Goal: Contribute content: Contribute content

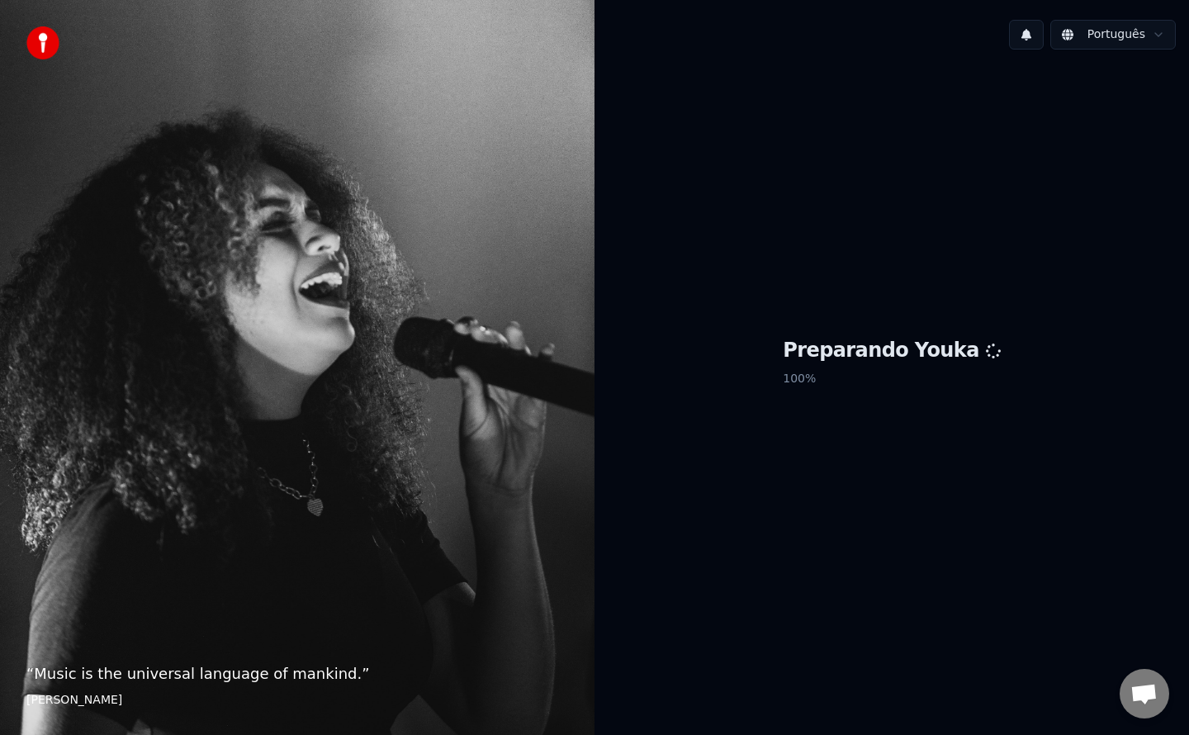
scroll to position [1442, 0]
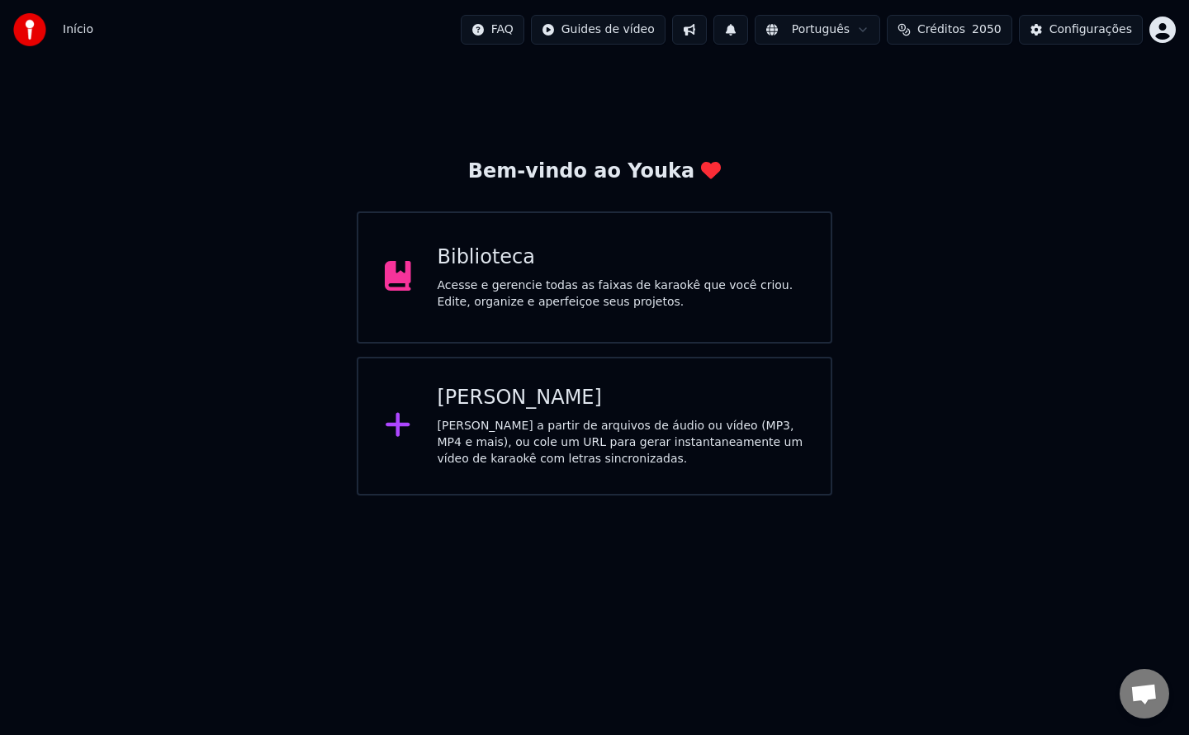
click at [630, 331] on div "Biblioteca Acesse e gerencie todas as faixas de karaokê que você criou. Edite, …" at bounding box center [595, 277] width 476 height 132
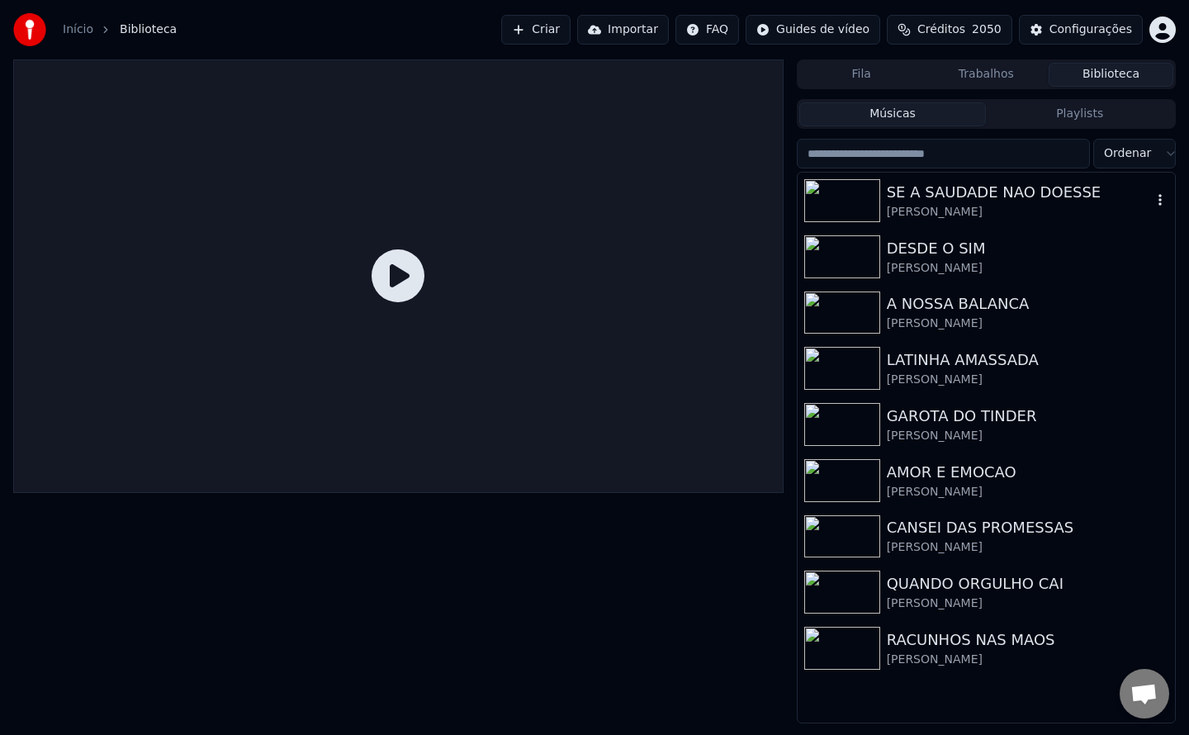
click at [1003, 200] on div "SE A SAUDADE NAO DOESSE" at bounding box center [1019, 192] width 265 height 23
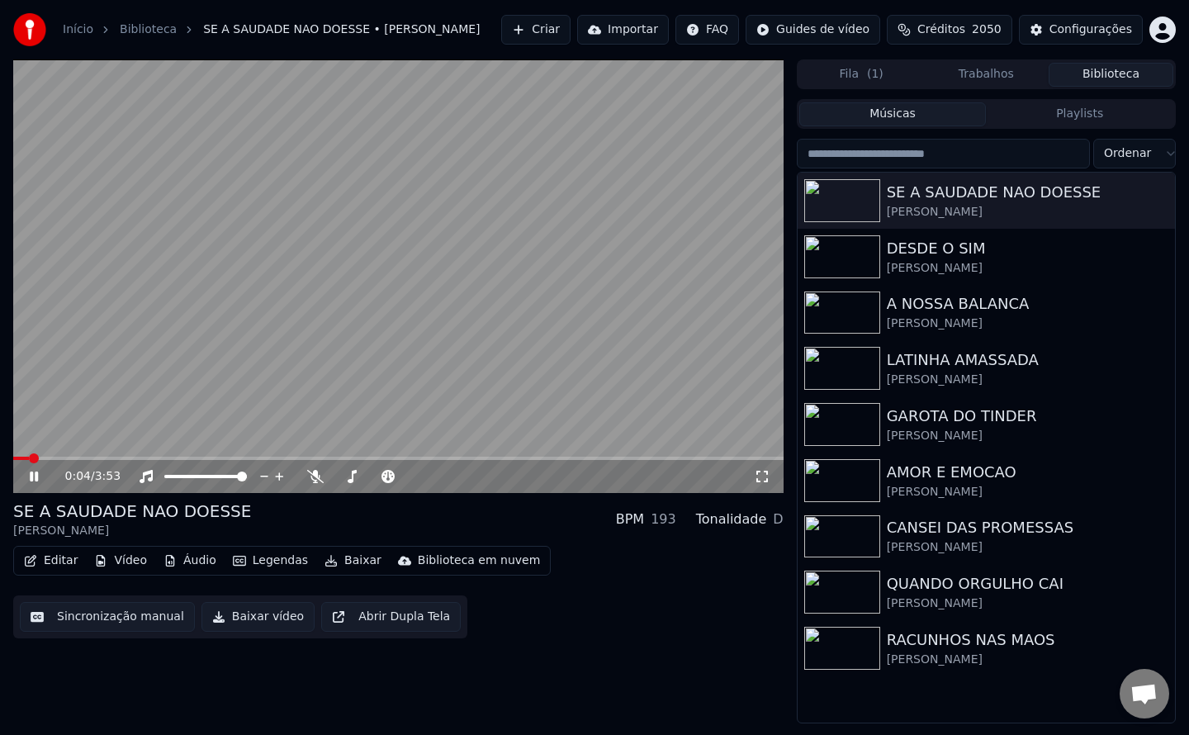
click at [95, 623] on button "Sincronização manual" at bounding box center [107, 617] width 175 height 30
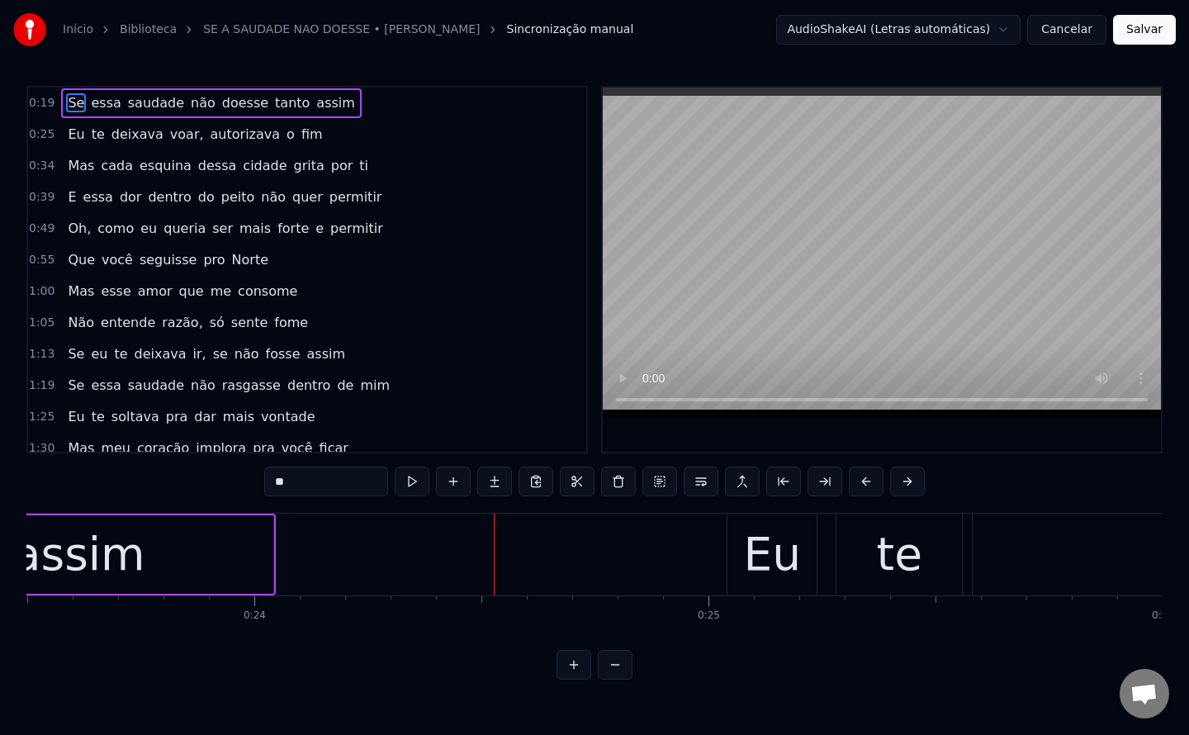
scroll to position [0, 10868]
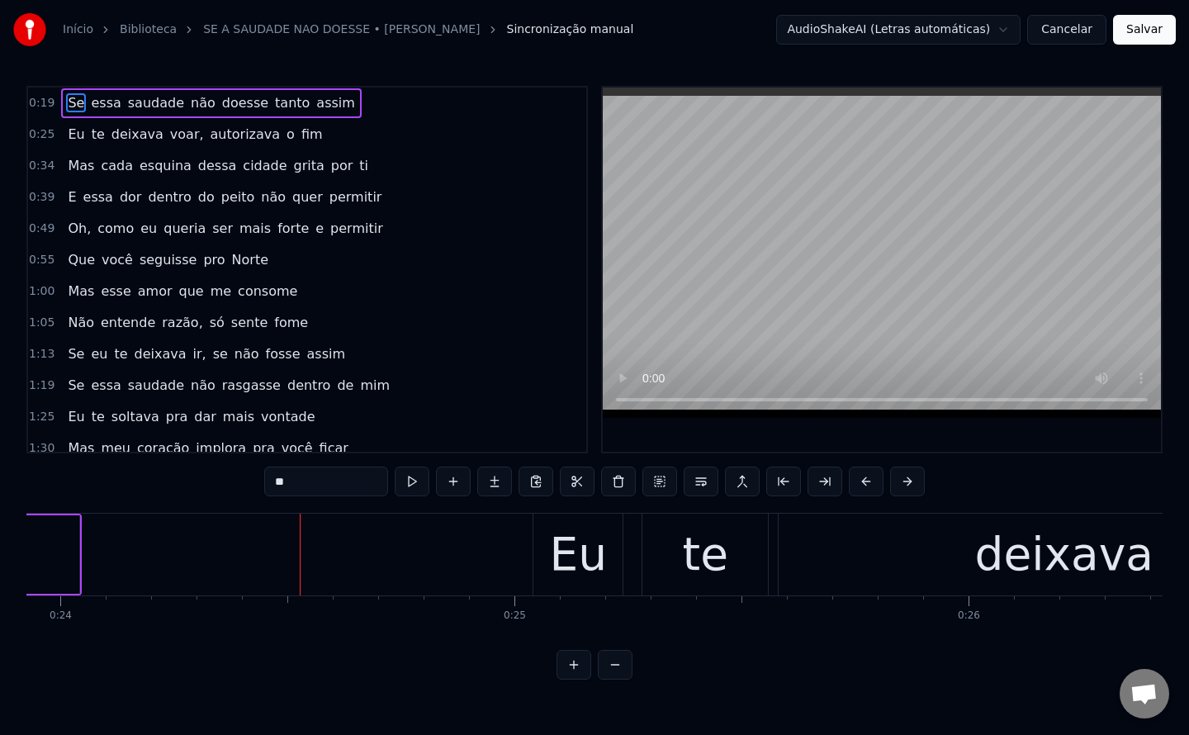
click at [1073, 31] on button "Cancelar" at bounding box center [1066, 30] width 79 height 30
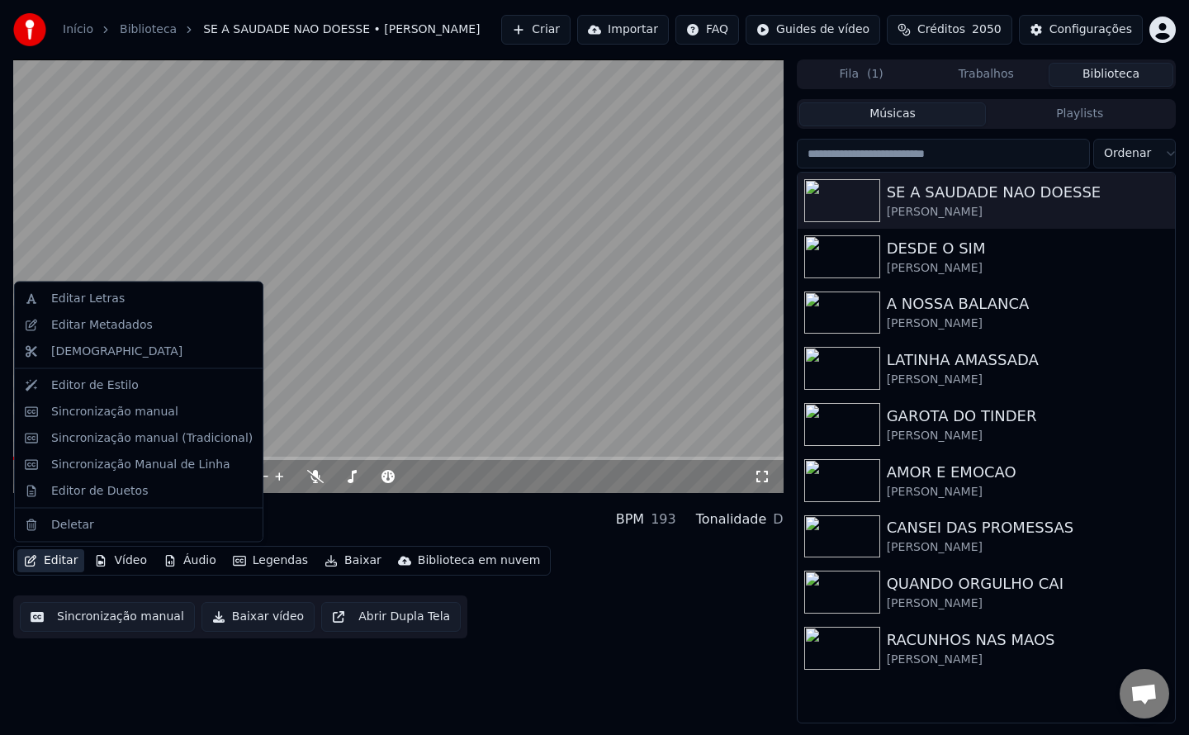
click at [61, 563] on button "Editar" at bounding box center [50, 560] width 67 height 23
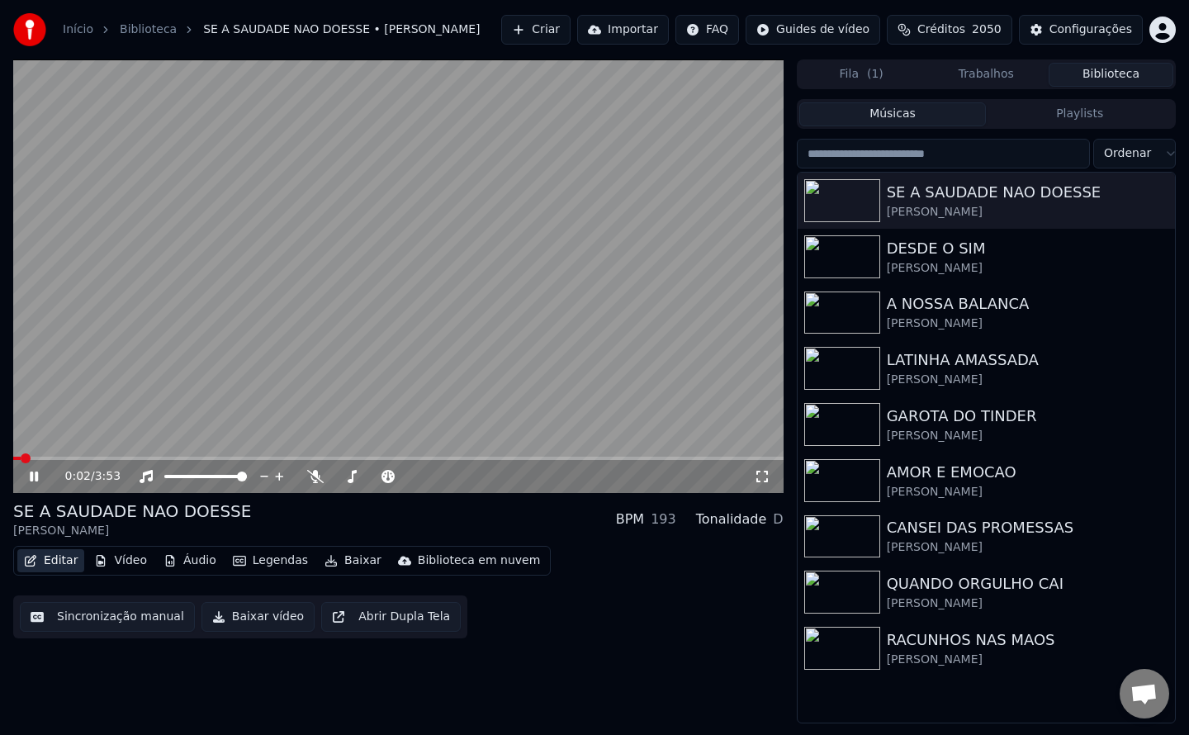
click at [61, 563] on button "Editar" at bounding box center [50, 560] width 67 height 23
click at [237, 301] on video at bounding box center [398, 276] width 771 height 434
click at [58, 563] on button "Editar" at bounding box center [50, 560] width 67 height 23
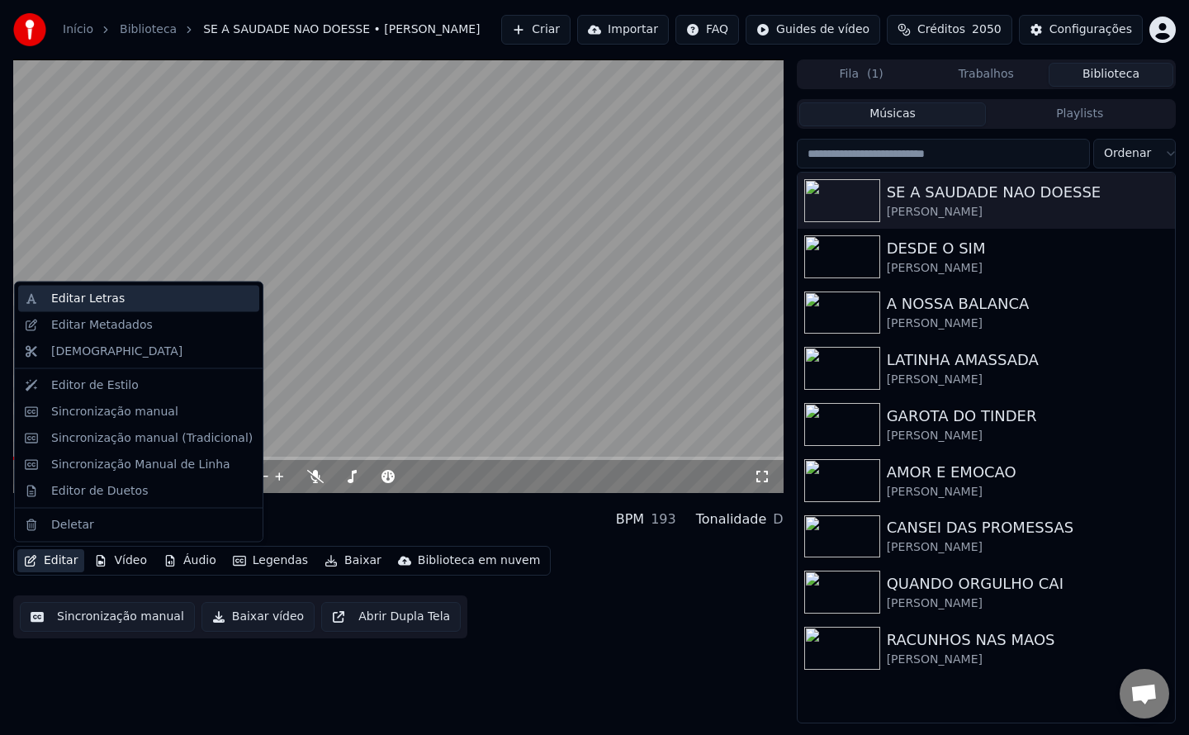
click at [119, 299] on div "Editar Letras" at bounding box center [152, 299] width 202 height 17
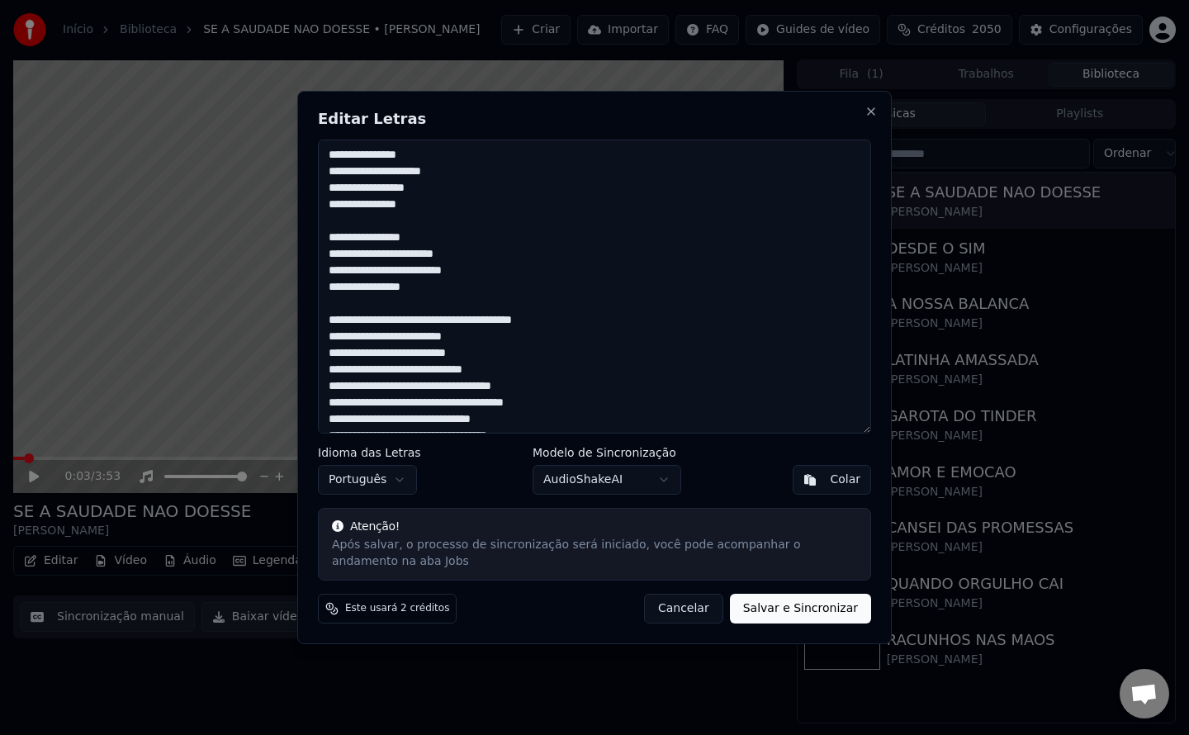
click at [331, 388] on textarea at bounding box center [594, 287] width 553 height 294
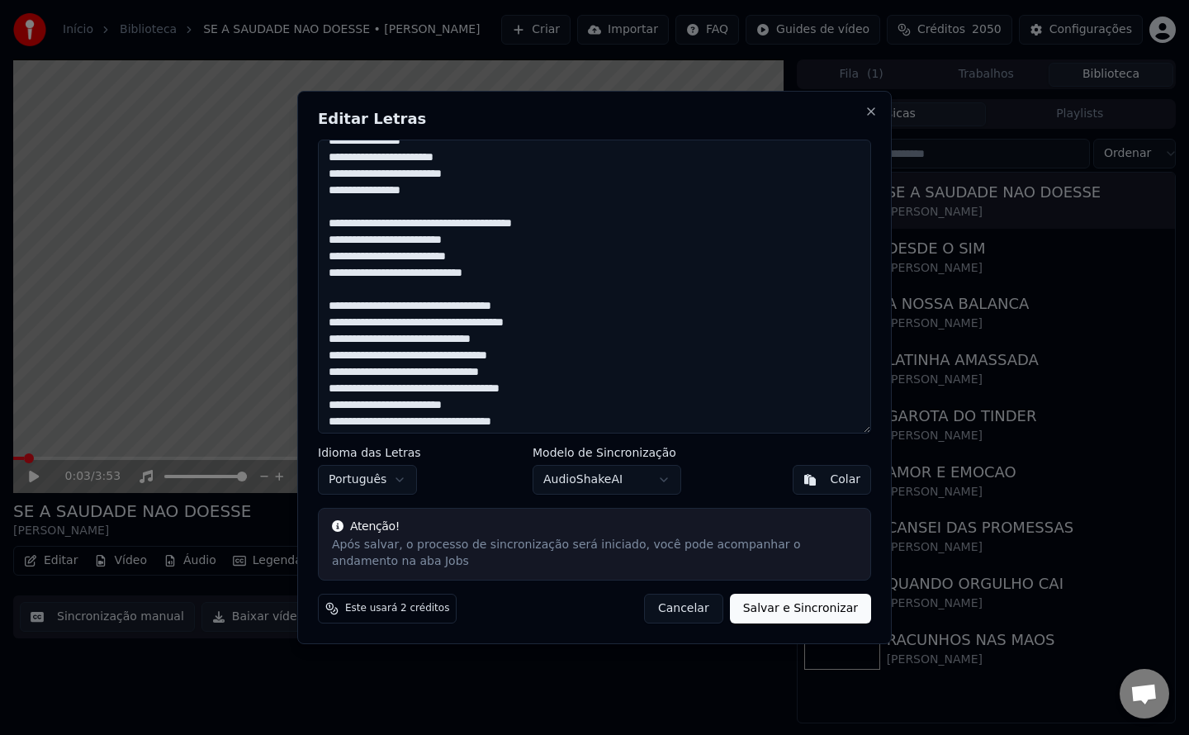
scroll to position [103, 0]
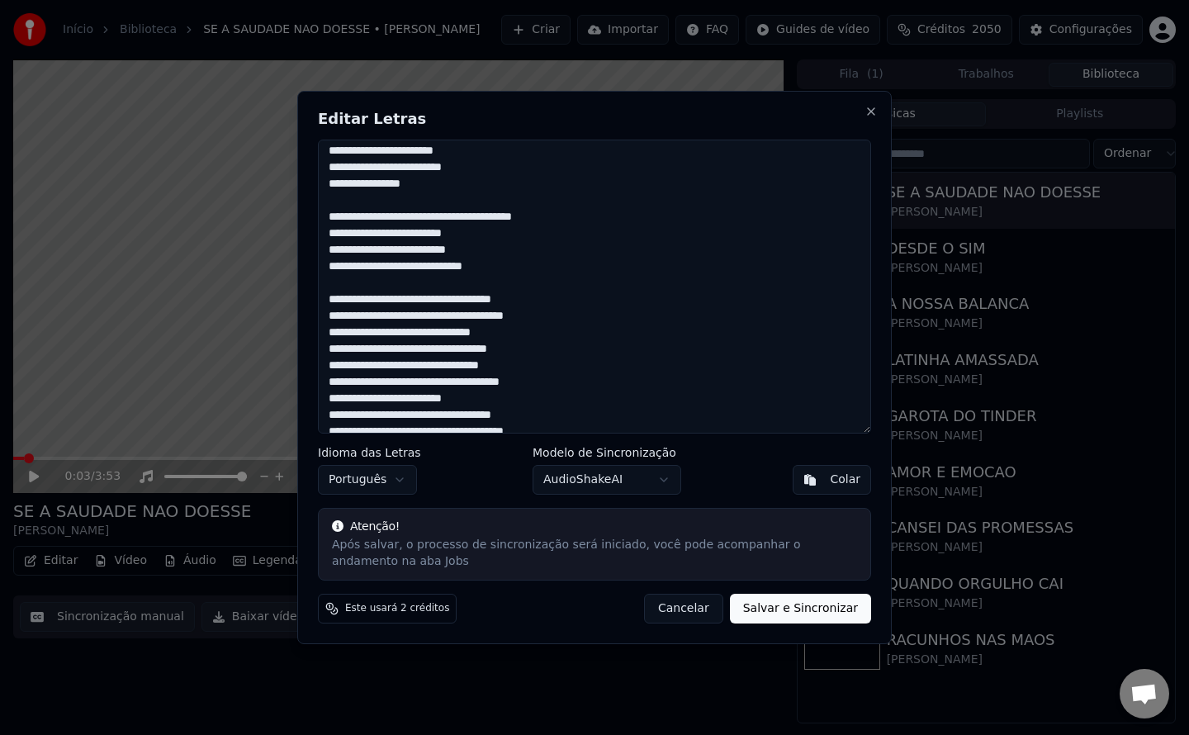
click at [328, 367] on textarea at bounding box center [594, 287] width 553 height 294
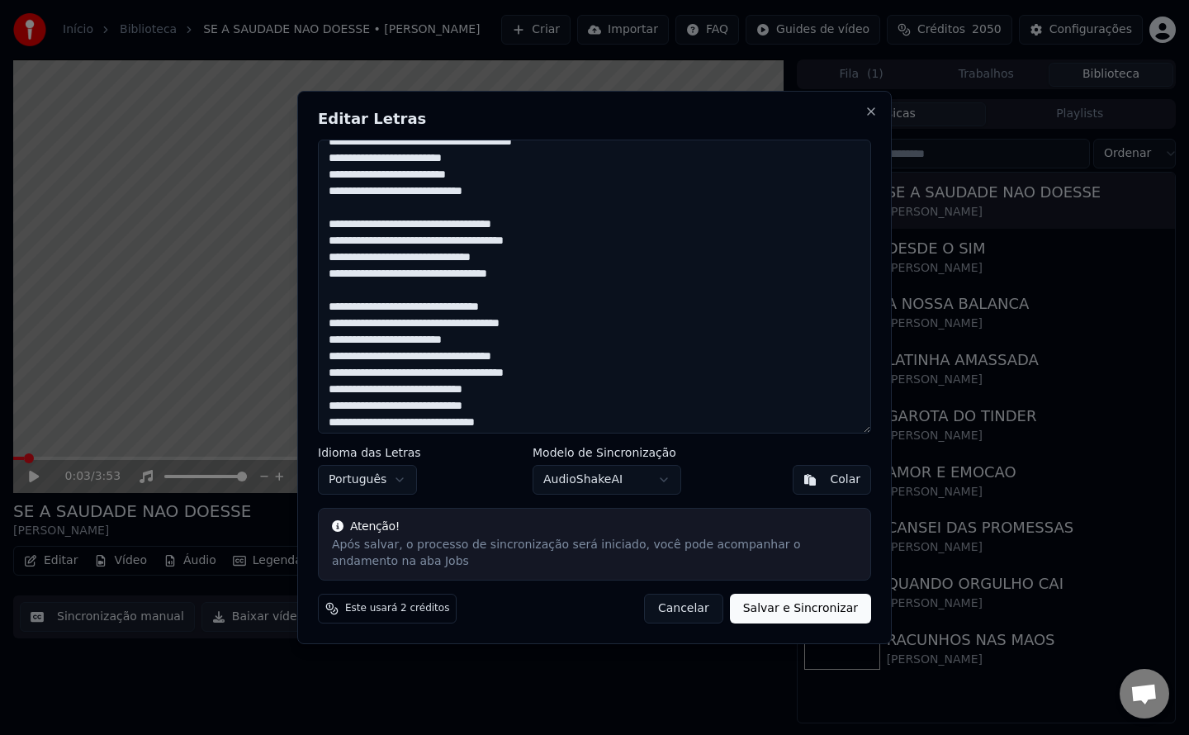
scroll to position [179, 0]
click at [328, 367] on textarea at bounding box center [594, 287] width 553 height 294
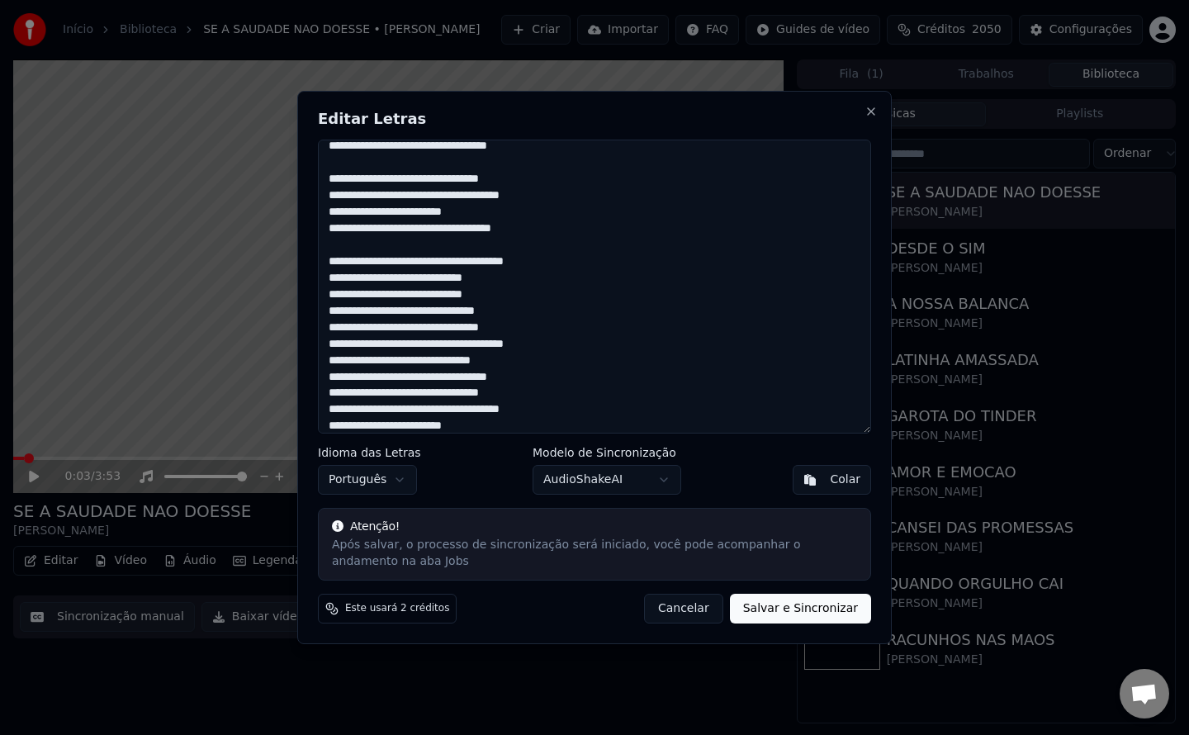
scroll to position [307, 0]
click at [325, 329] on textarea at bounding box center [594, 287] width 553 height 294
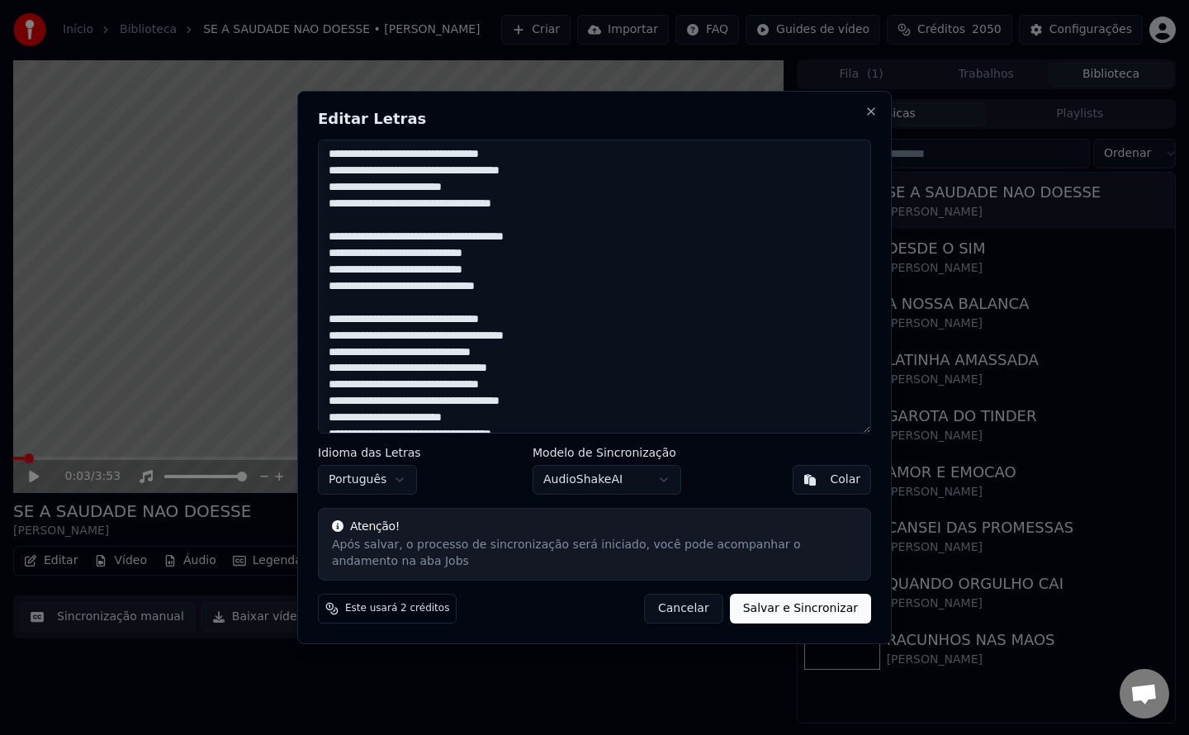
scroll to position [332, 0]
click at [330, 382] on textarea at bounding box center [594, 287] width 553 height 294
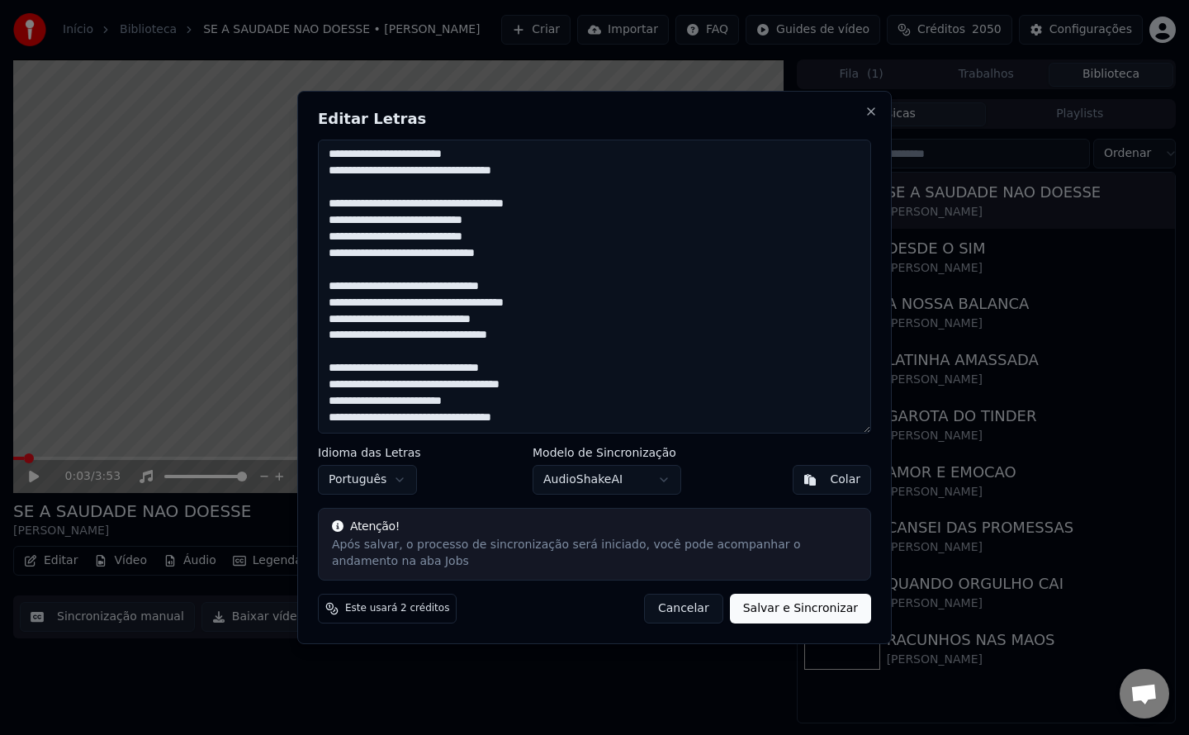
scroll to position [0, 0]
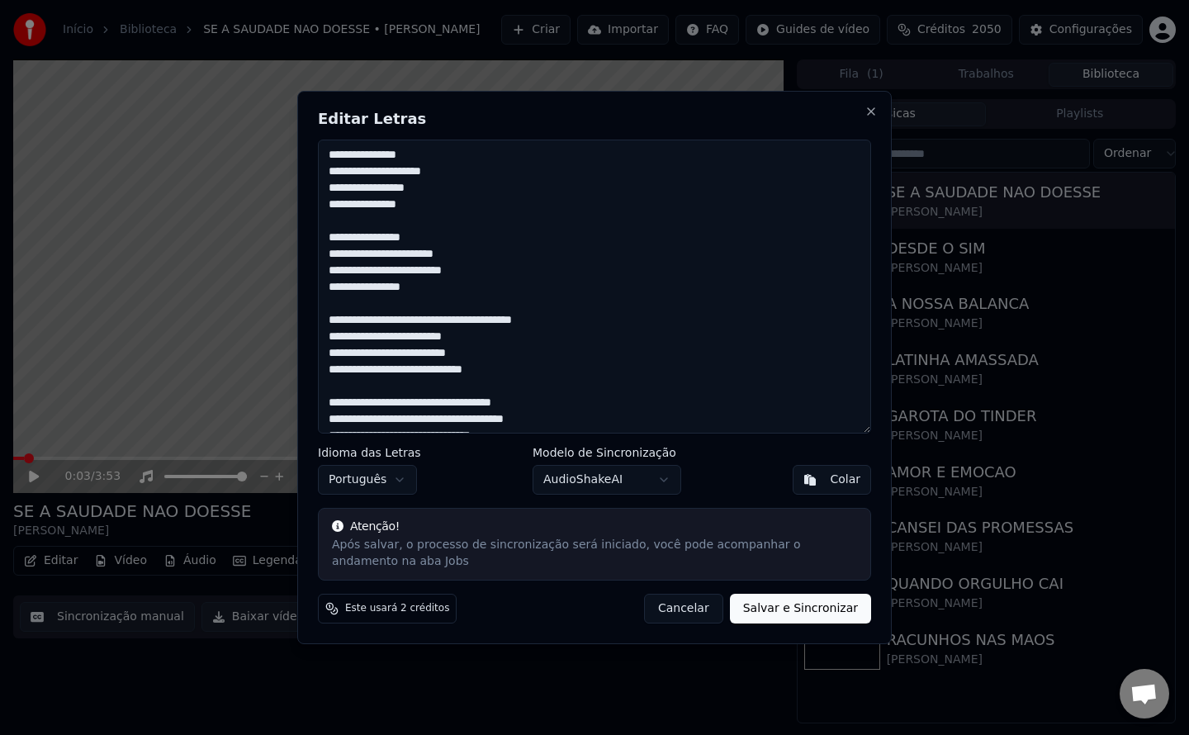
click at [344, 320] on textarea at bounding box center [594, 287] width 553 height 294
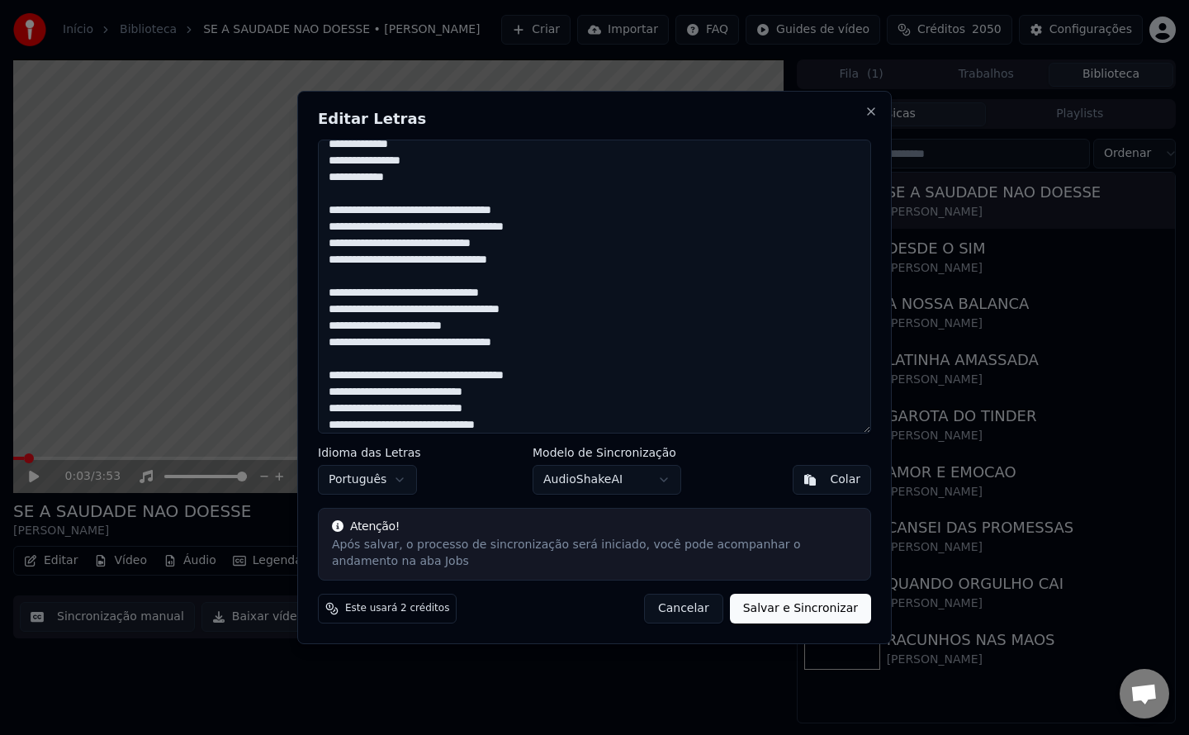
scroll to position [259, 0]
click at [416, 211] on textarea at bounding box center [594, 287] width 553 height 294
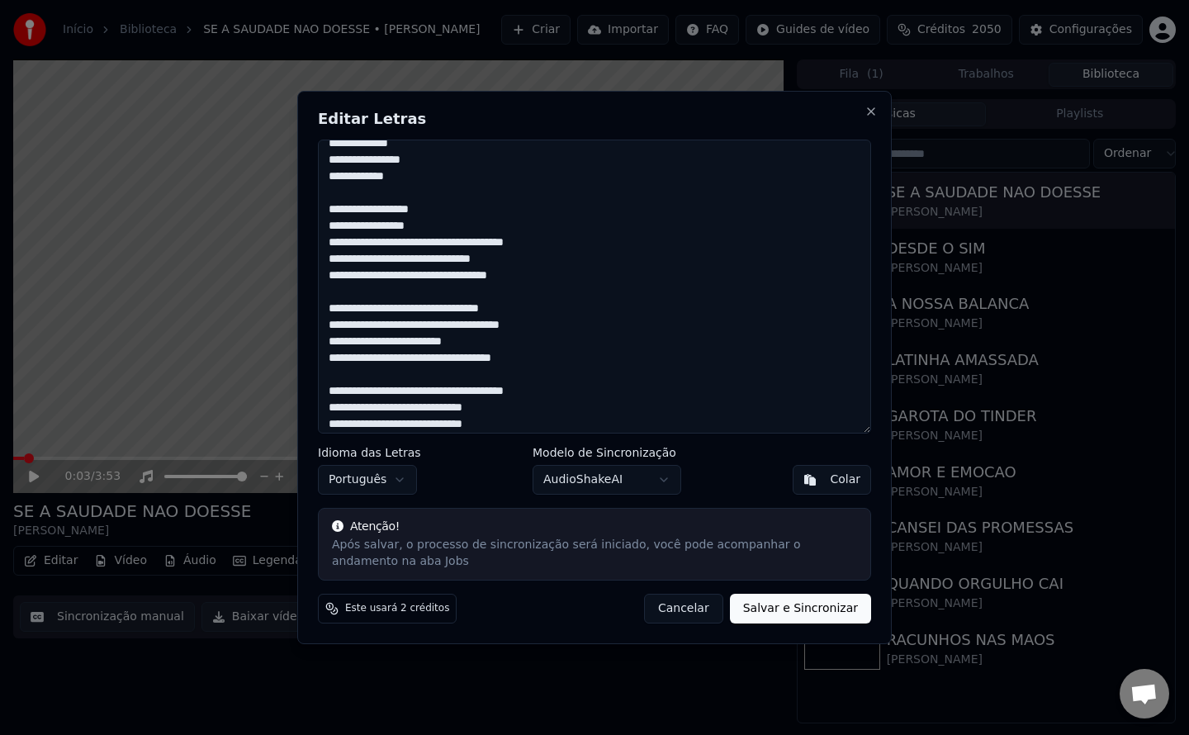
click at [423, 245] on textarea at bounding box center [594, 287] width 553 height 294
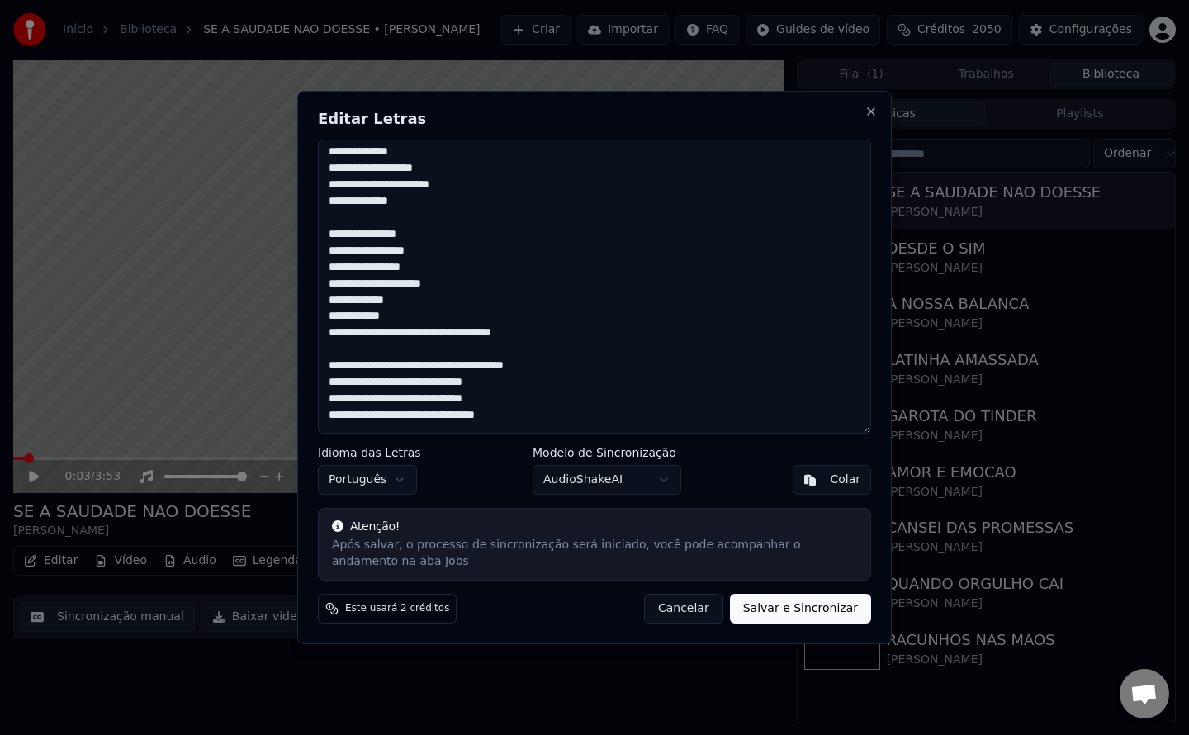
scroll to position [398, 0]
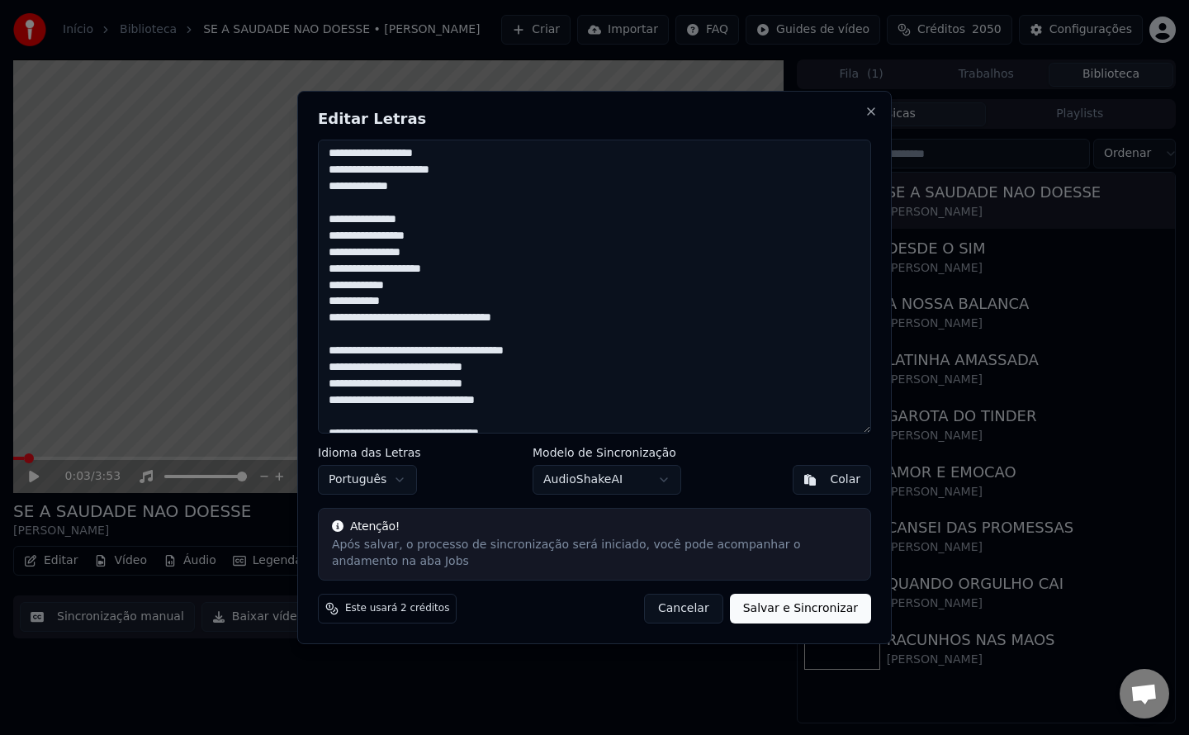
click at [426, 320] on textarea at bounding box center [594, 287] width 553 height 294
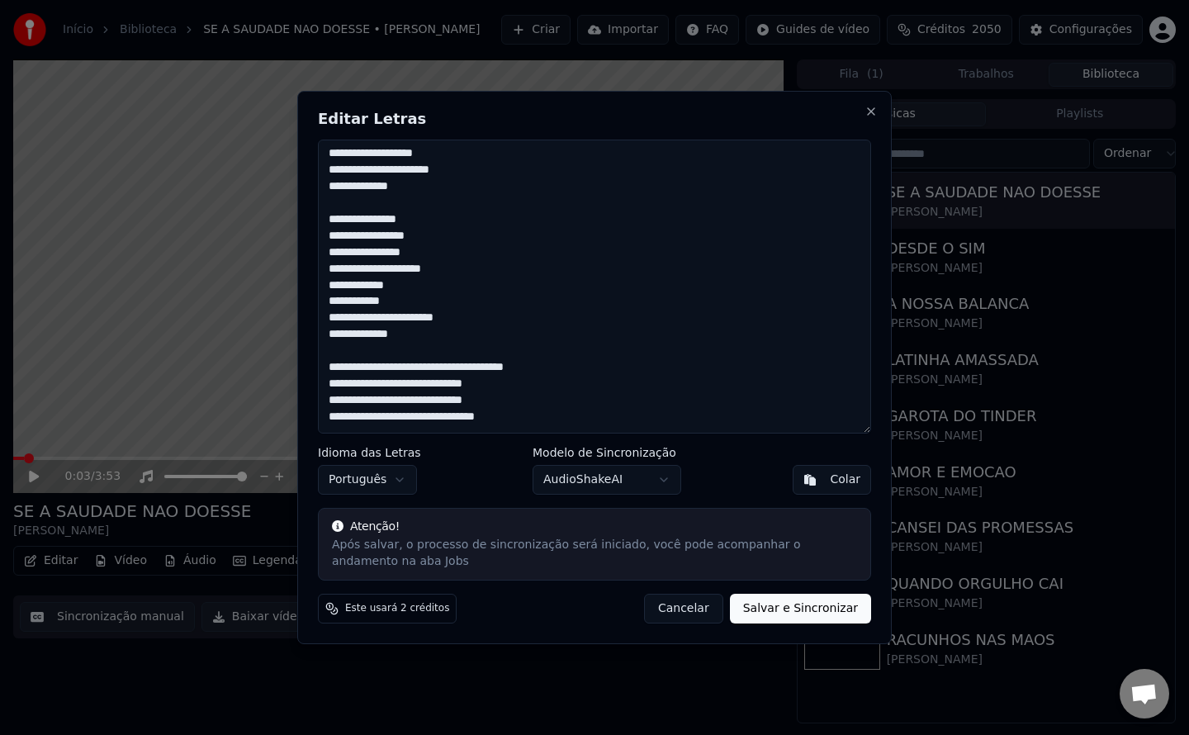
click at [344, 372] on textarea at bounding box center [594, 287] width 553 height 294
click at [448, 406] on textarea at bounding box center [594, 287] width 553 height 294
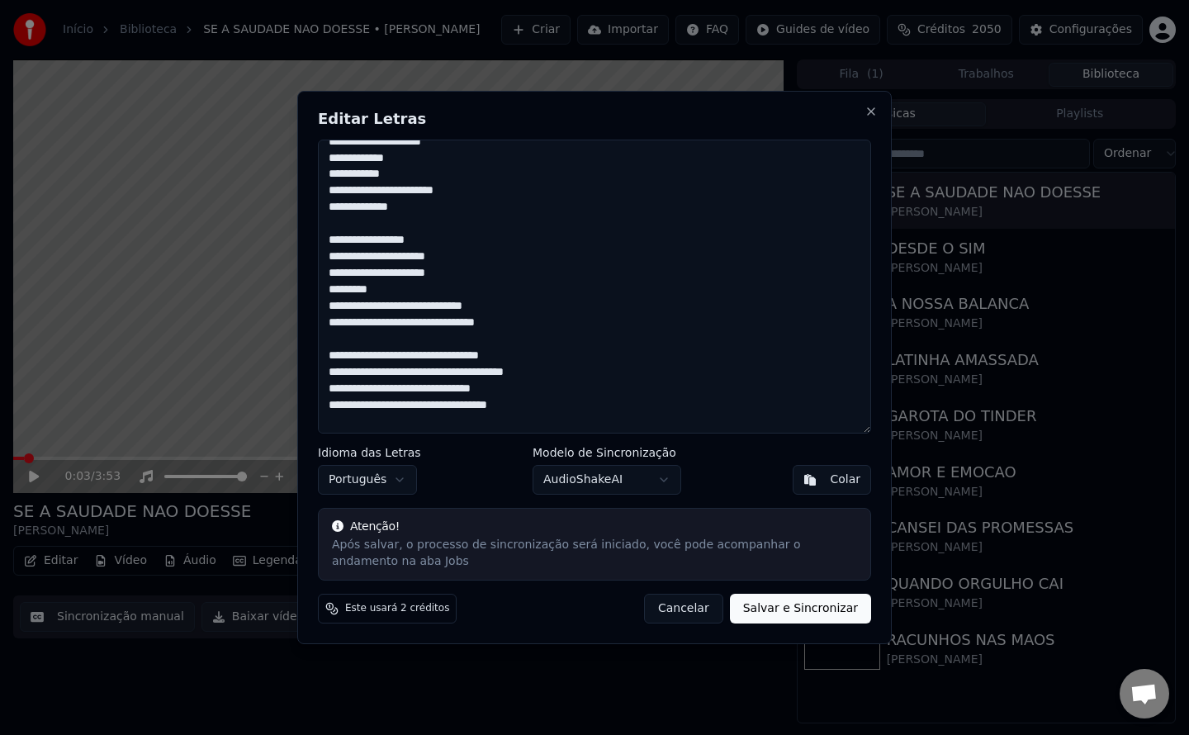
scroll to position [535, 0]
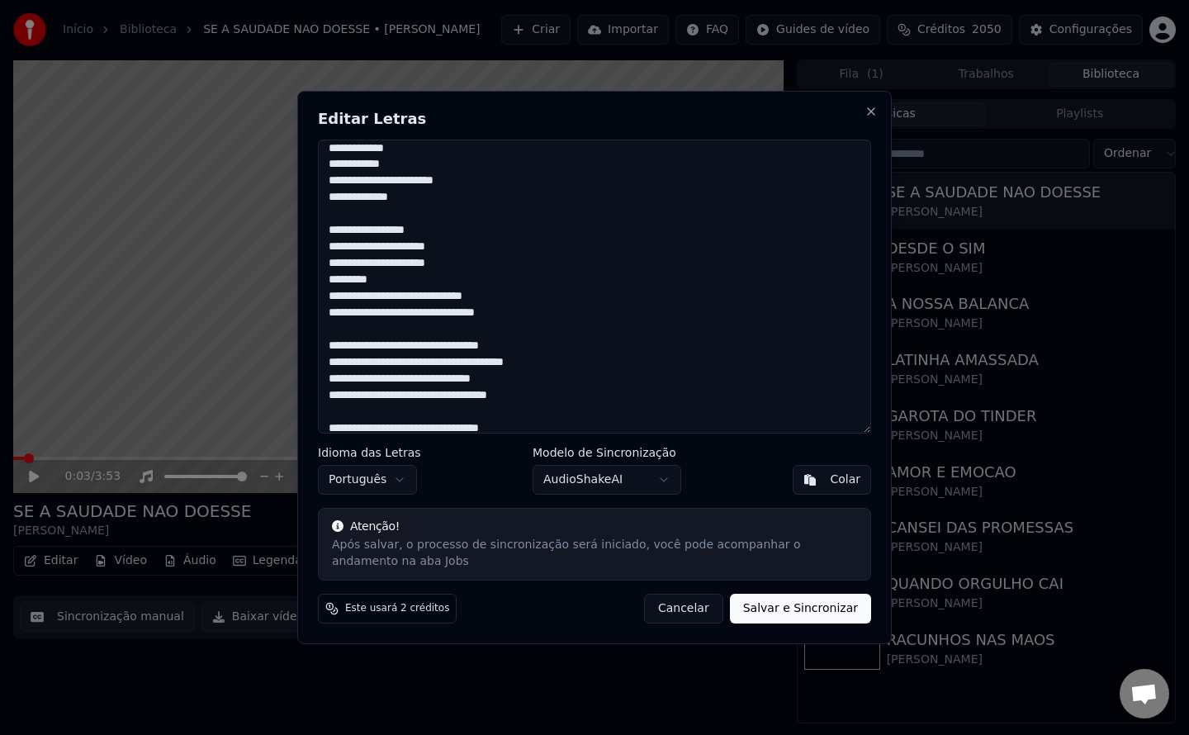
click at [410, 296] on textarea at bounding box center [594, 287] width 553 height 294
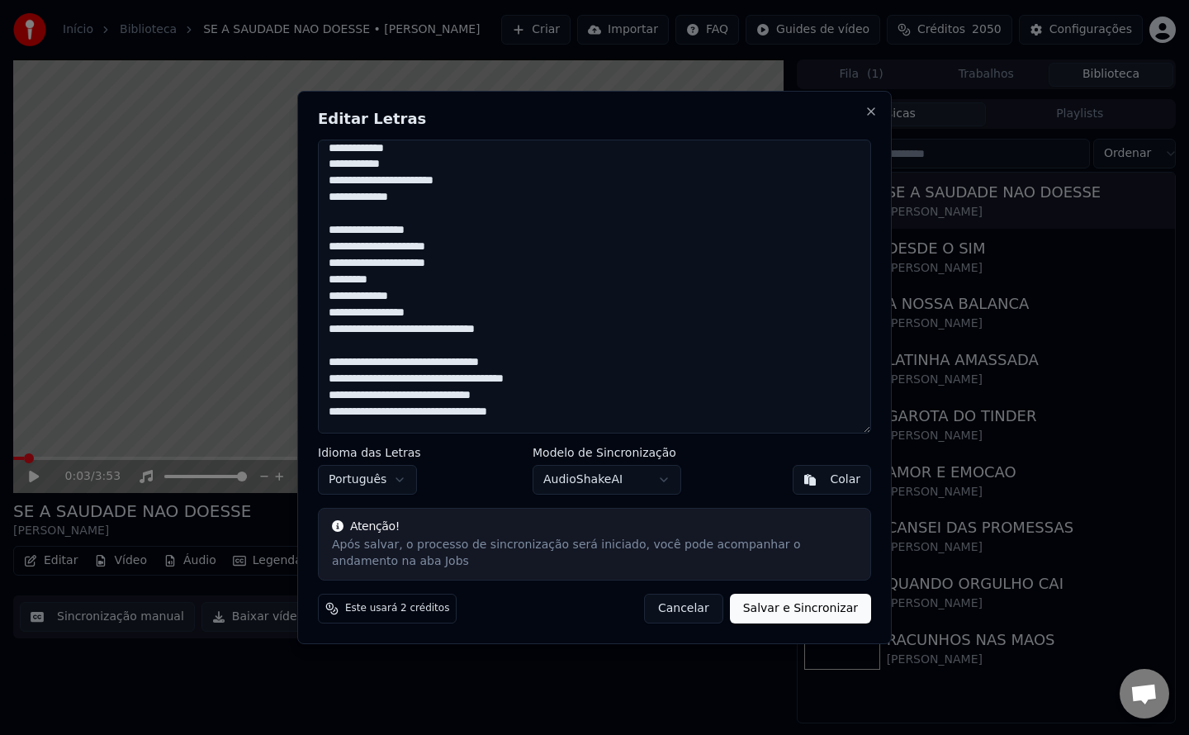
click at [431, 331] on textarea at bounding box center [594, 287] width 553 height 294
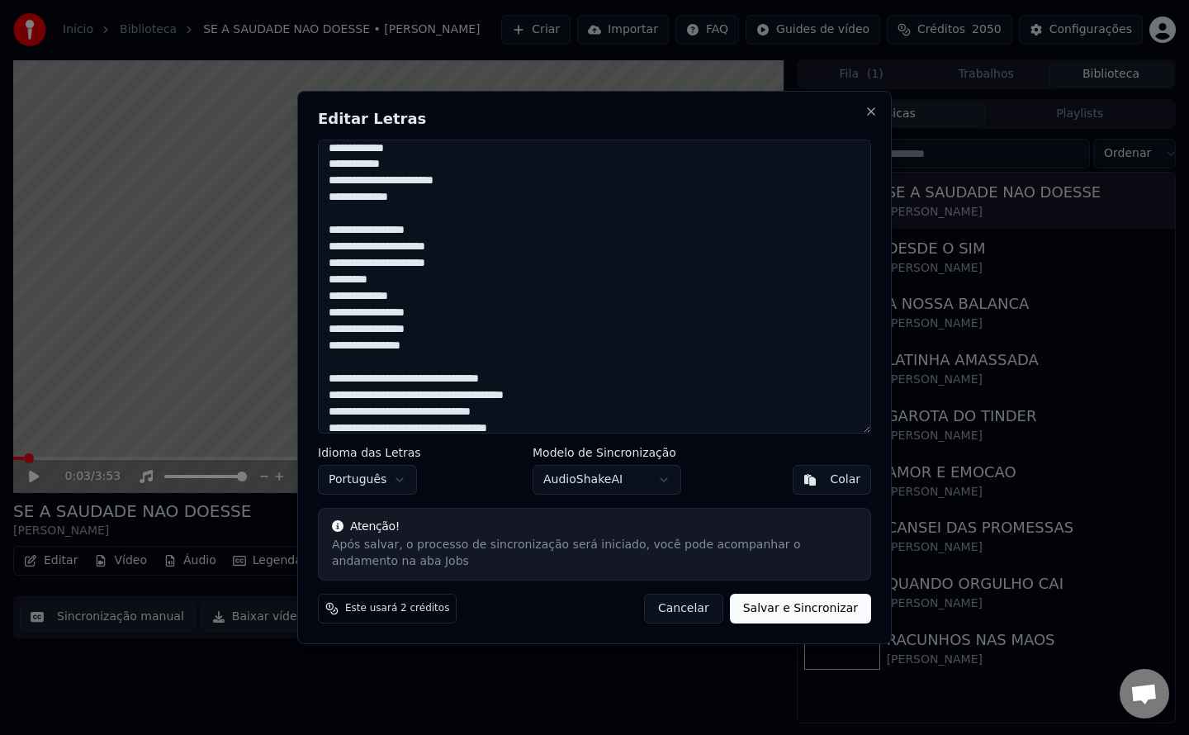
scroll to position [629, 0]
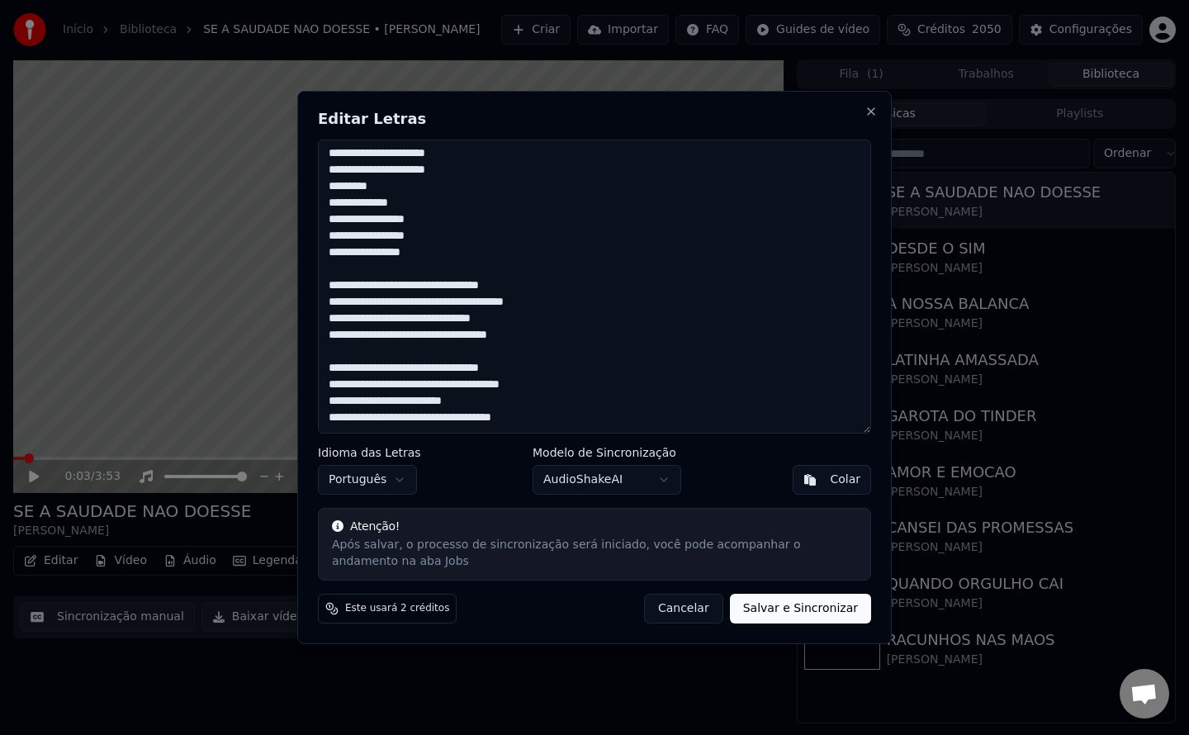
click at [400, 290] on textarea at bounding box center [594, 287] width 553 height 294
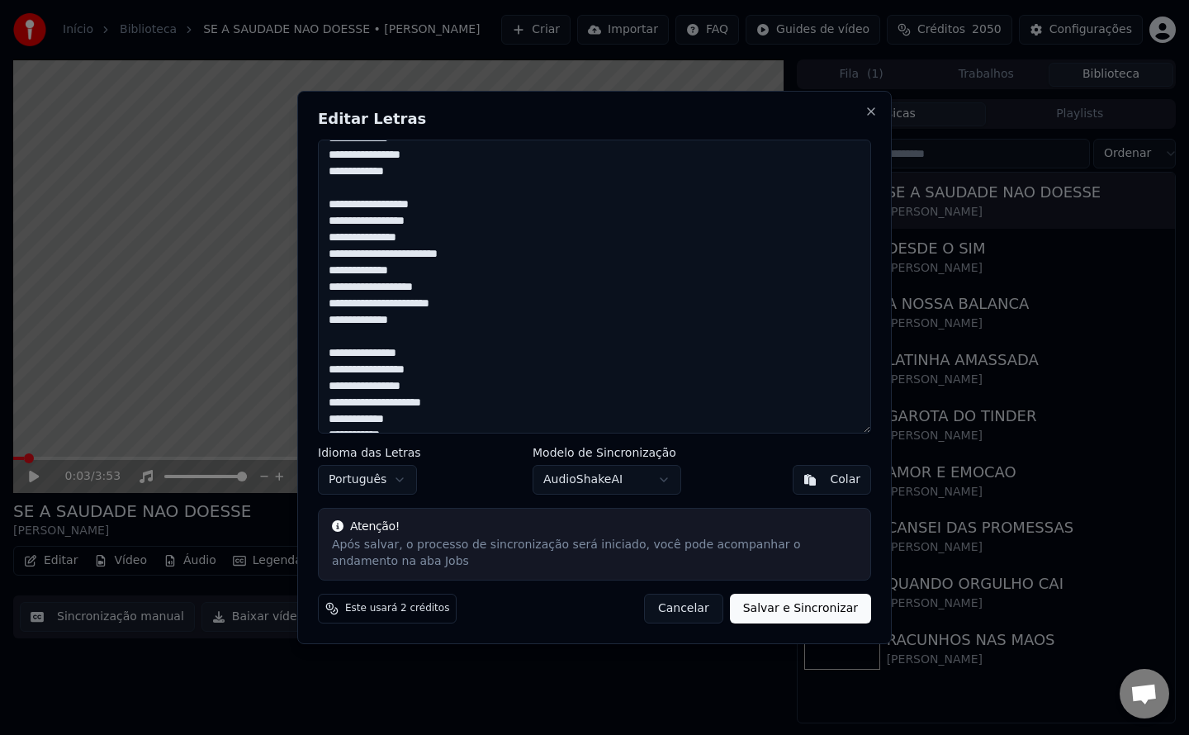
scroll to position [263, 0]
drag, startPoint x: 327, startPoint y: 202, endPoint x: 400, endPoint y: 313, distance: 132.4
click at [400, 313] on textarea at bounding box center [594, 287] width 553 height 294
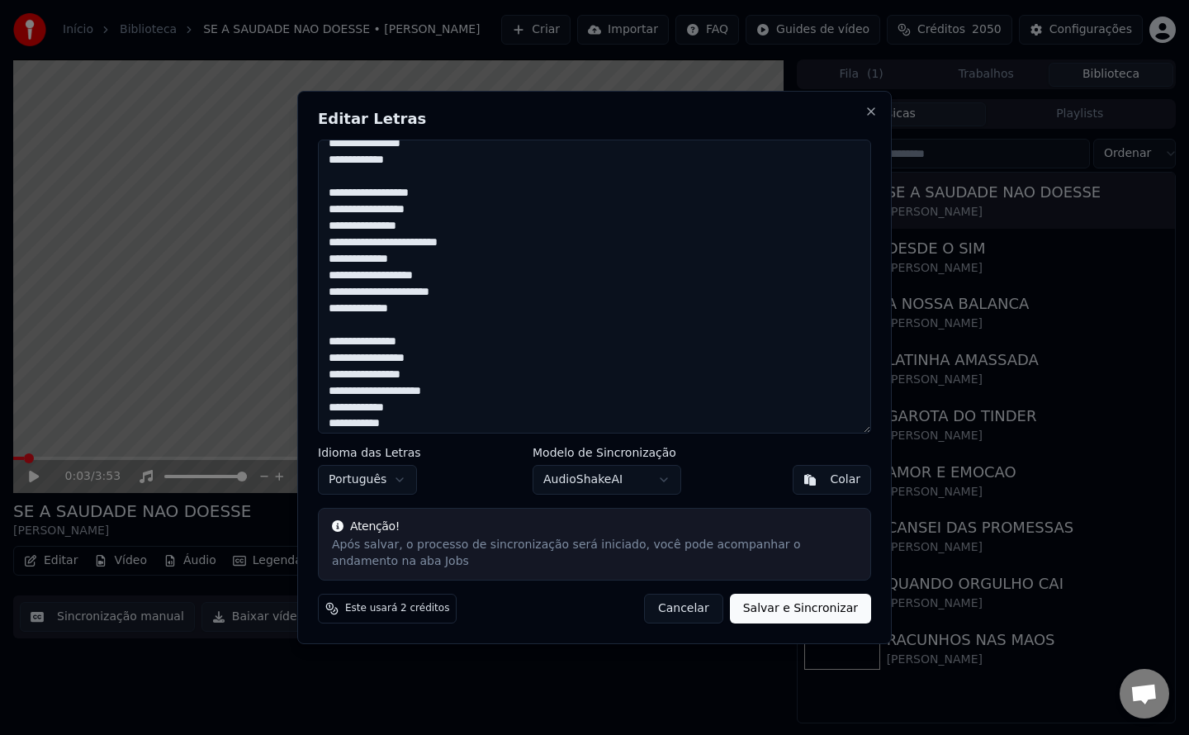
scroll to position [274, 0]
click at [444, 226] on textarea at bounding box center [594, 287] width 553 height 294
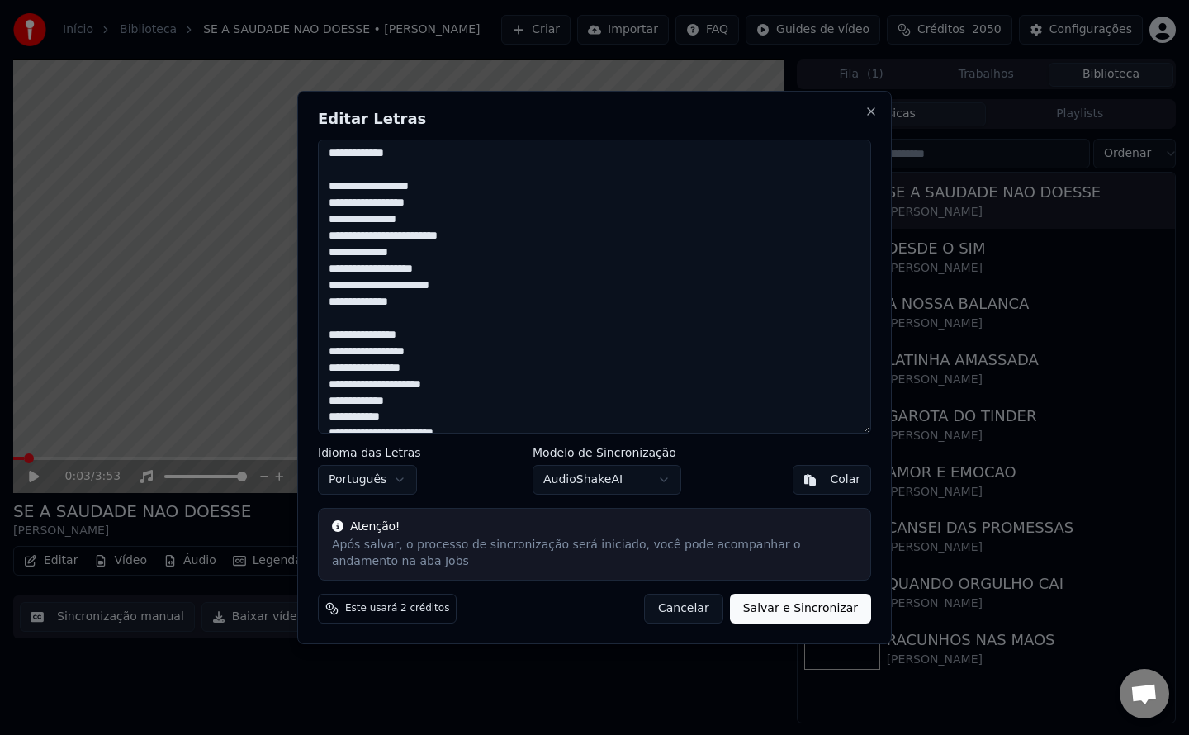
scroll to position [282, 0]
drag, startPoint x: 326, startPoint y: 184, endPoint x: 391, endPoint y: 299, distance: 132.0
click at [391, 299] on textarea at bounding box center [594, 287] width 553 height 294
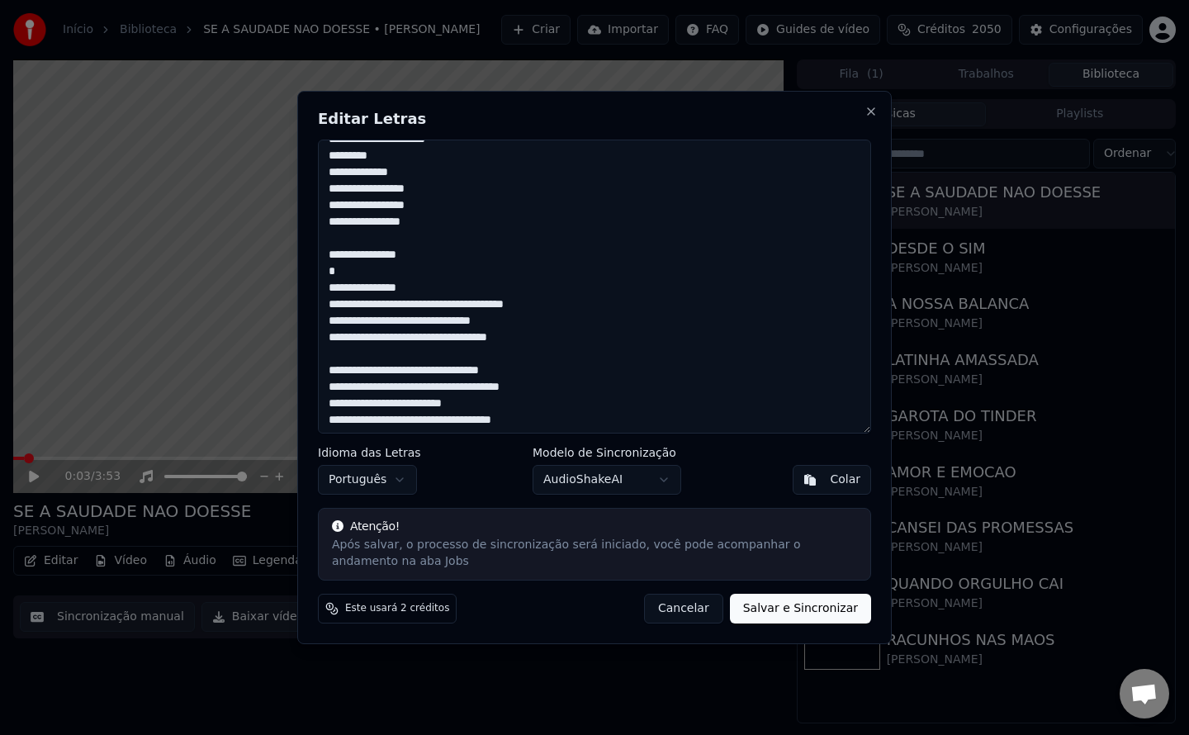
scroll to position [662, 0]
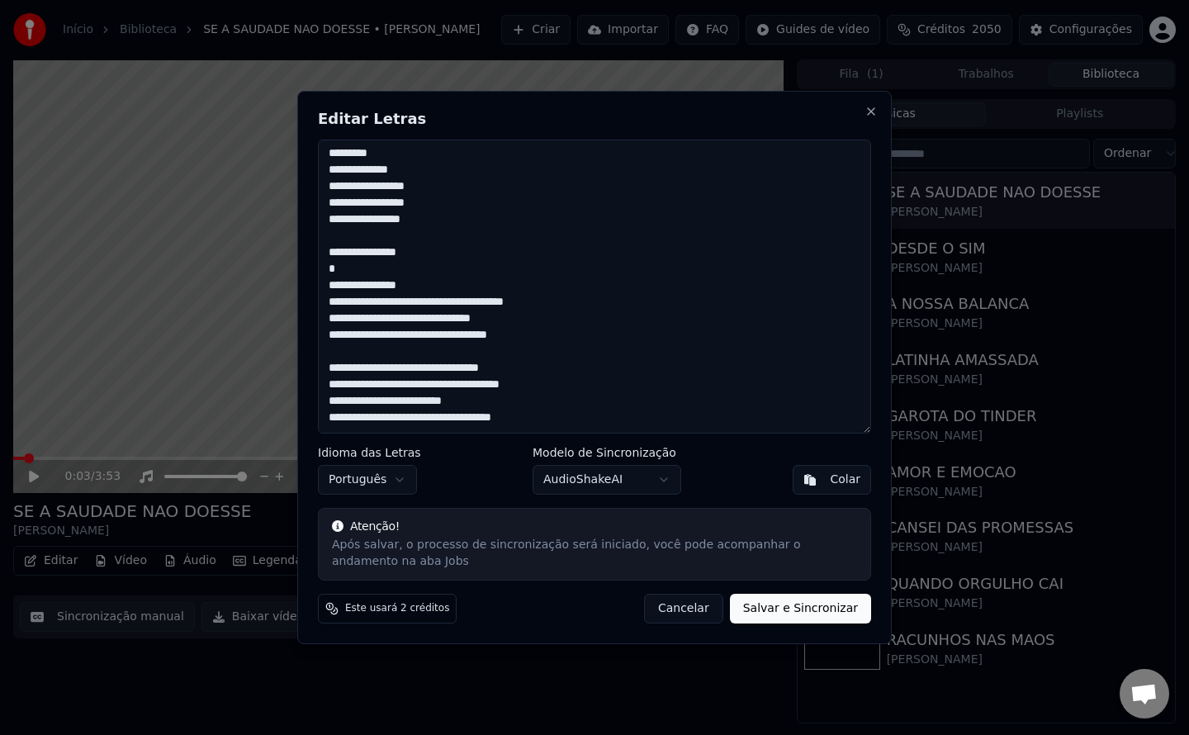
drag, startPoint x: 328, startPoint y: 251, endPoint x: 538, endPoint y: 339, distance: 227.6
click at [538, 339] on textarea at bounding box center [594, 287] width 553 height 294
paste textarea "**********"
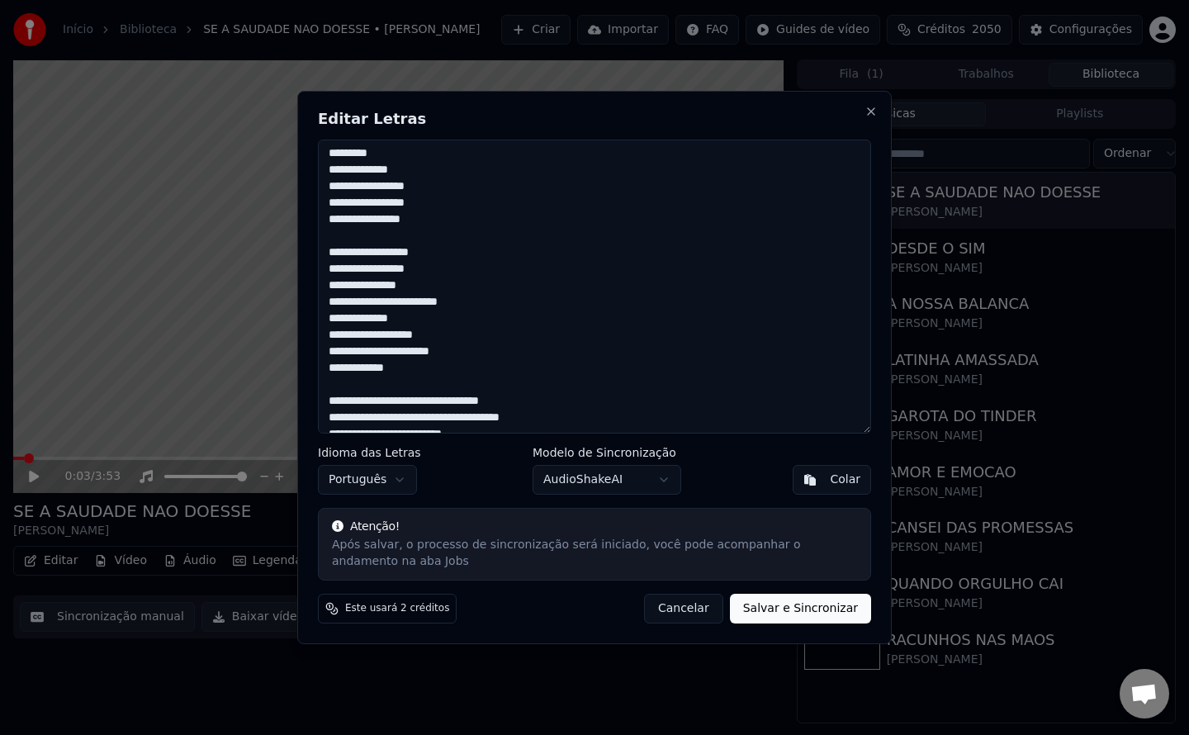
click at [413, 403] on textarea at bounding box center [594, 287] width 553 height 294
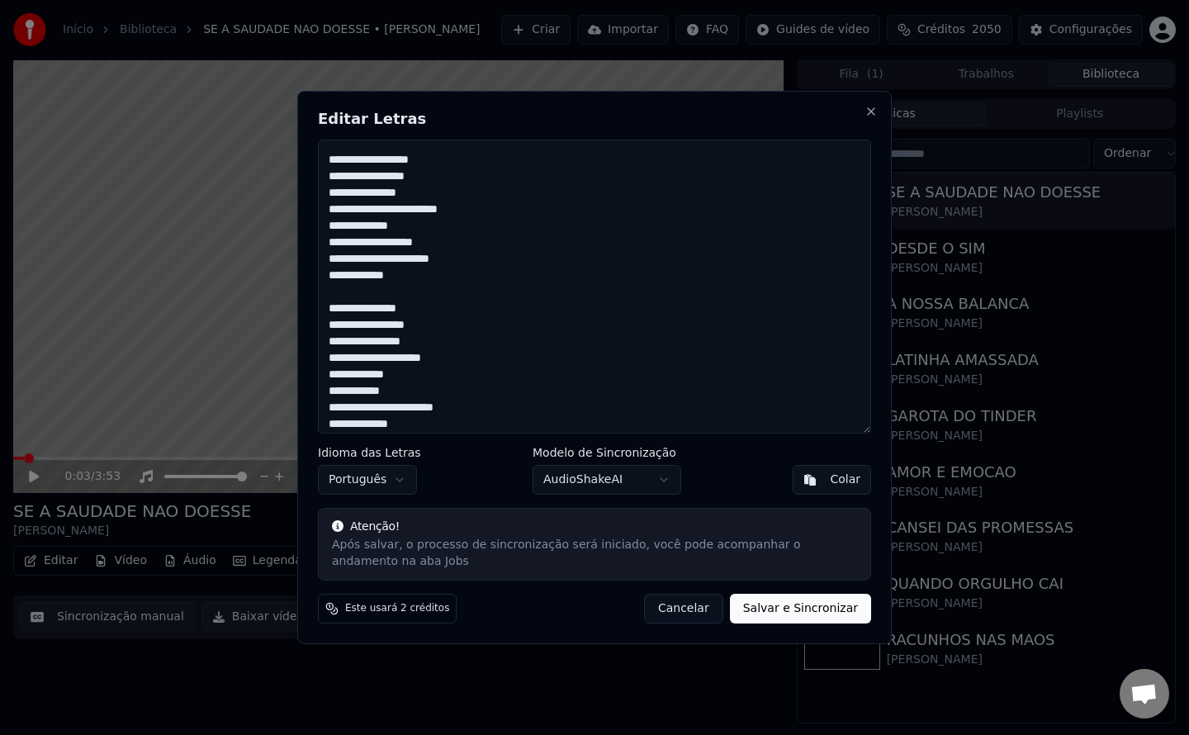
scroll to position [761, 0]
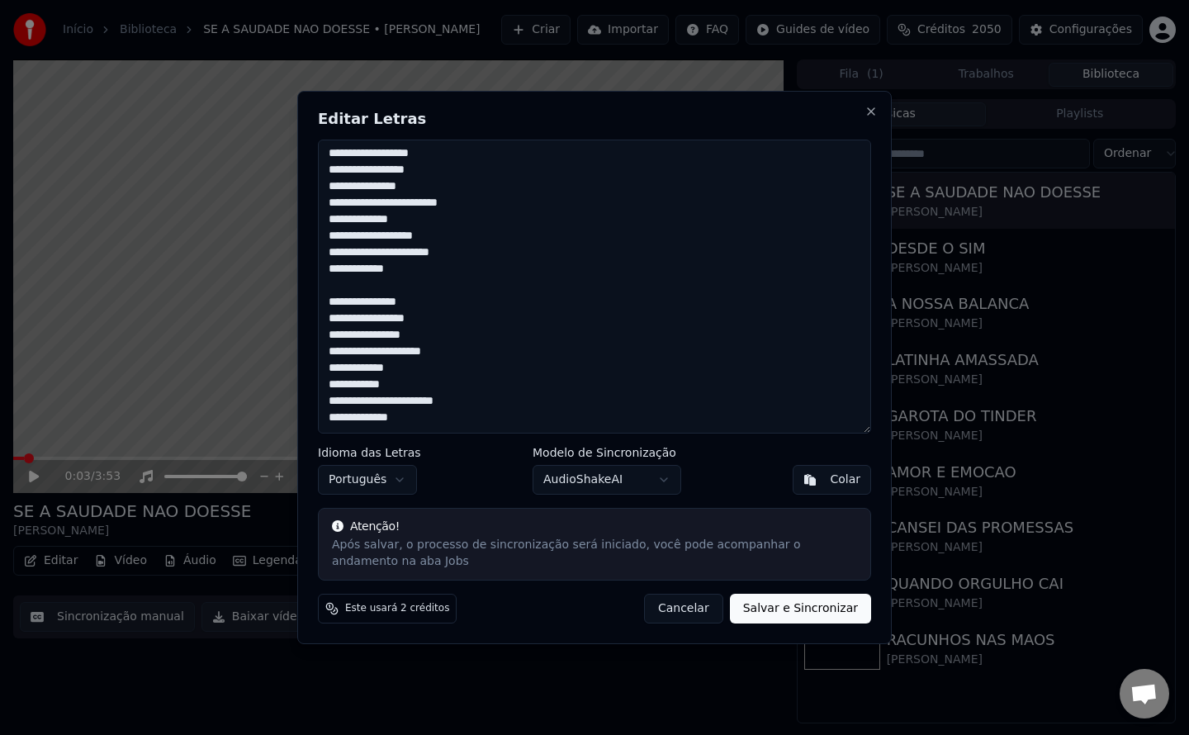
type textarea "**********"
click at [790, 615] on button "Salvar e Sincronizar" at bounding box center [800, 609] width 141 height 30
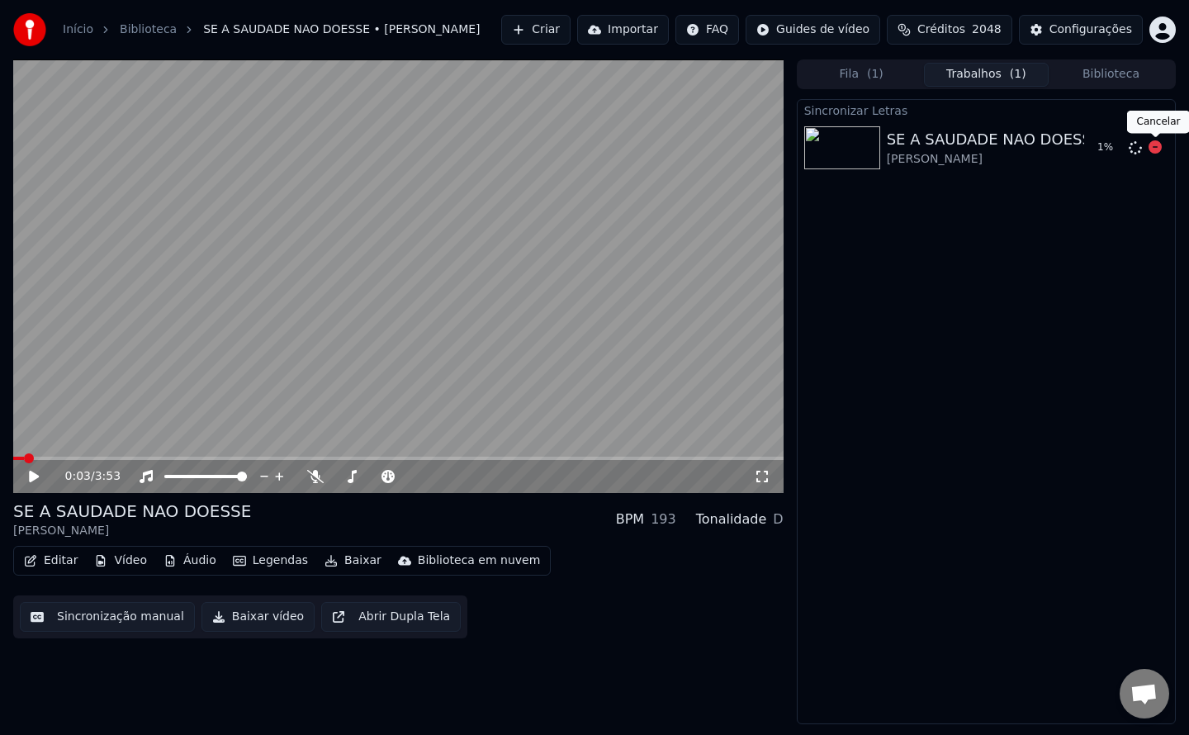
click at [1152, 151] on icon at bounding box center [1155, 146] width 13 height 13
click at [980, 35] on button "Créditos 2048" at bounding box center [950, 30] width 126 height 30
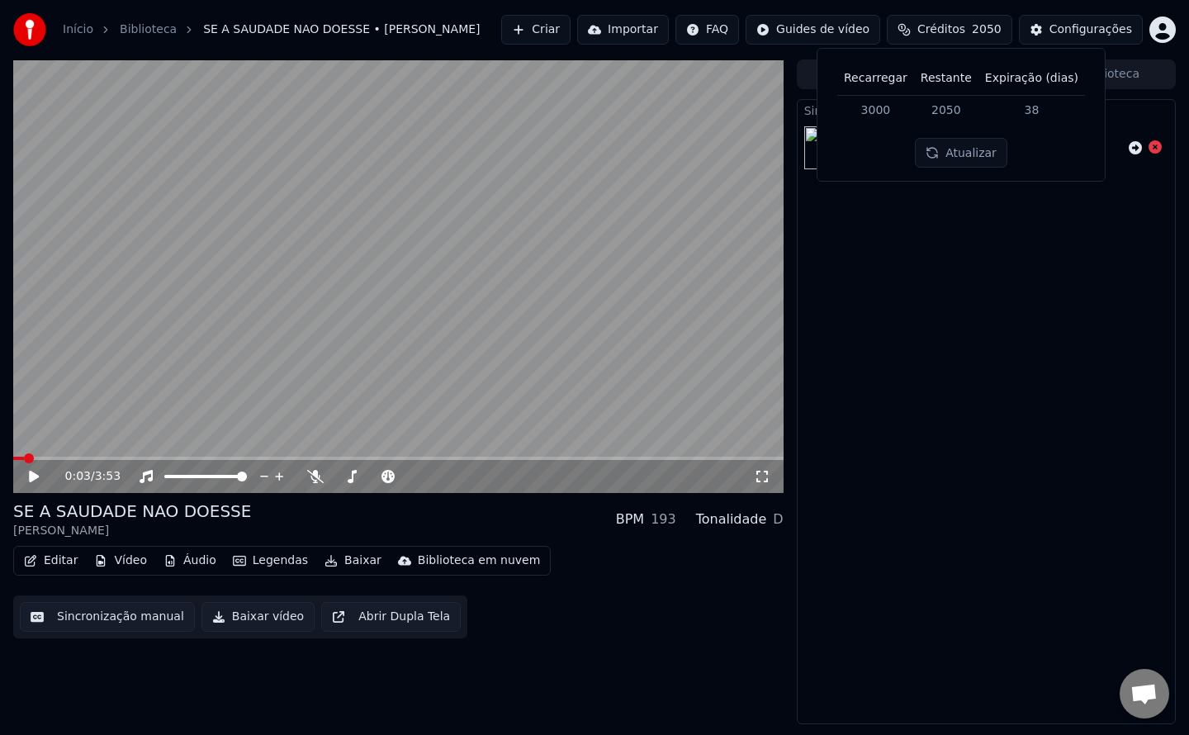
click at [1087, 222] on div "Sincronizar Letras SE A SAUDADE NAO DOESSE [PERSON_NAME]" at bounding box center [986, 411] width 379 height 625
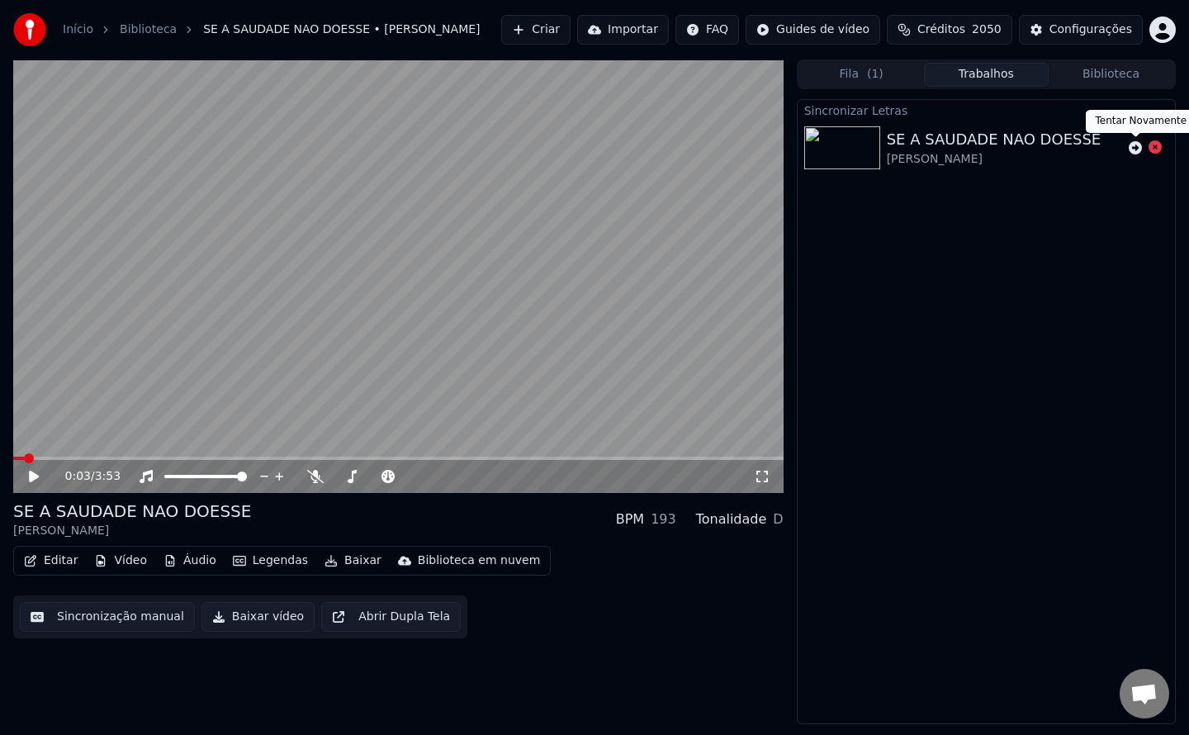
click at [1135, 146] on icon at bounding box center [1135, 147] width 13 height 13
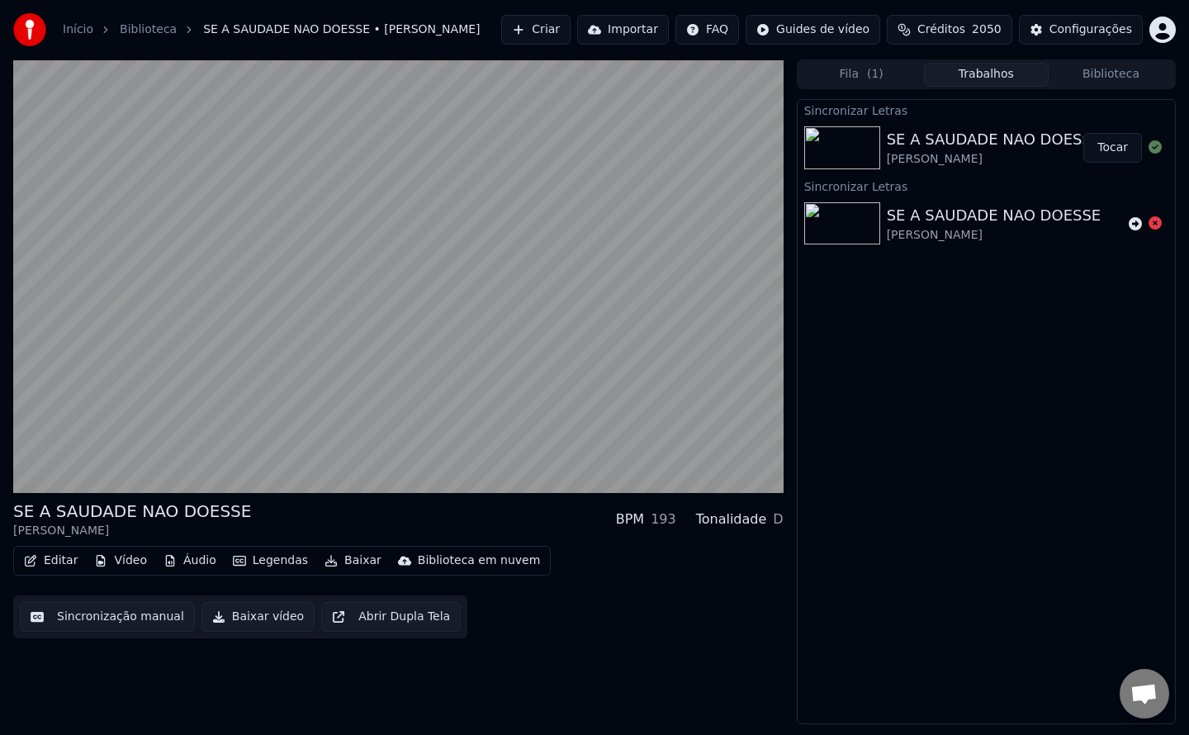
click at [1125, 157] on button "Tocar" at bounding box center [1113, 148] width 59 height 30
click at [88, 622] on button "Sincronização manual" at bounding box center [107, 617] width 175 height 30
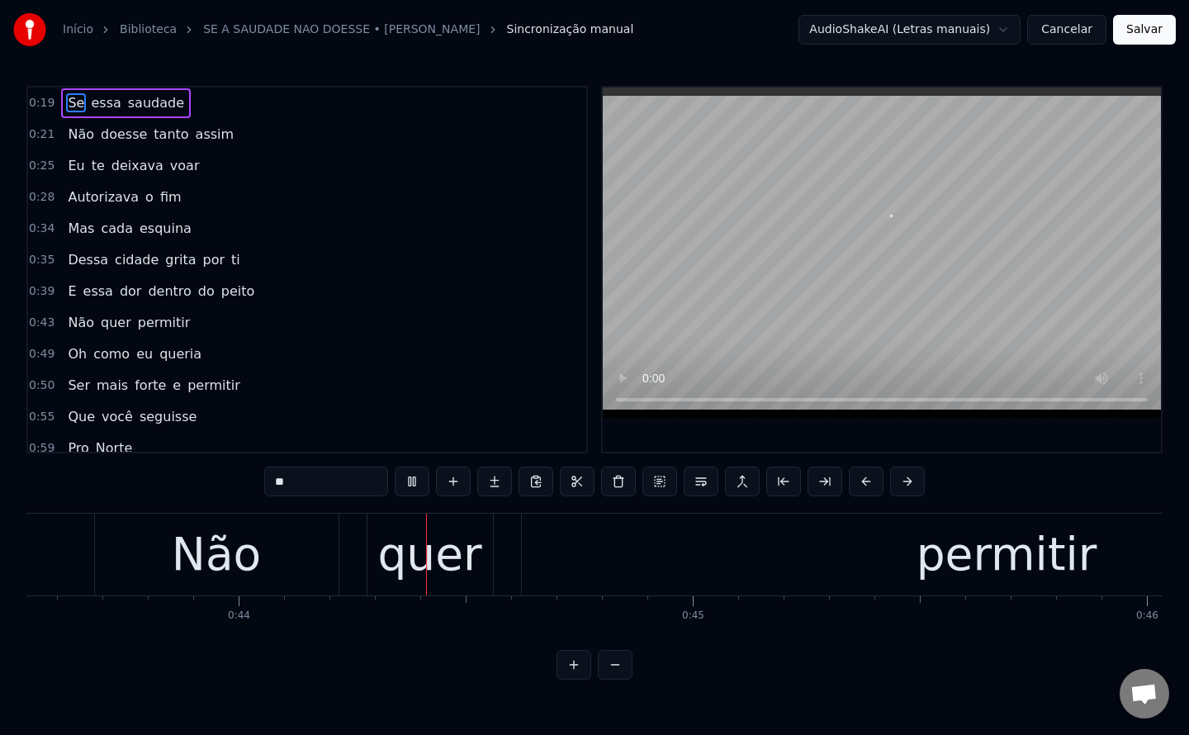
scroll to position [0, 19836]
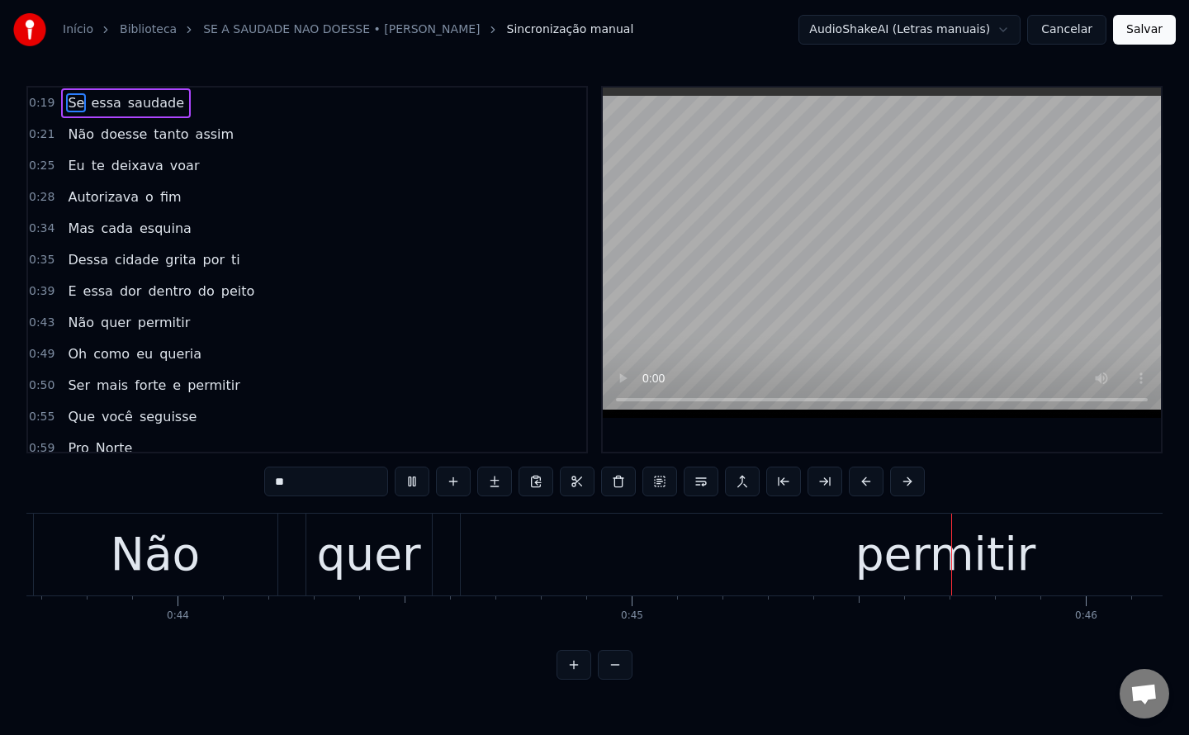
click at [1150, 31] on button "Salvar" at bounding box center [1144, 30] width 63 height 30
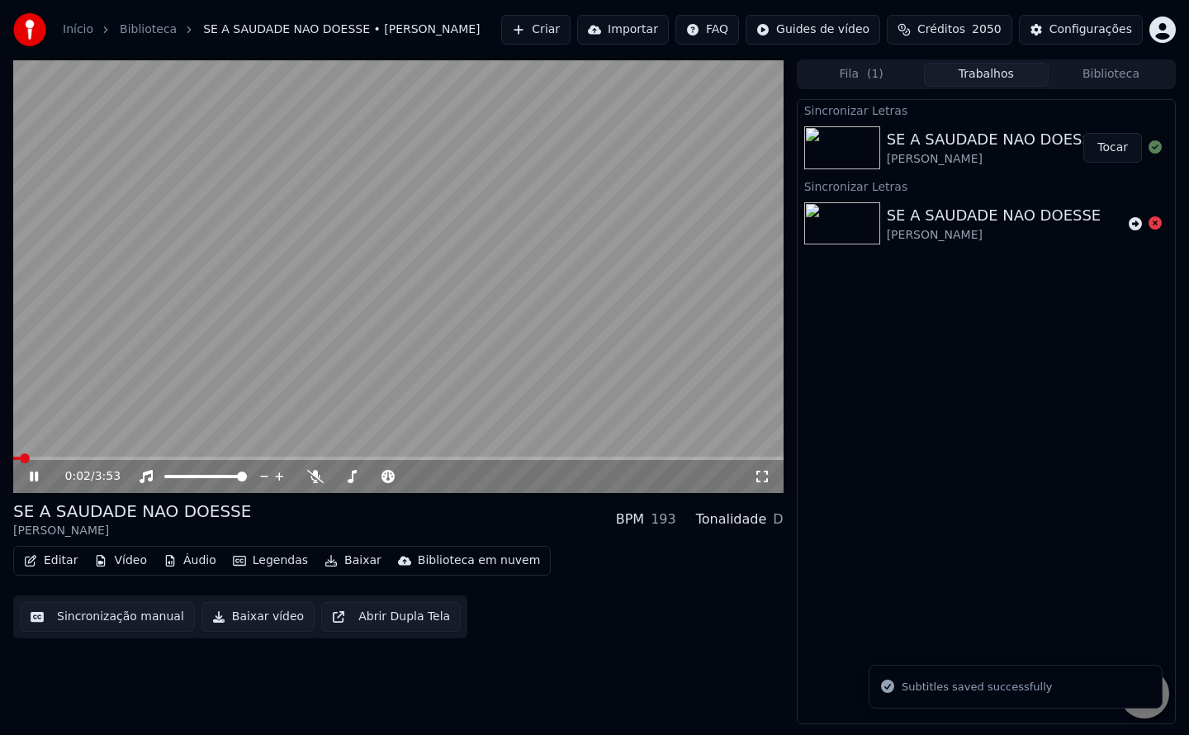
click at [244, 620] on button "Baixar vídeo" at bounding box center [258, 617] width 113 height 30
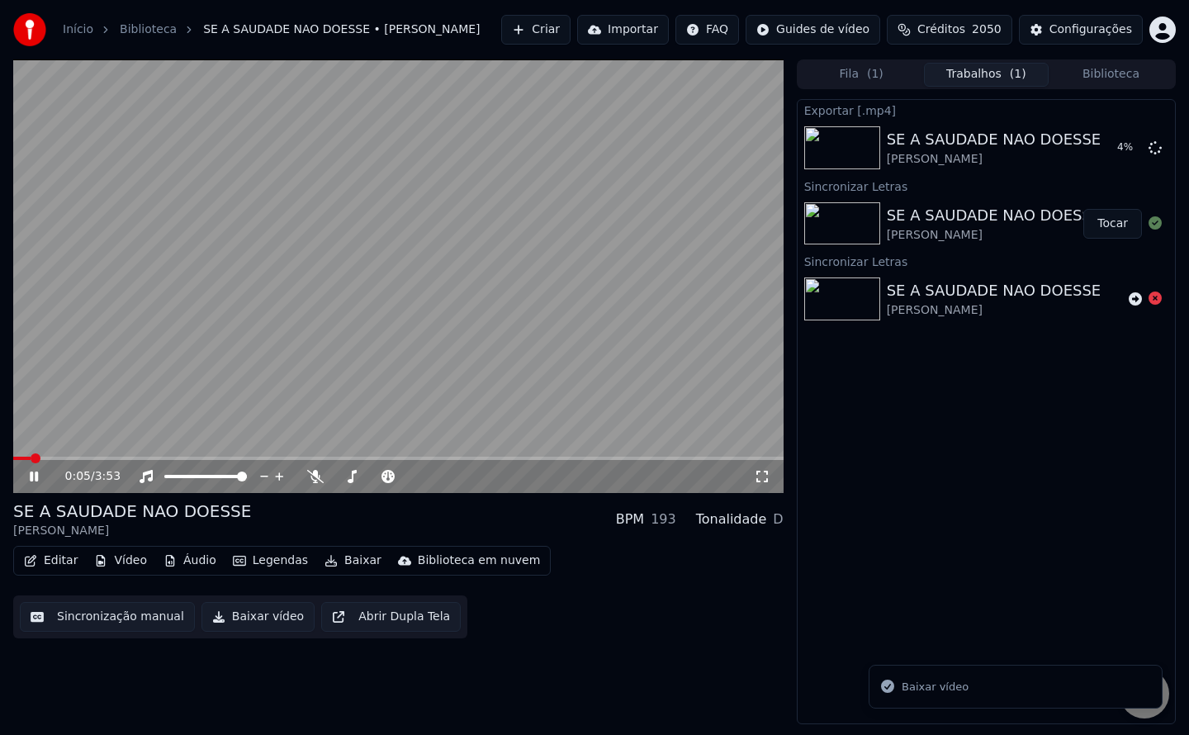
click at [529, 235] on video at bounding box center [398, 276] width 771 height 434
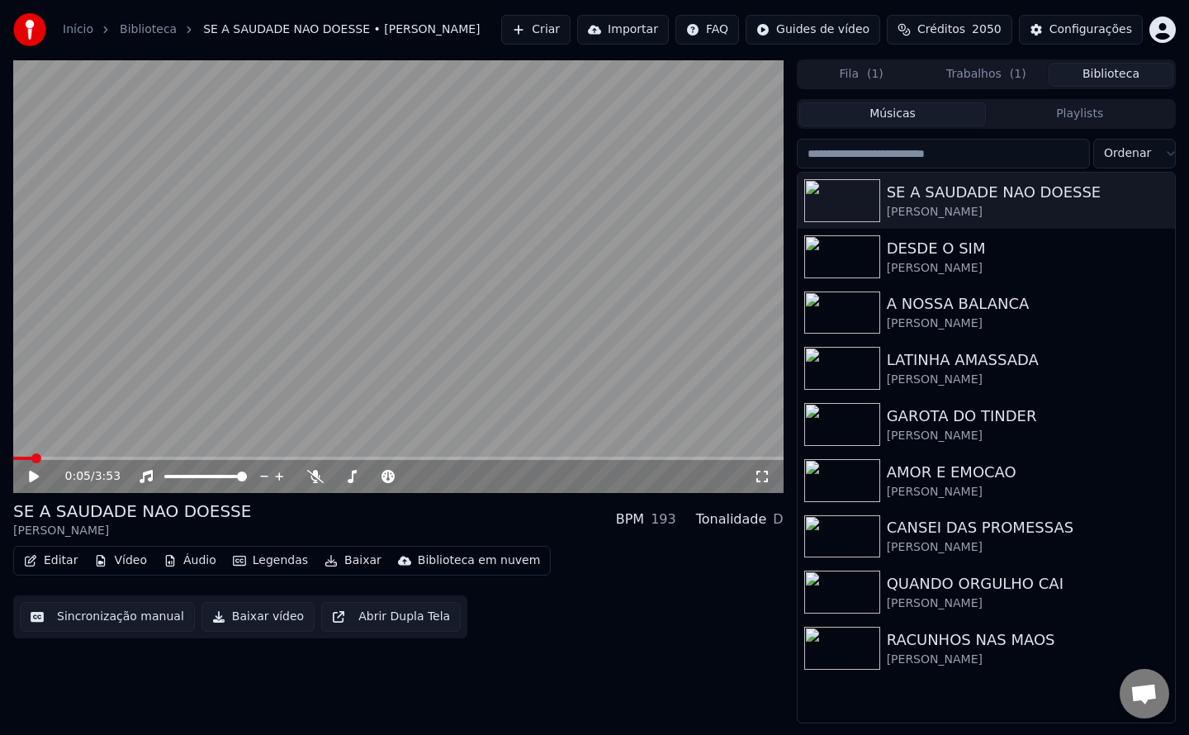
click at [1106, 81] on button "Biblioteca" at bounding box center [1111, 75] width 125 height 24
click at [932, 257] on div "DESDE O SIM" at bounding box center [1019, 248] width 265 height 23
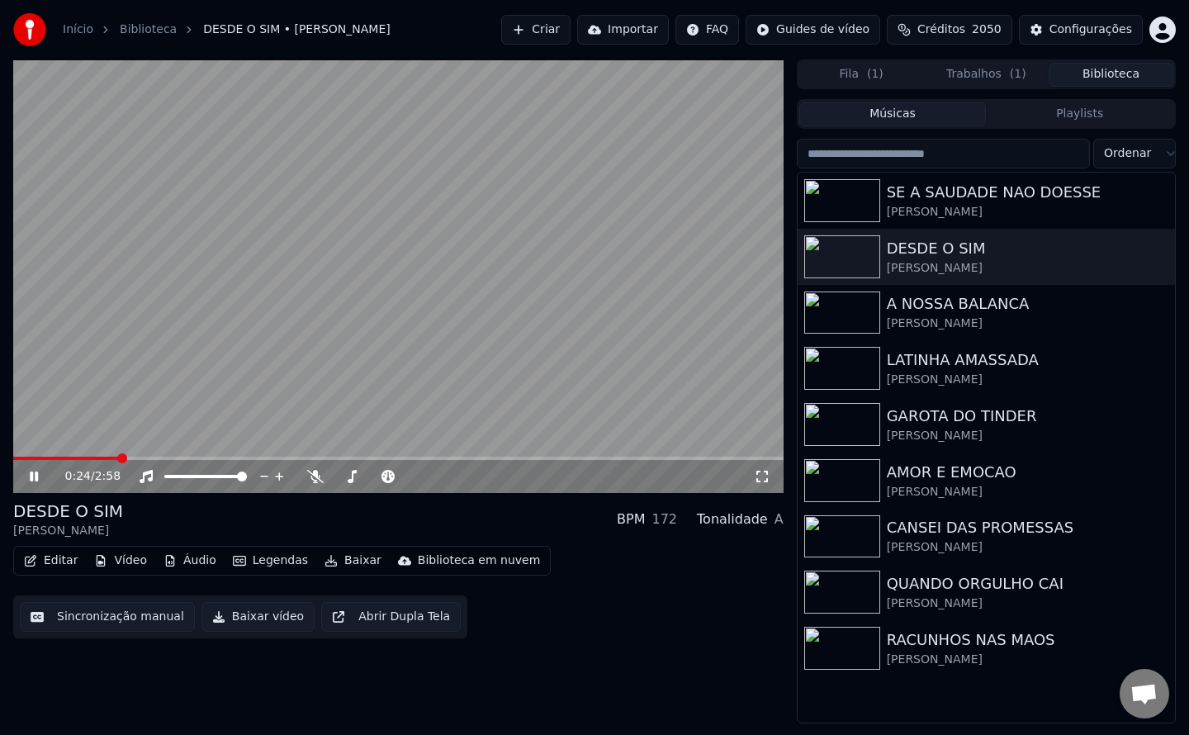
click at [224, 301] on video at bounding box center [398, 276] width 771 height 434
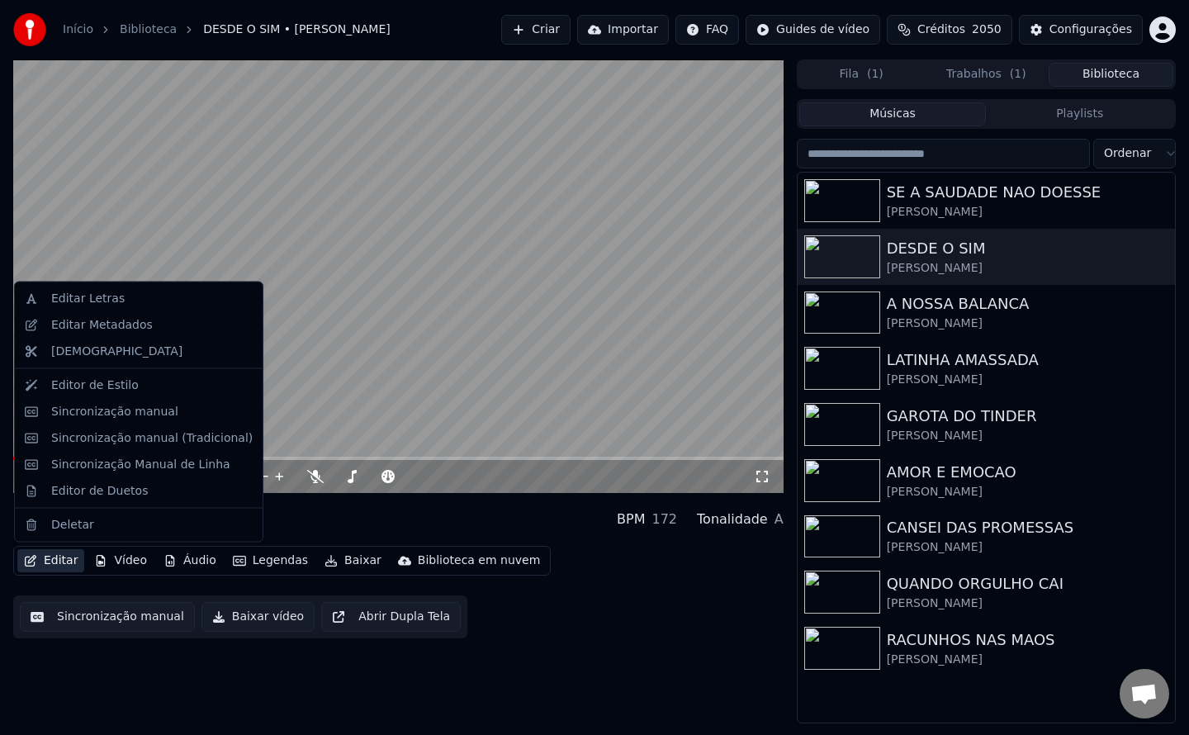
click at [63, 559] on button "Editar" at bounding box center [50, 560] width 67 height 23
click at [109, 300] on div "Editar Letras" at bounding box center [88, 299] width 74 height 17
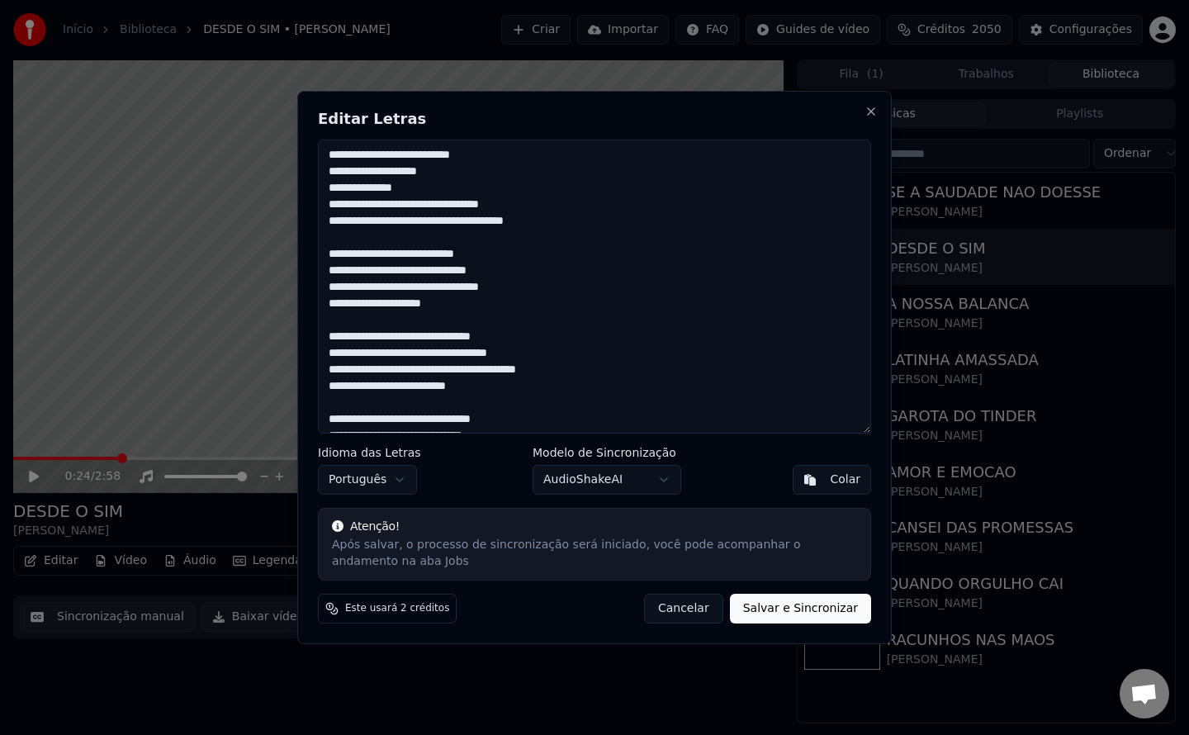
click at [414, 160] on textarea "**********" at bounding box center [594, 287] width 553 height 294
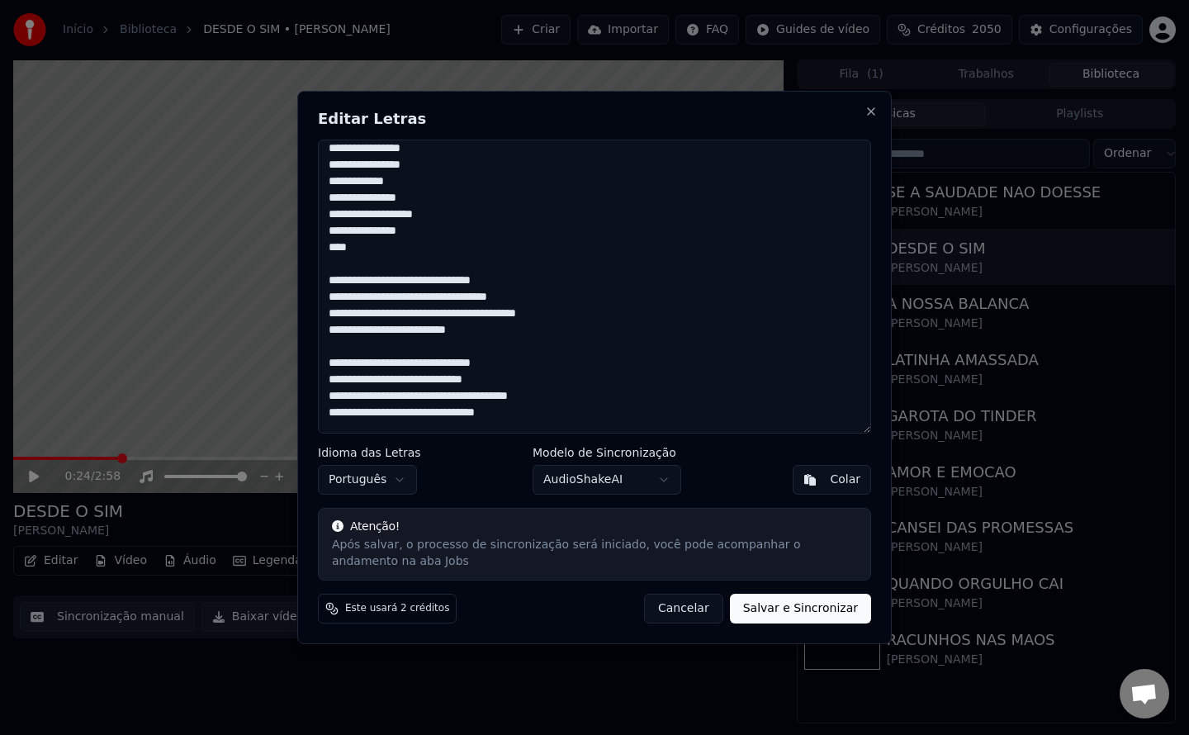
scroll to position [210, 0]
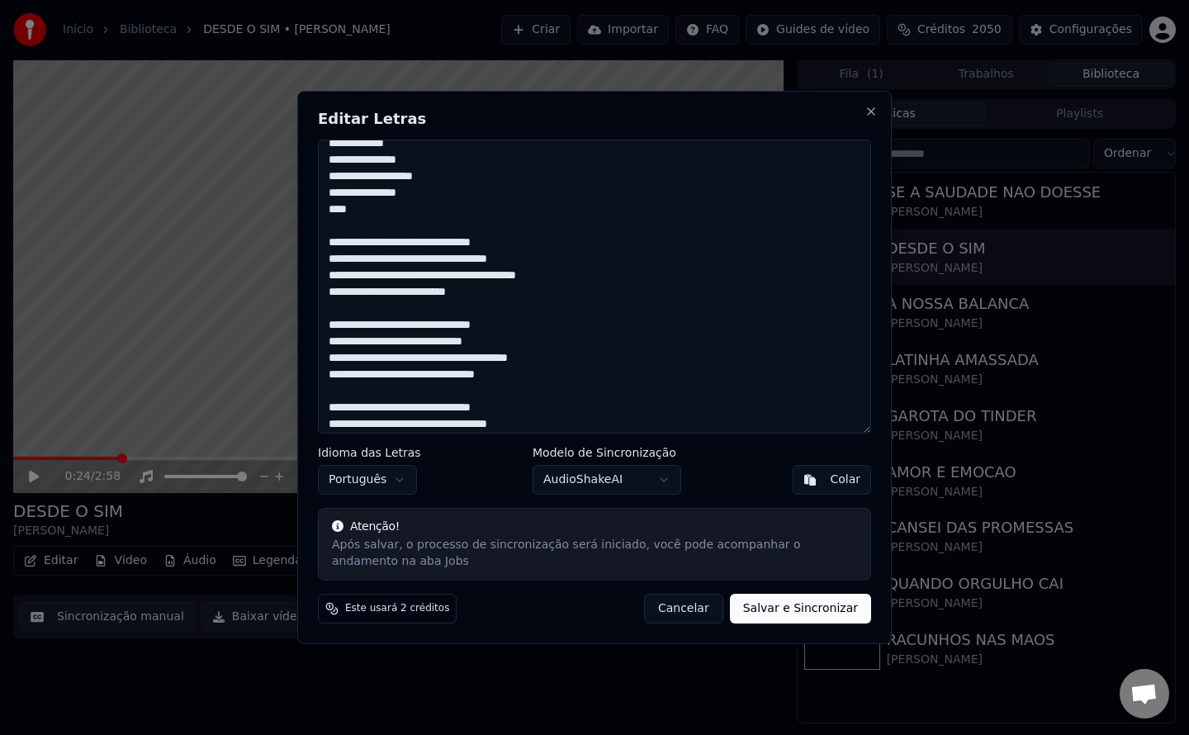
click at [396, 244] on textarea "**********" at bounding box center [594, 287] width 553 height 294
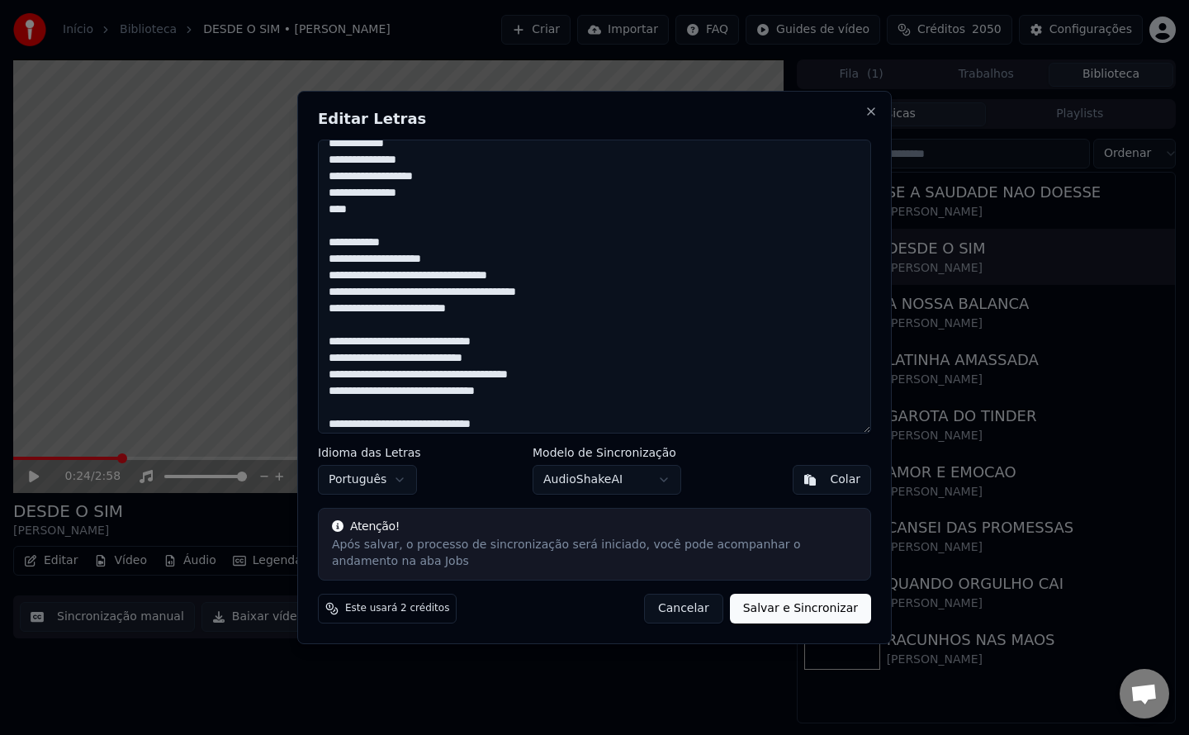
click at [430, 273] on textarea "**********" at bounding box center [594, 287] width 553 height 294
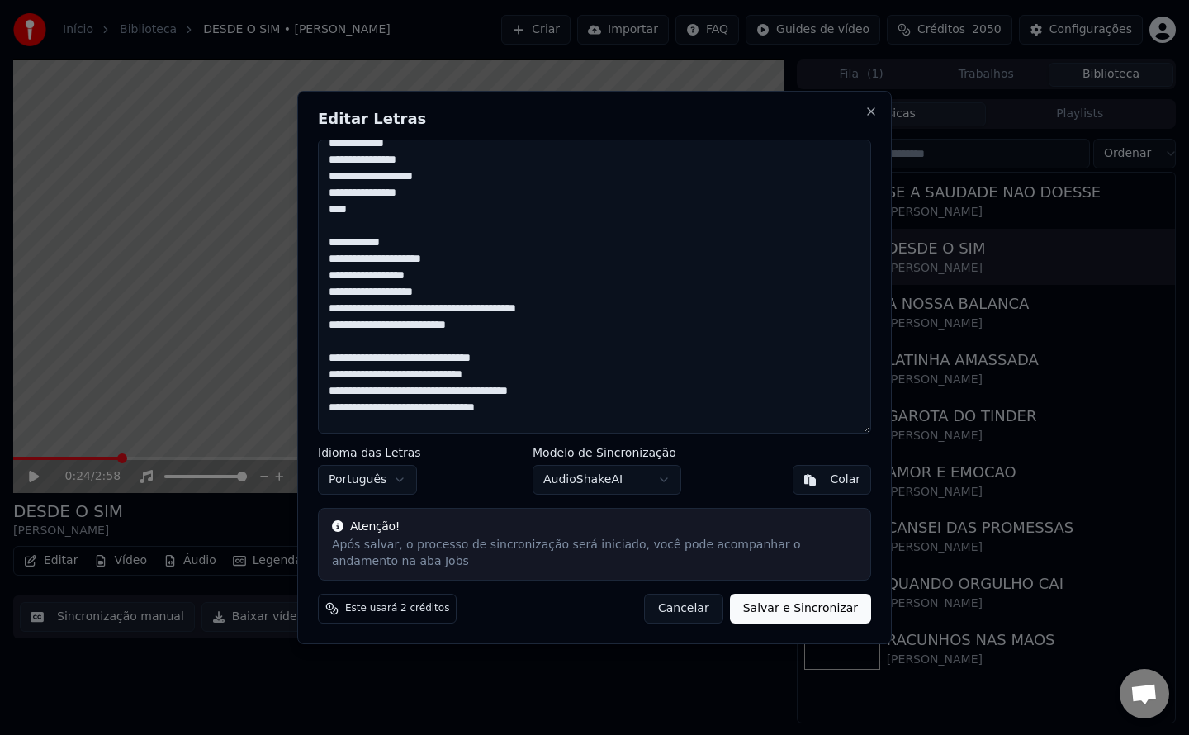
click at [399, 305] on textarea "**********" at bounding box center [594, 287] width 553 height 294
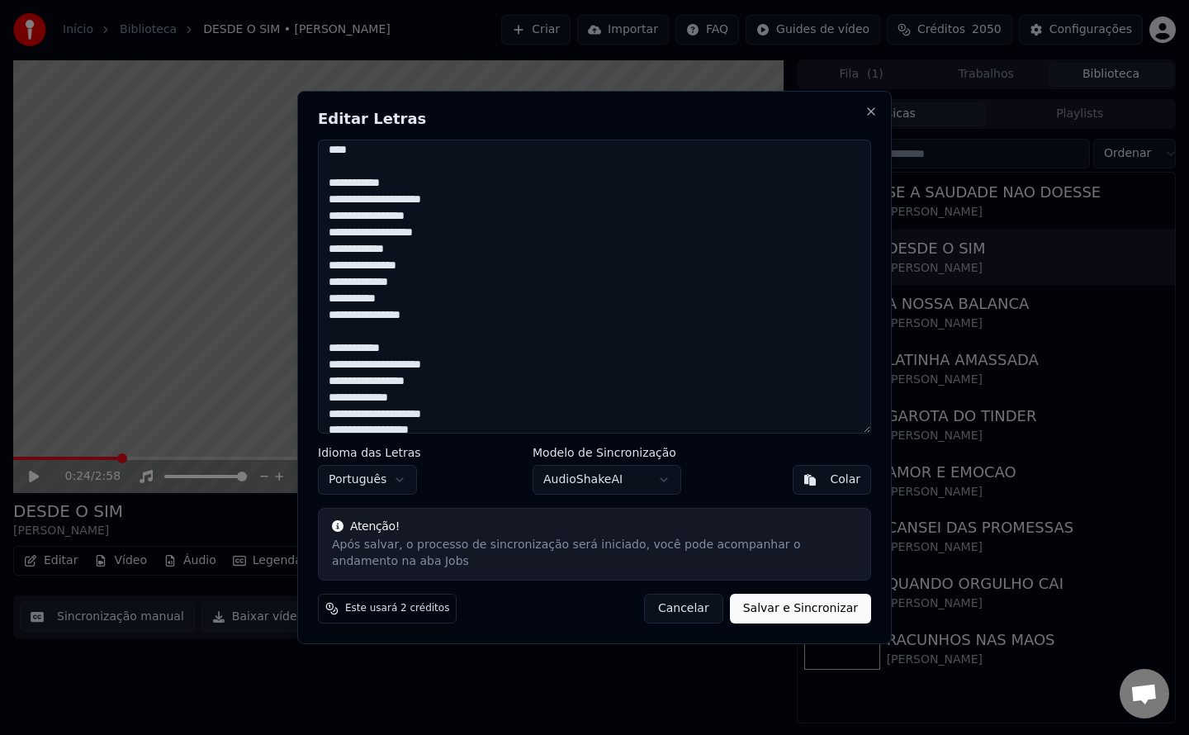
scroll to position [234, 0]
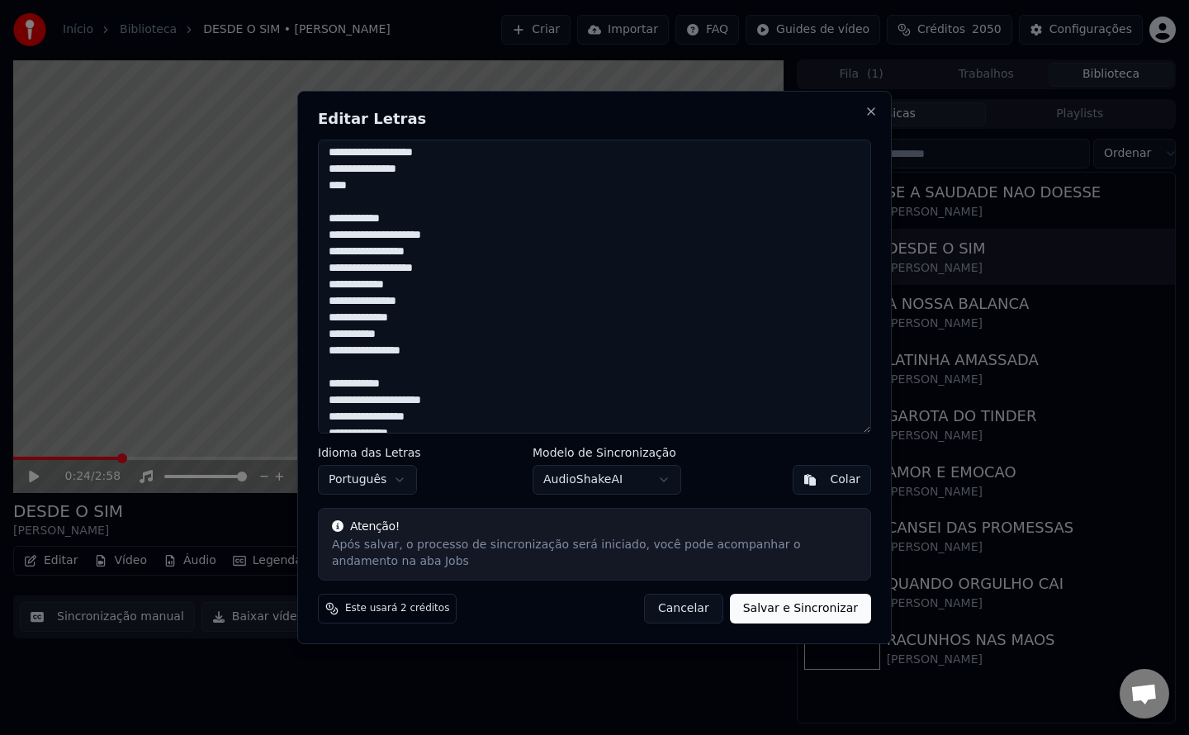
click at [331, 222] on textarea "**********" at bounding box center [594, 287] width 553 height 294
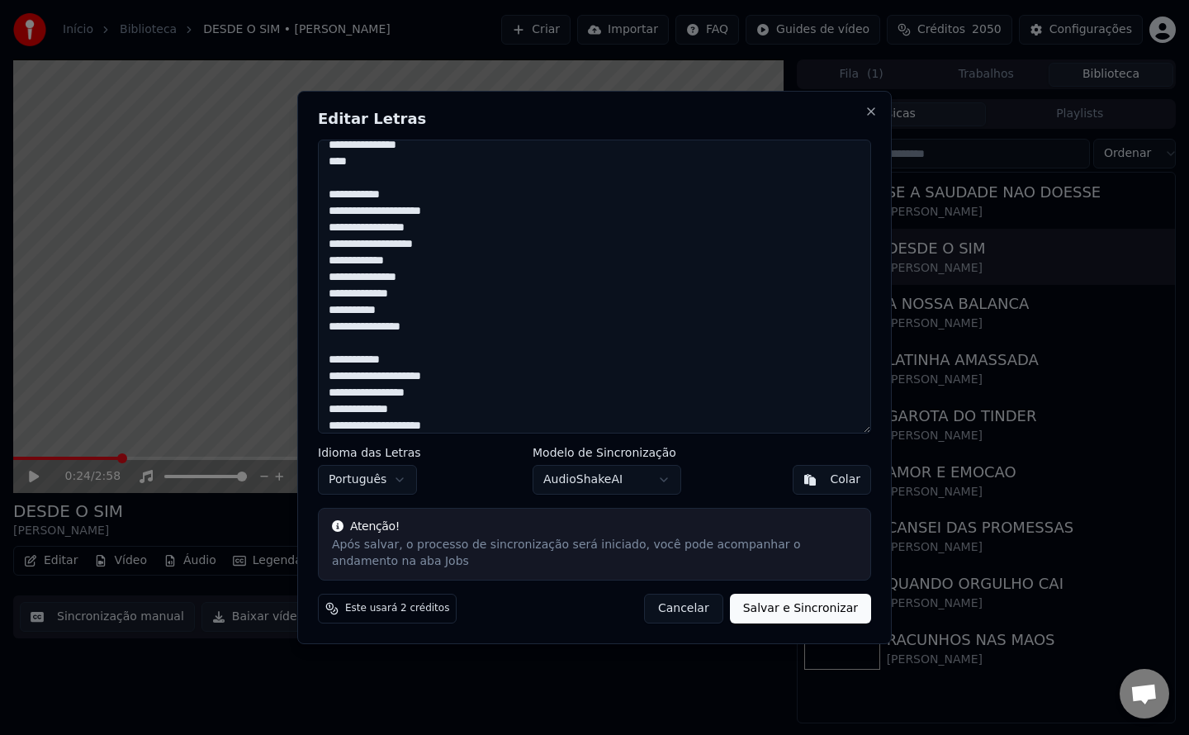
scroll to position [0, 0]
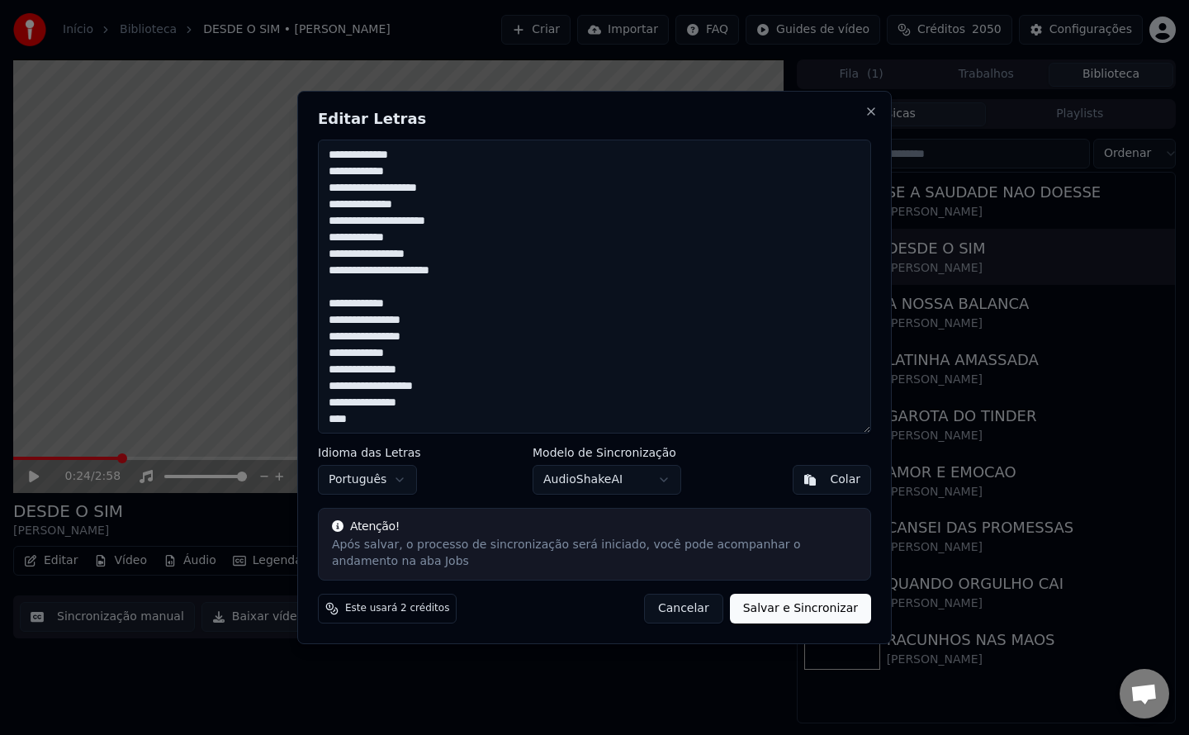
click at [327, 179] on textarea "**********" at bounding box center [594, 287] width 553 height 294
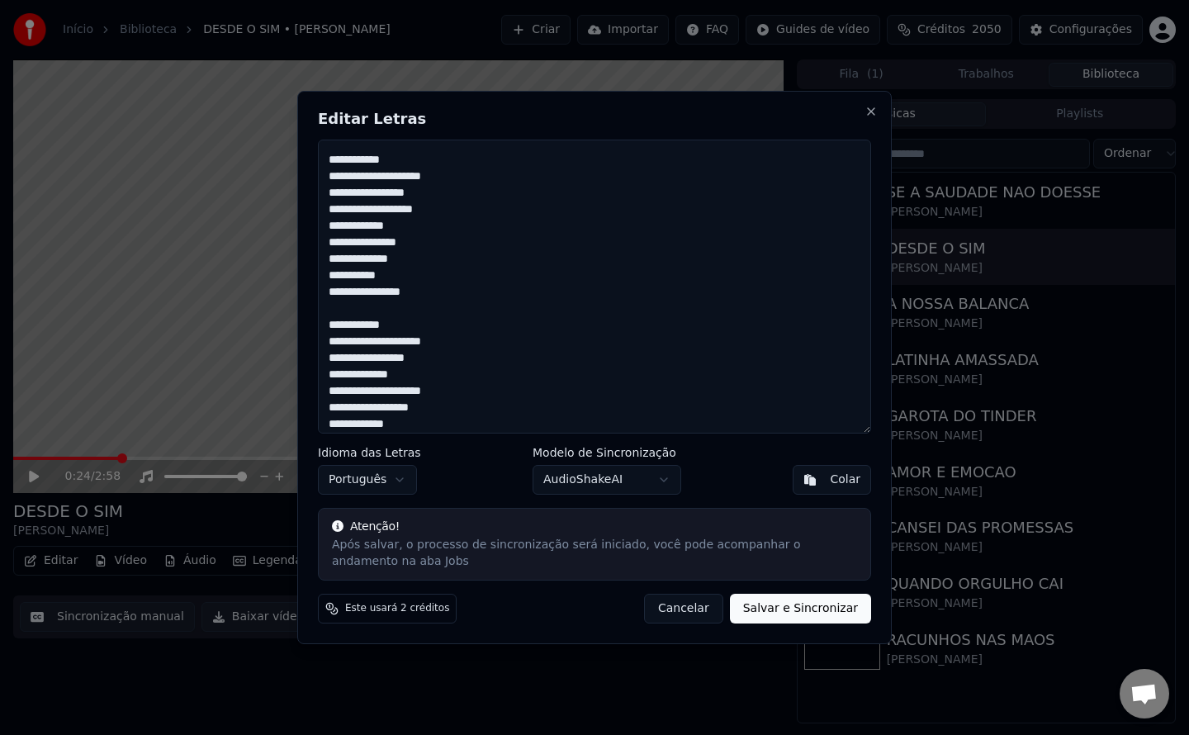
scroll to position [622, 0]
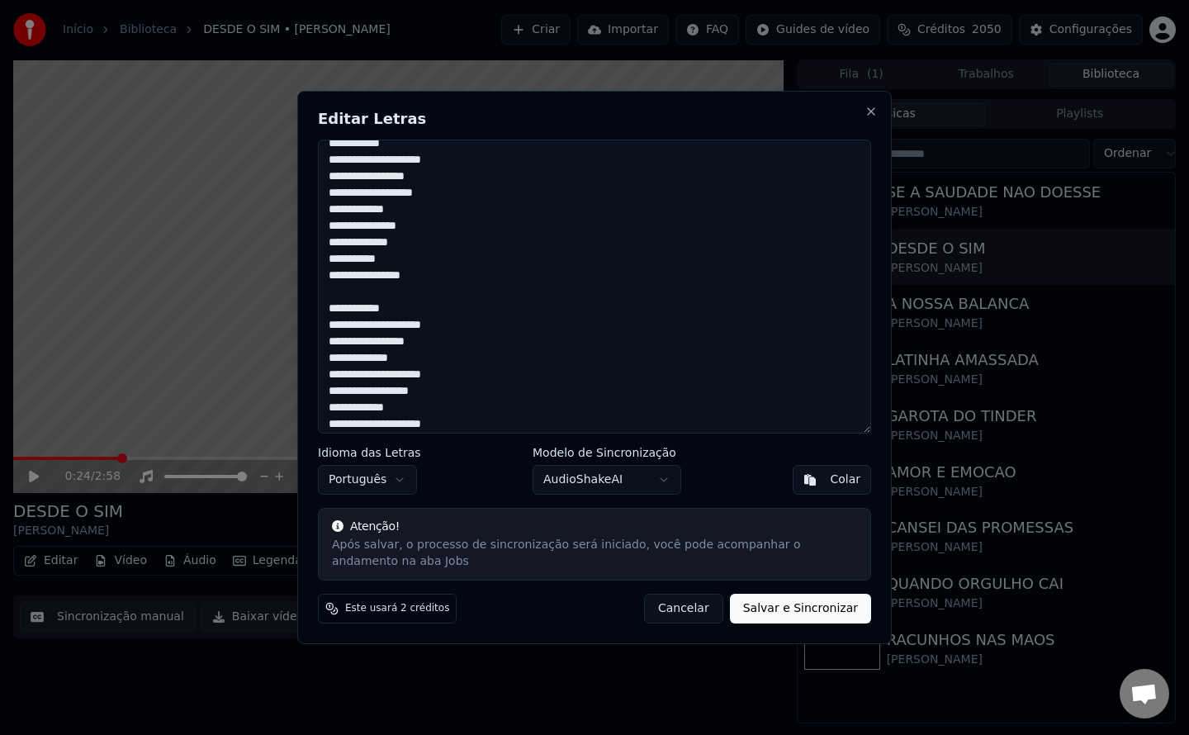
type textarea "**********"
click at [814, 610] on button "Salvar e Sincronizar" at bounding box center [800, 609] width 141 height 30
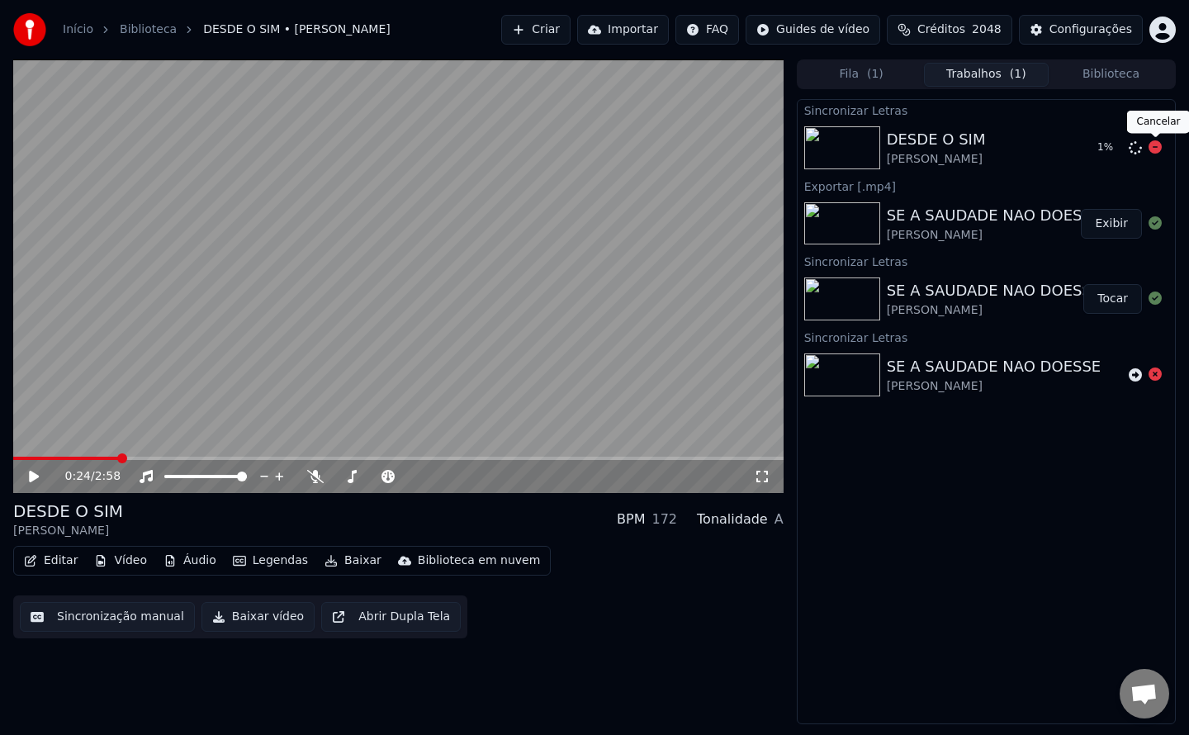
click at [1154, 145] on icon at bounding box center [1155, 146] width 13 height 13
click at [1134, 149] on icon at bounding box center [1135, 147] width 13 height 13
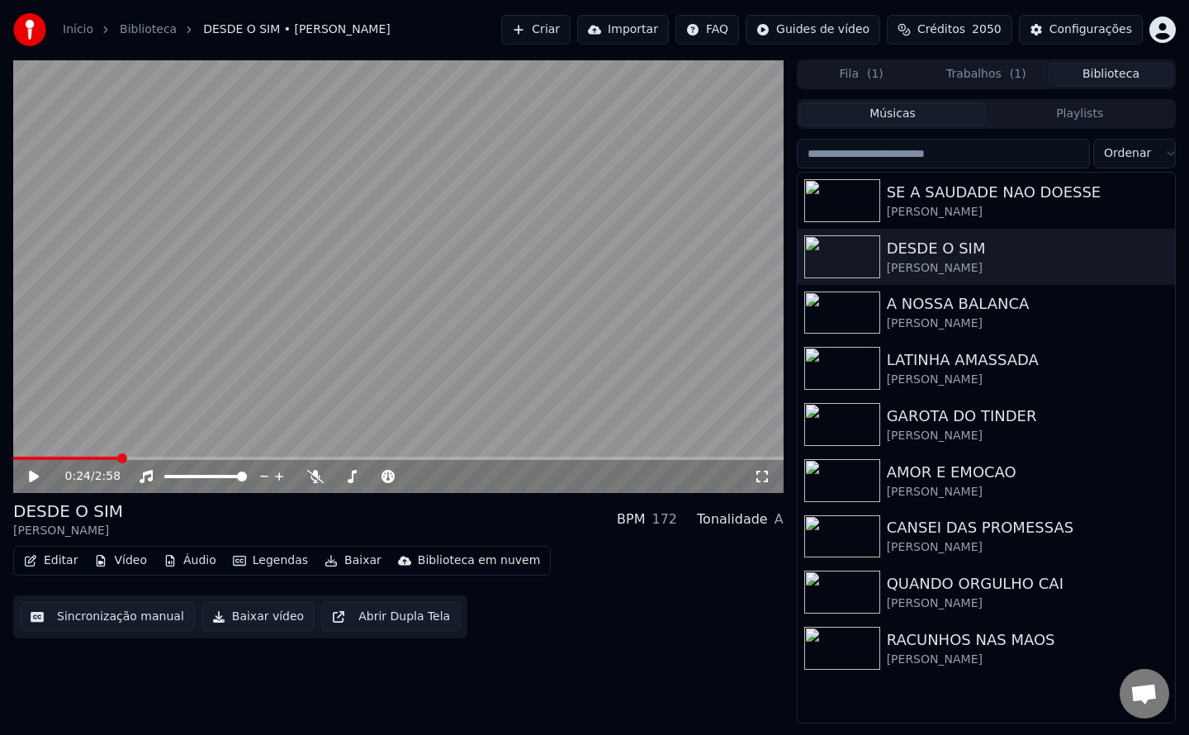
click at [1122, 83] on button "Biblioteca" at bounding box center [1111, 75] width 125 height 24
click at [968, 306] on div "A NOSSA BALANCA" at bounding box center [1019, 303] width 265 height 23
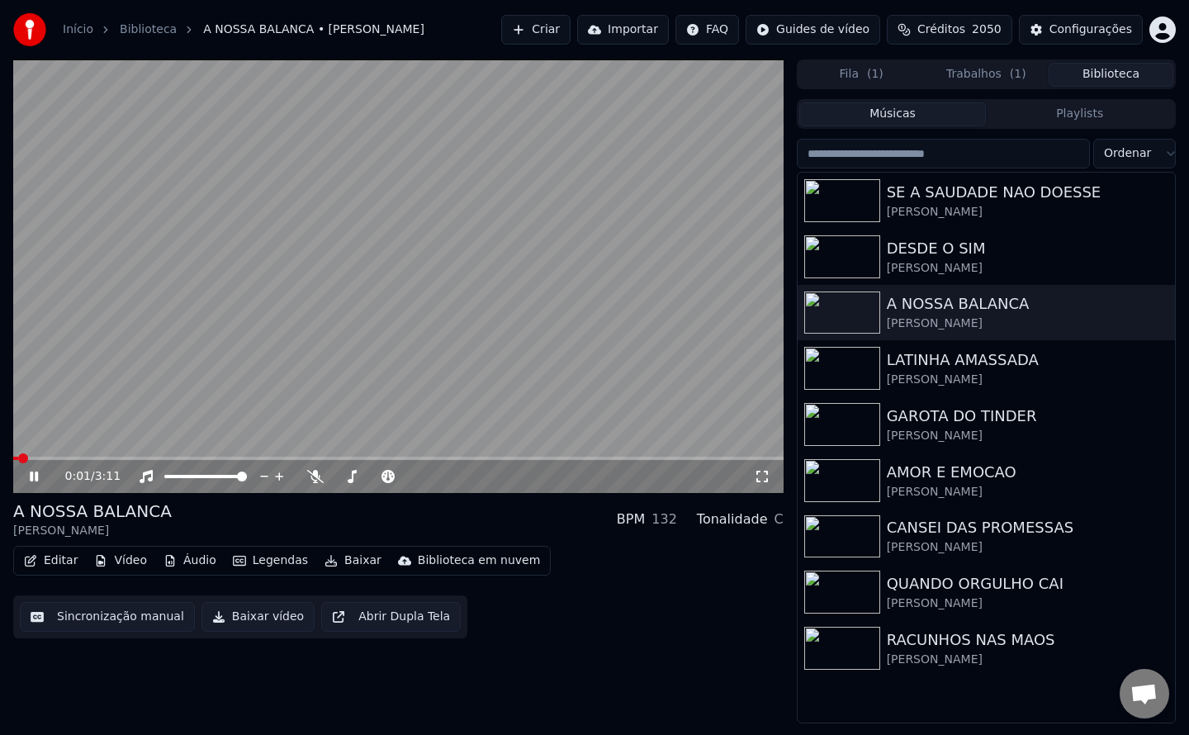
click at [72, 611] on button "Sincronização manual" at bounding box center [107, 617] width 175 height 30
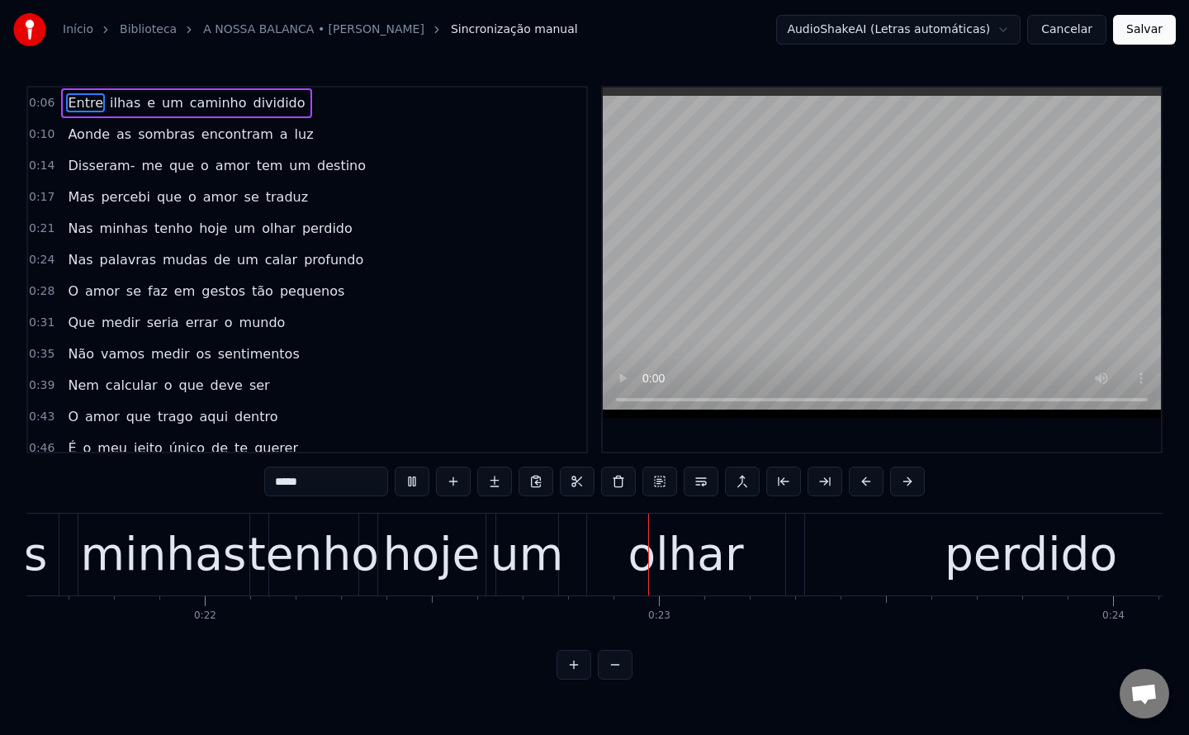
click at [1074, 34] on button "Cancelar" at bounding box center [1066, 30] width 79 height 30
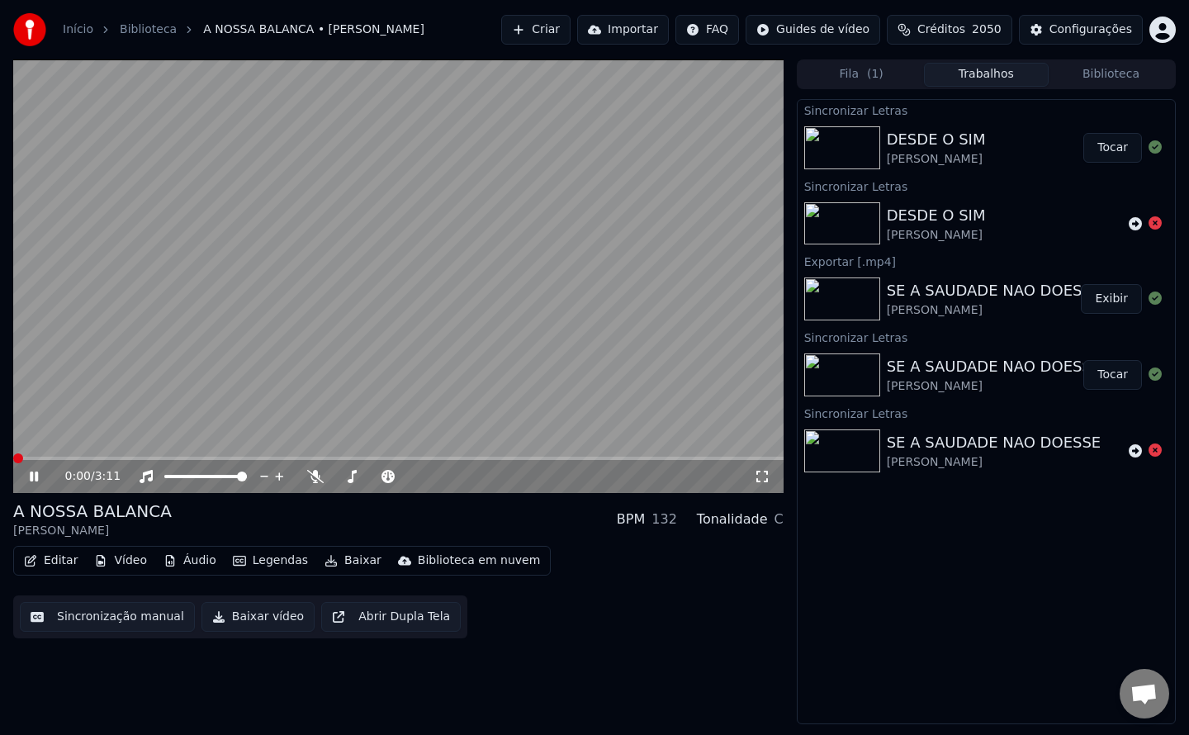
click at [978, 74] on button "Trabalhos" at bounding box center [986, 75] width 125 height 24
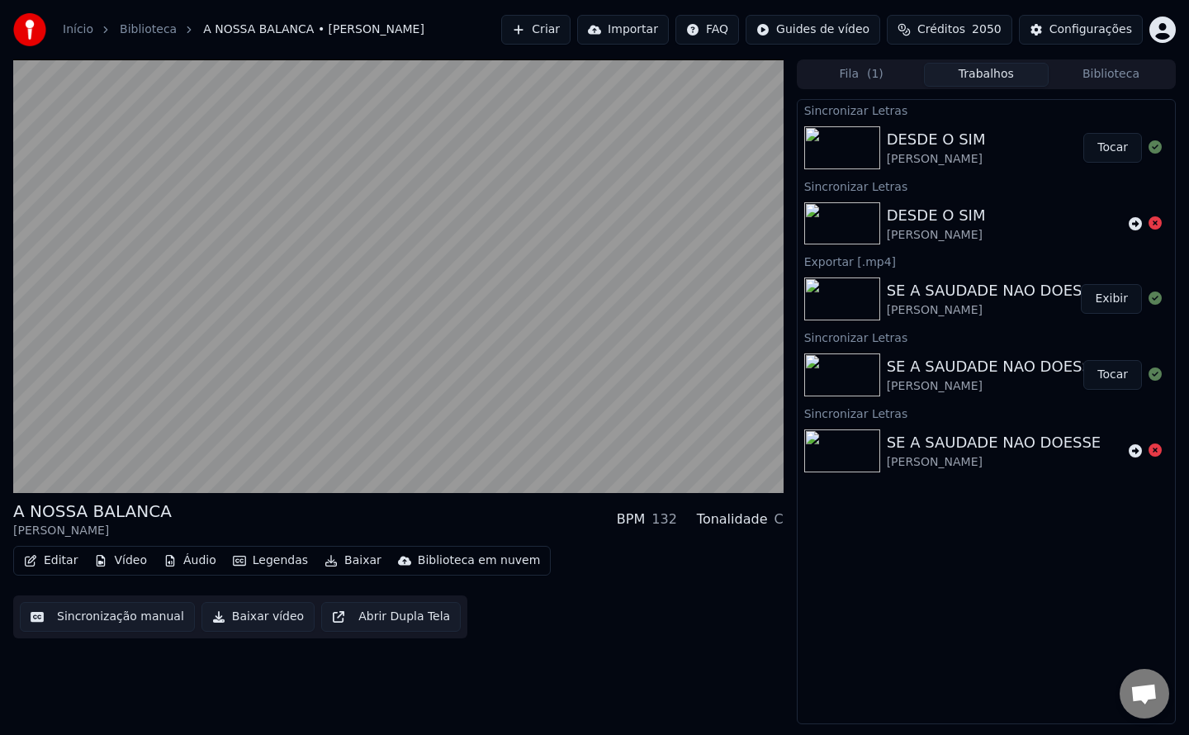
click at [1116, 146] on button "Tocar" at bounding box center [1113, 148] width 59 height 30
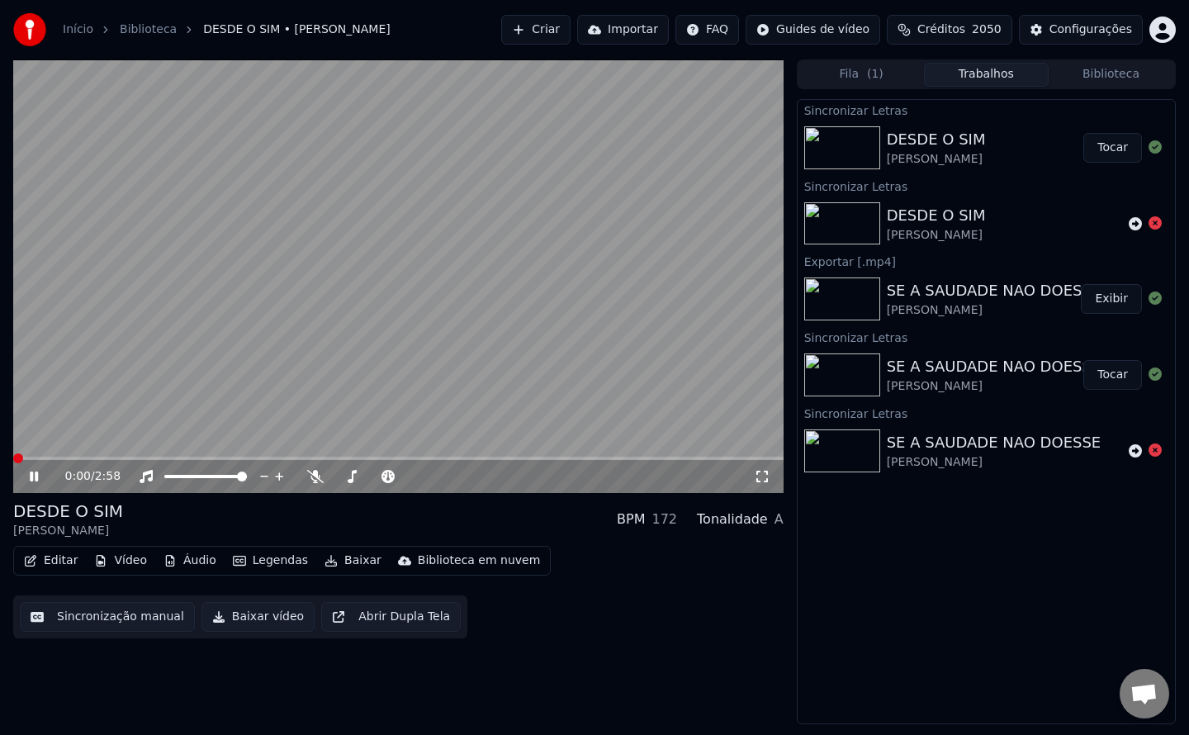
click at [76, 618] on button "Sincronização manual" at bounding box center [107, 617] width 175 height 30
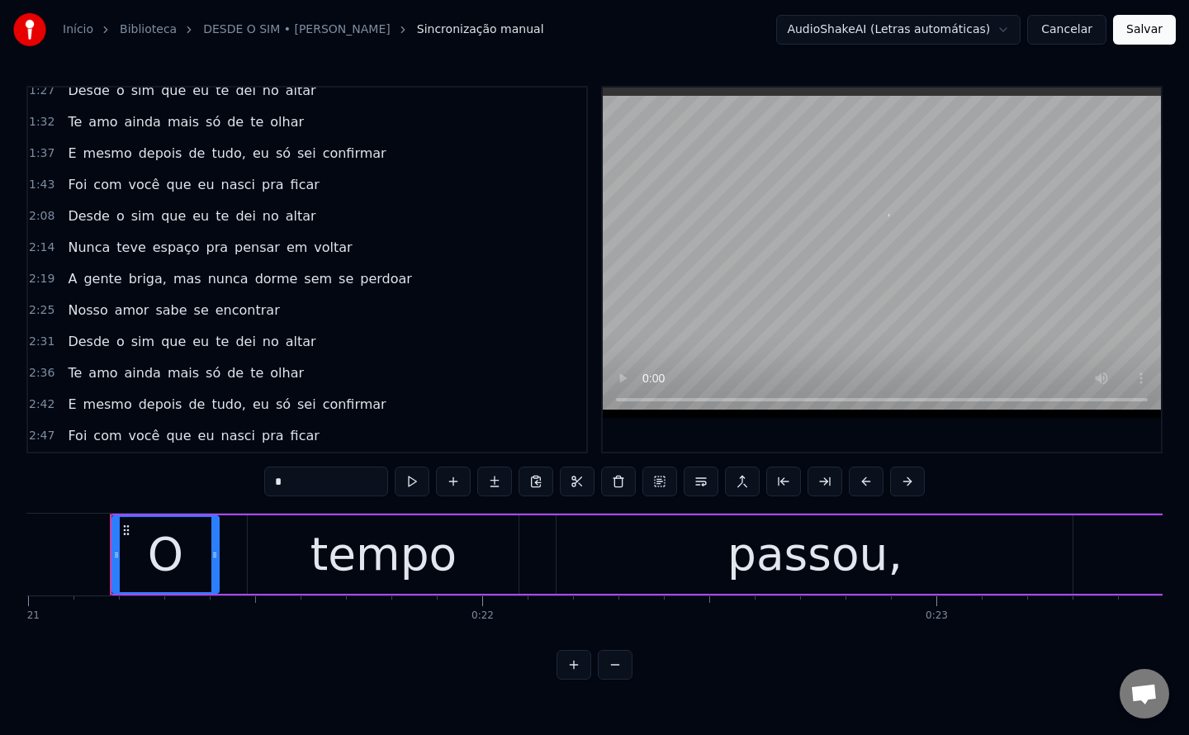
click at [917, 31] on html "Início Biblioteca DESDE O SIM • [PERSON_NAME] manual AudioShakeAI (Letras autom…" at bounding box center [594, 353] width 1189 height 706
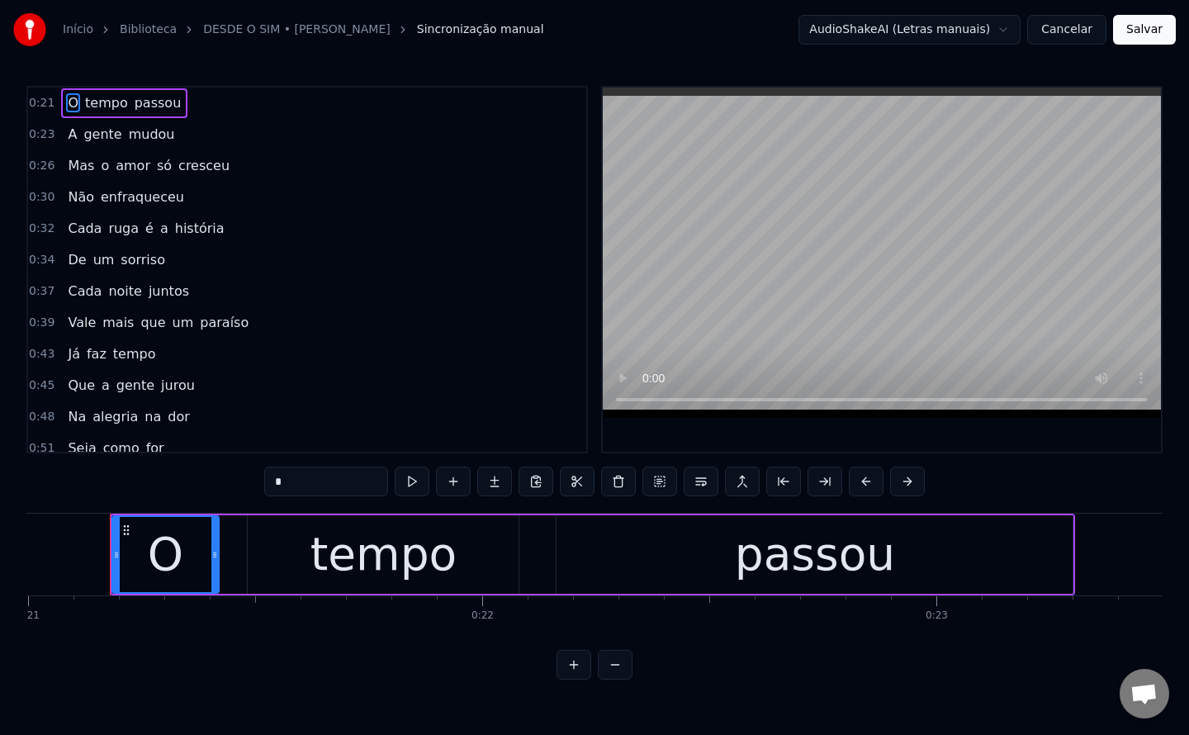
click at [1148, 25] on button "Salvar" at bounding box center [1144, 30] width 63 height 30
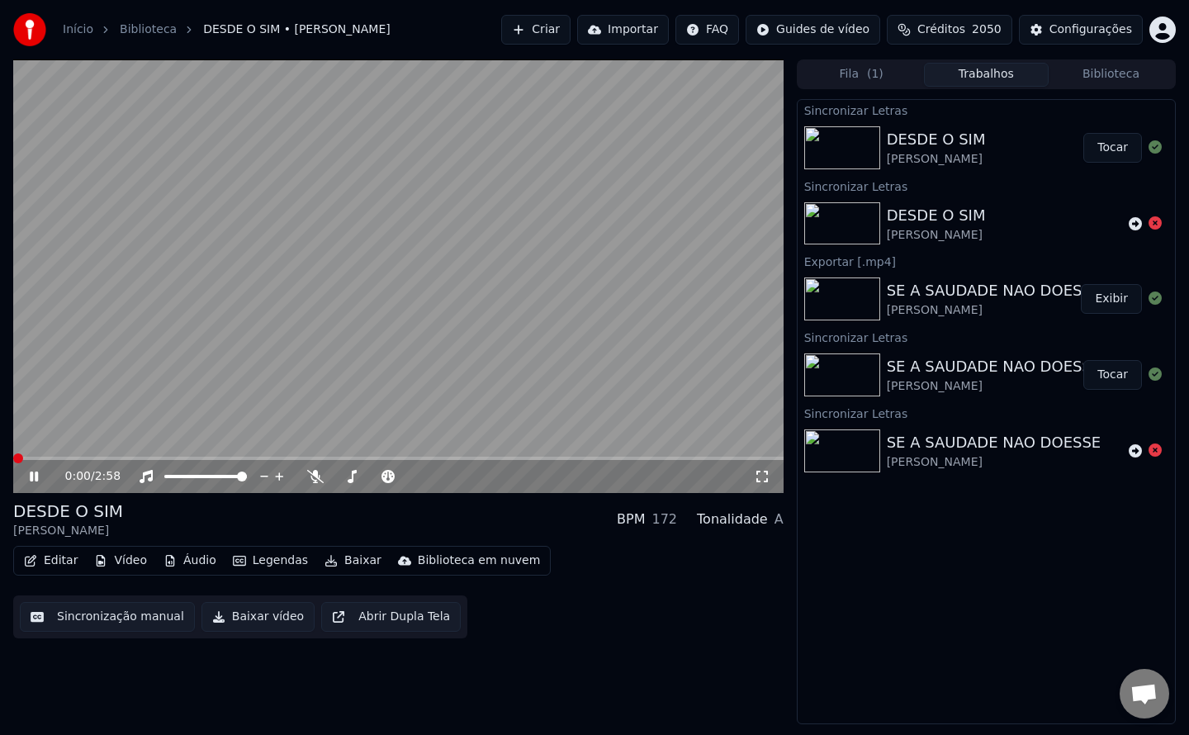
click at [139, 616] on button "Sincronização manual" at bounding box center [107, 617] width 175 height 30
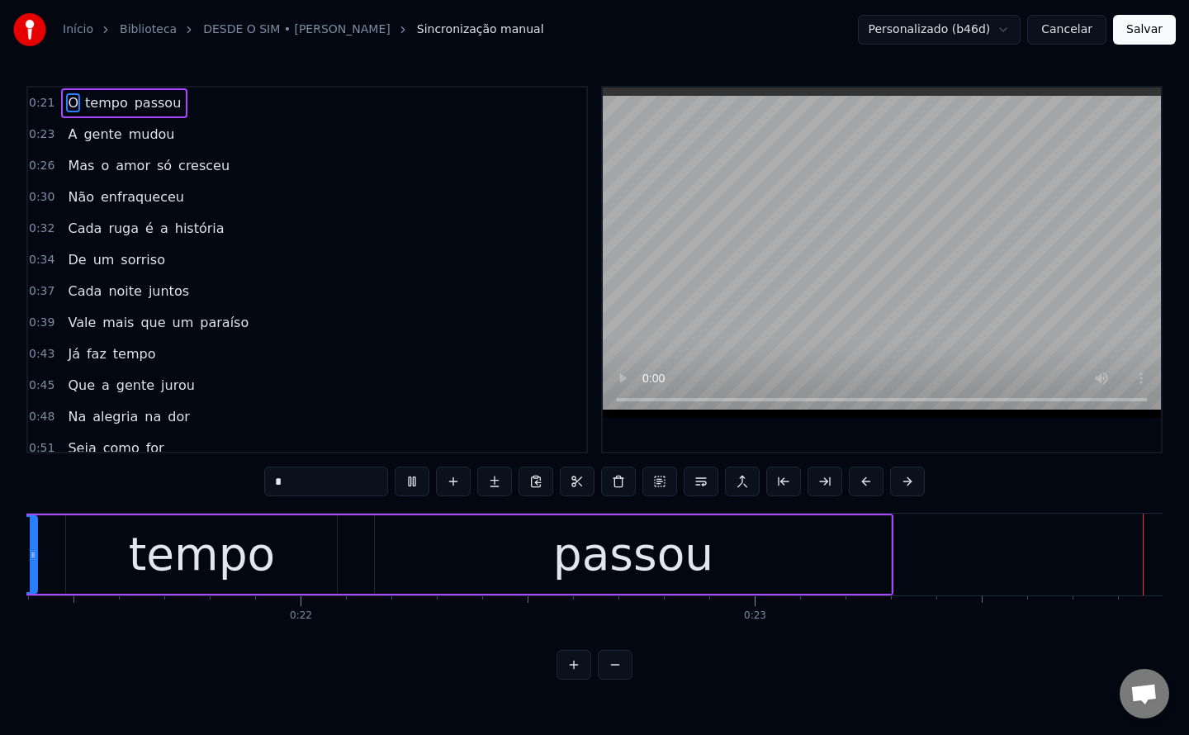
click at [1074, 27] on button "Cancelar" at bounding box center [1066, 30] width 79 height 30
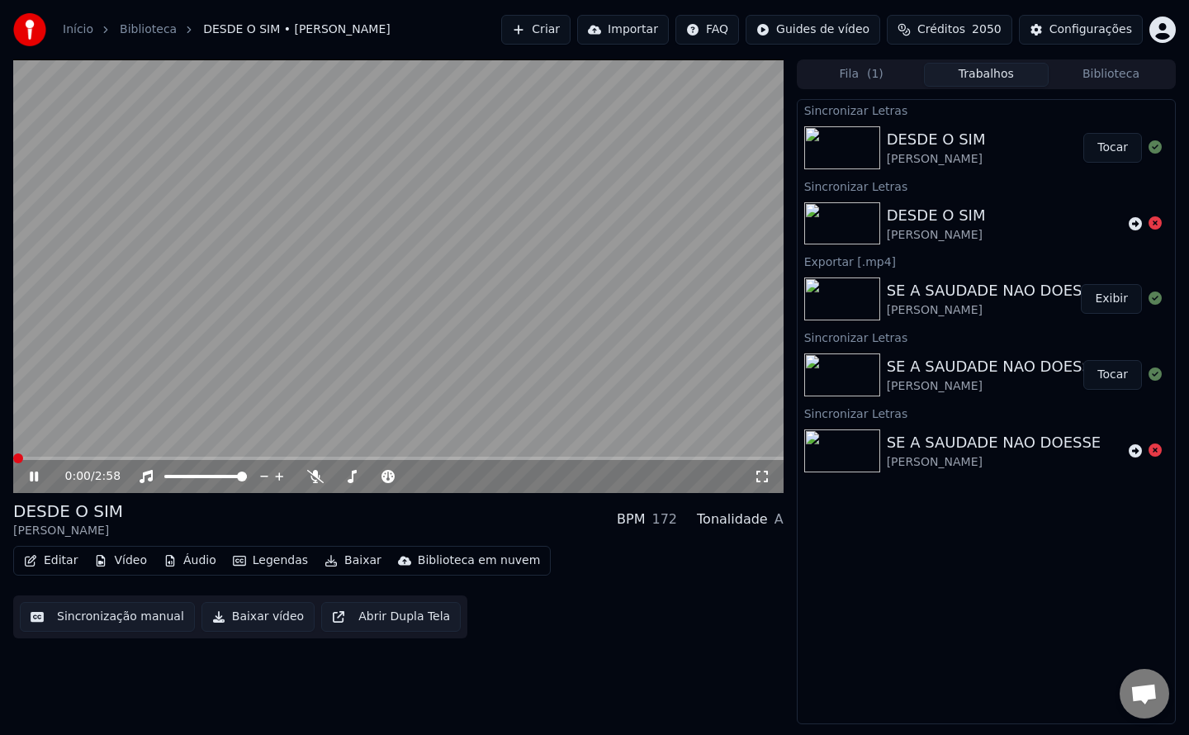
click at [235, 624] on button "Baixar vídeo" at bounding box center [258, 617] width 113 height 30
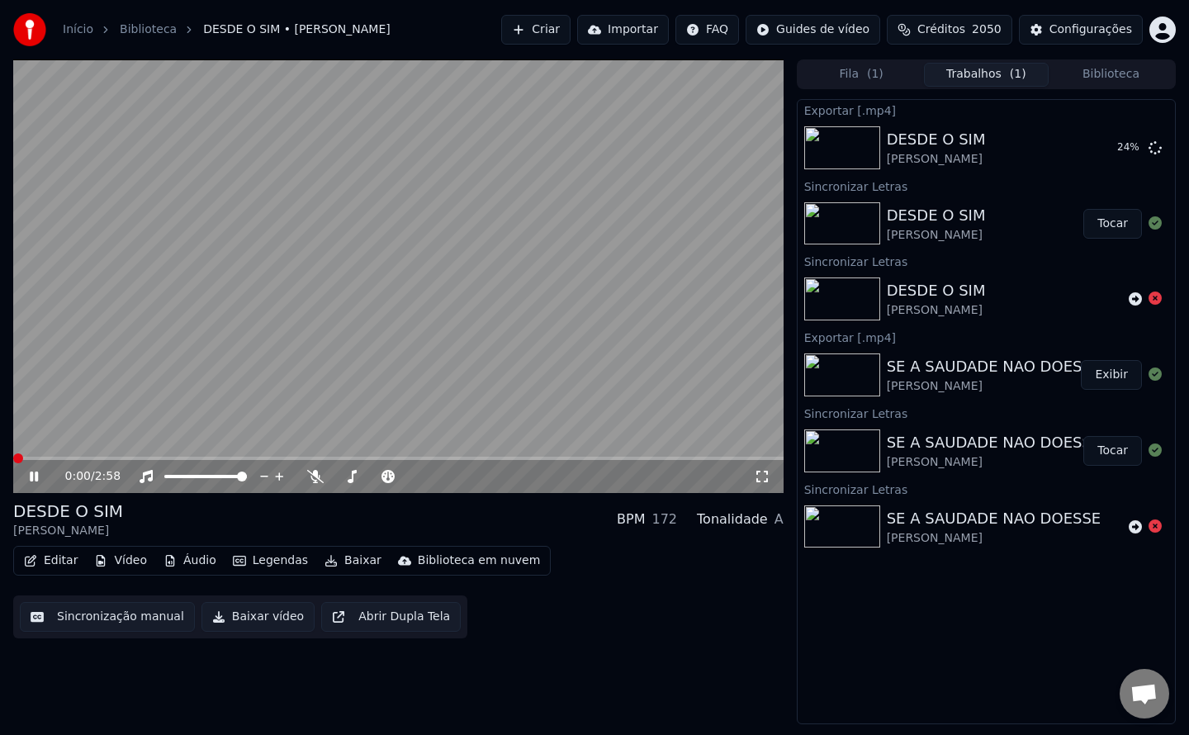
click at [340, 394] on video at bounding box center [398, 276] width 771 height 434
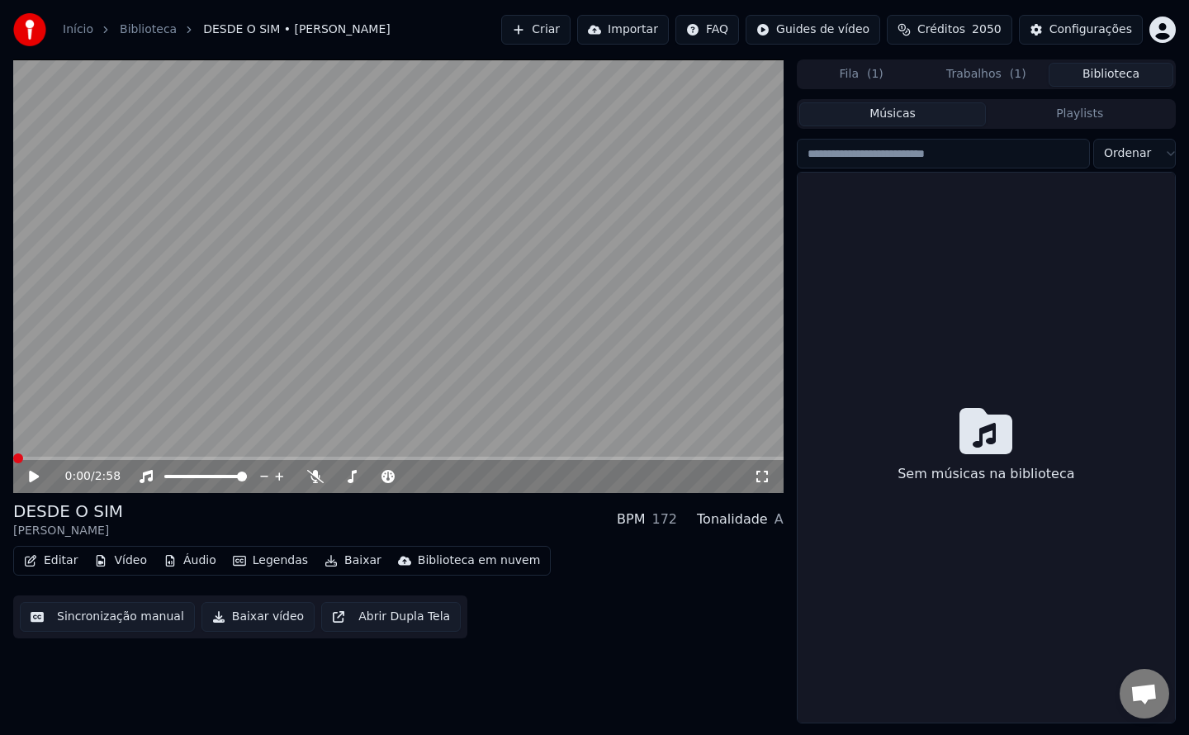
click at [1129, 79] on button "Biblioteca" at bounding box center [1111, 75] width 125 height 24
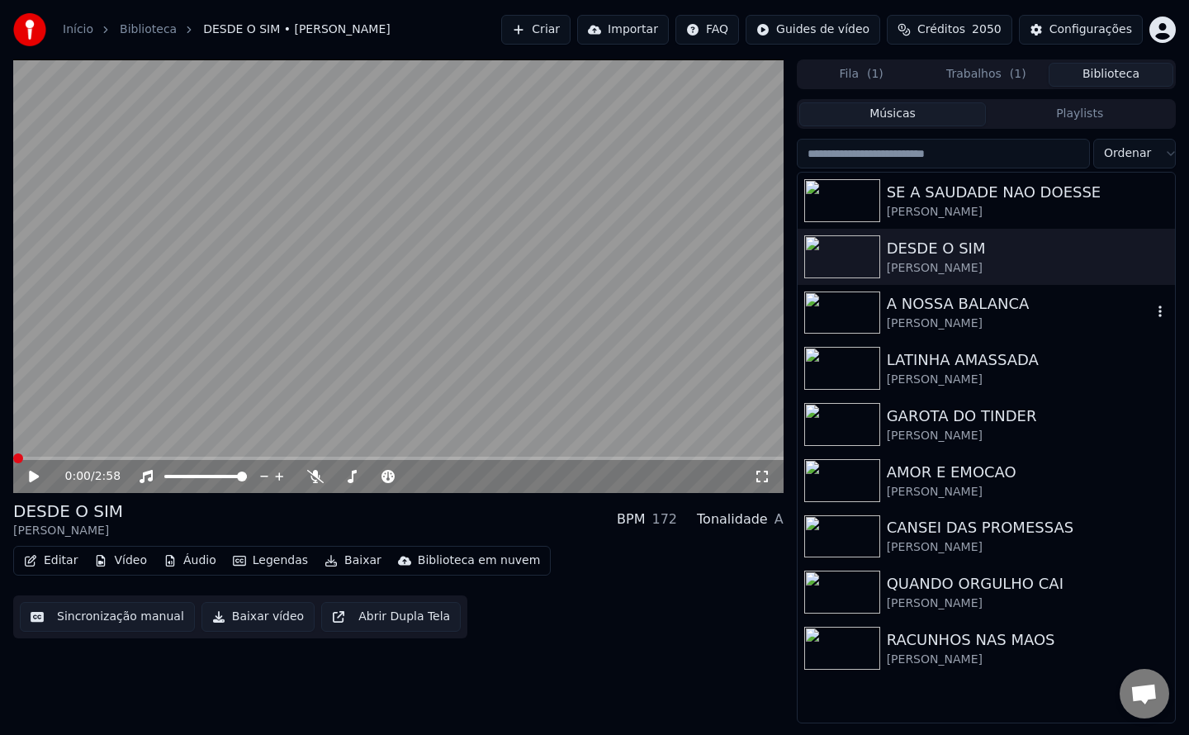
click at [981, 294] on div "A NOSSA BALANCA" at bounding box center [1019, 303] width 265 height 23
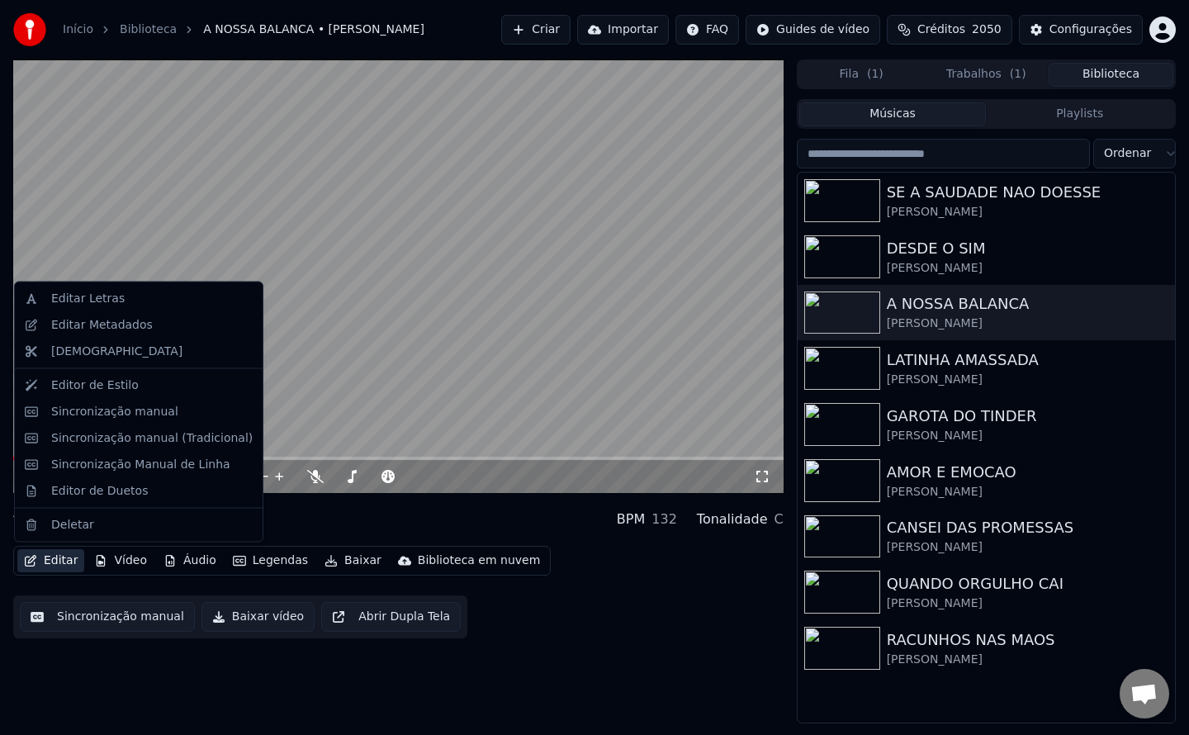
click at [66, 564] on button "Editar" at bounding box center [50, 560] width 67 height 23
click at [103, 294] on div "Editar Letras" at bounding box center [88, 299] width 74 height 17
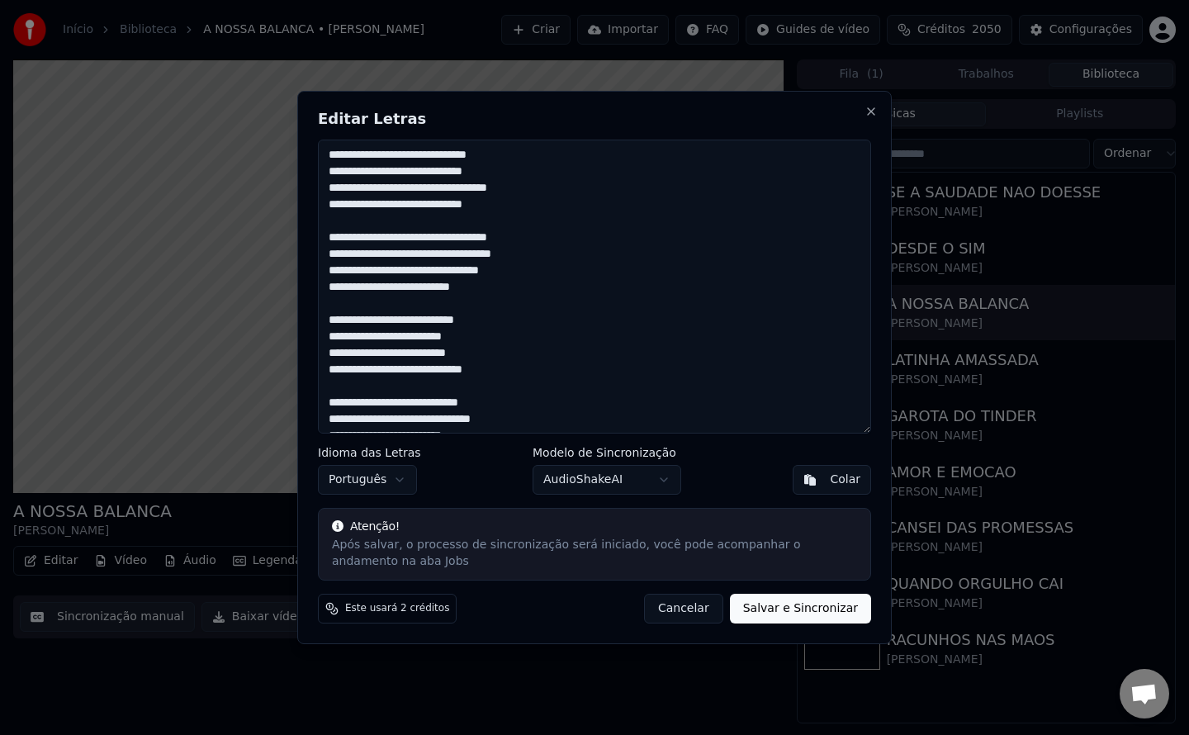
click at [510, 291] on textarea at bounding box center [594, 287] width 553 height 294
click at [384, 191] on textarea at bounding box center [594, 287] width 553 height 294
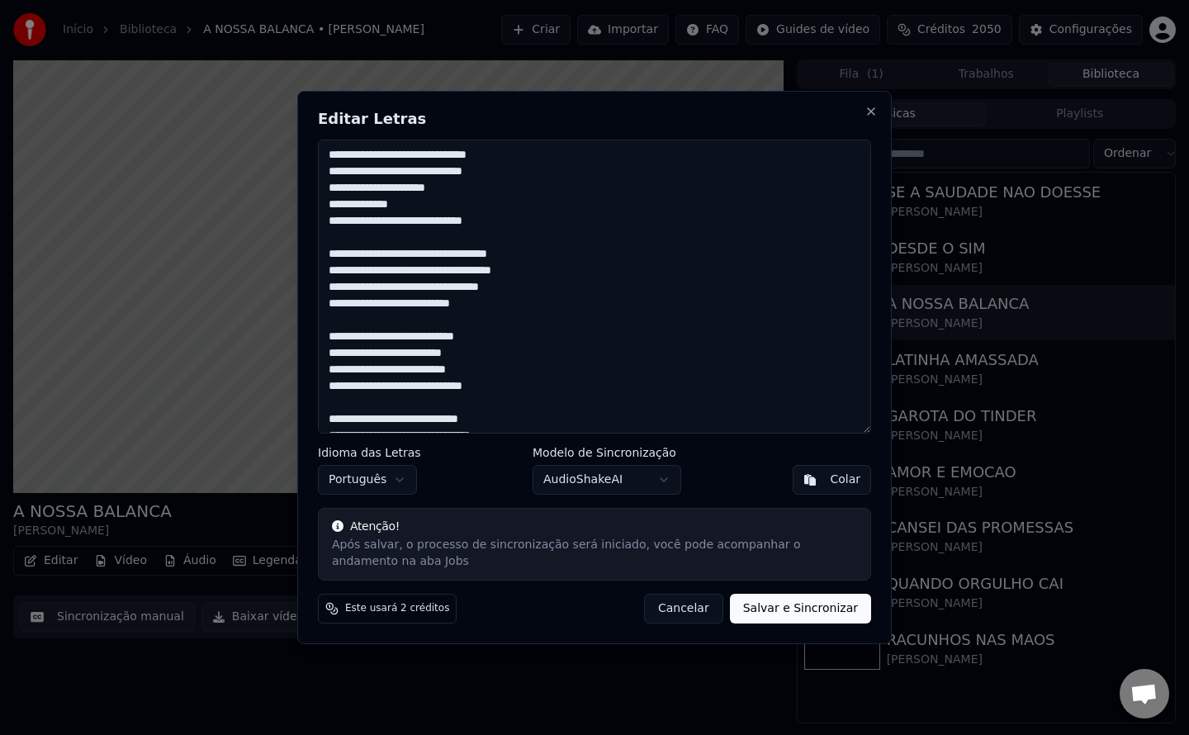
click at [425, 254] on textarea at bounding box center [594, 287] width 553 height 294
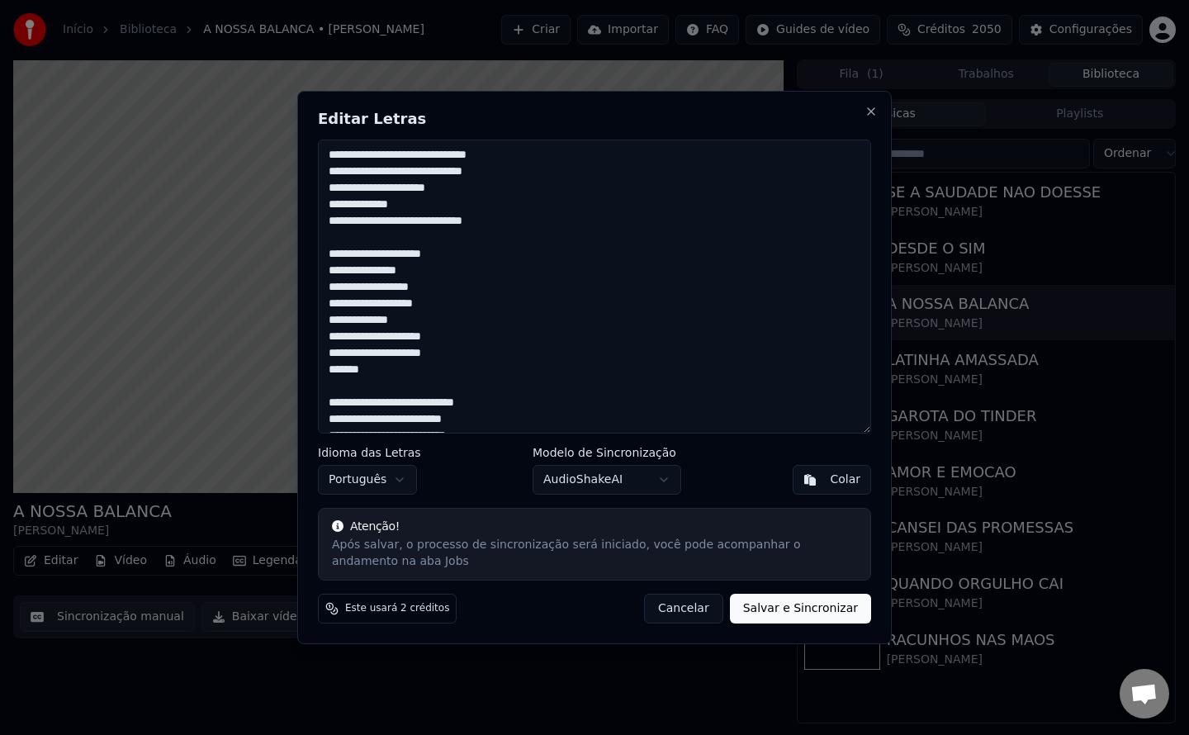
click at [385, 160] on textarea at bounding box center [594, 287] width 553 height 294
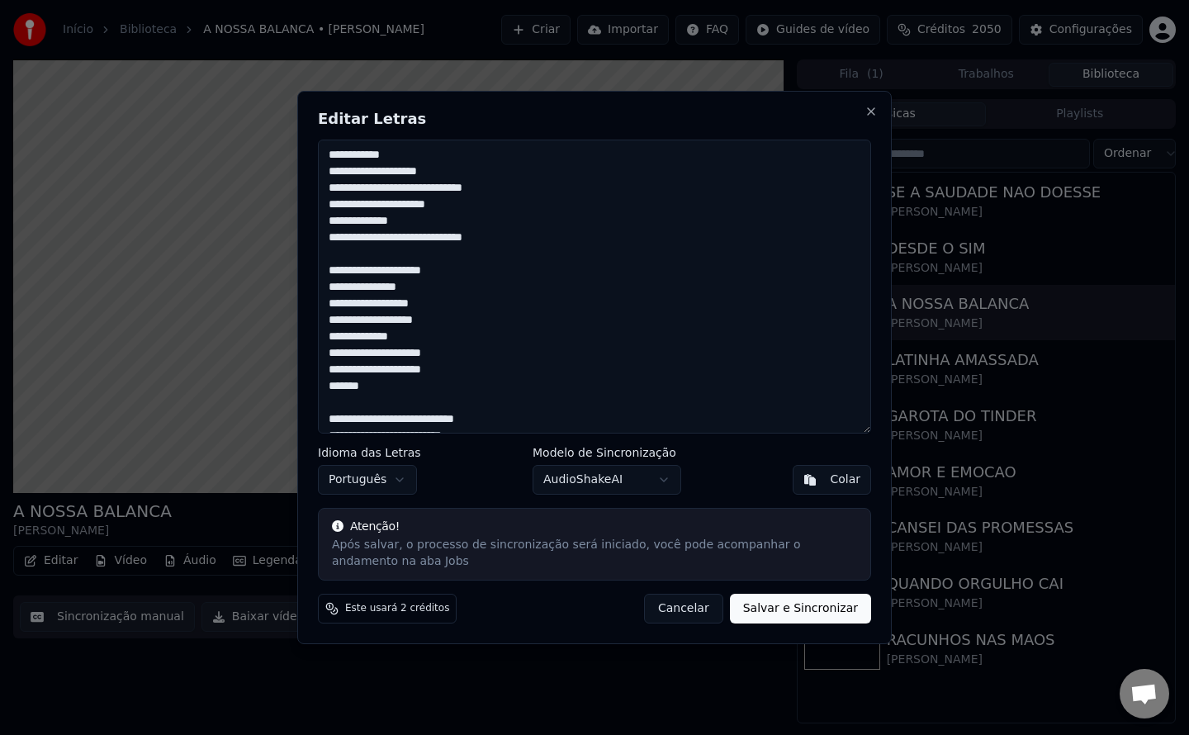
click at [429, 192] on textarea at bounding box center [594, 287] width 553 height 294
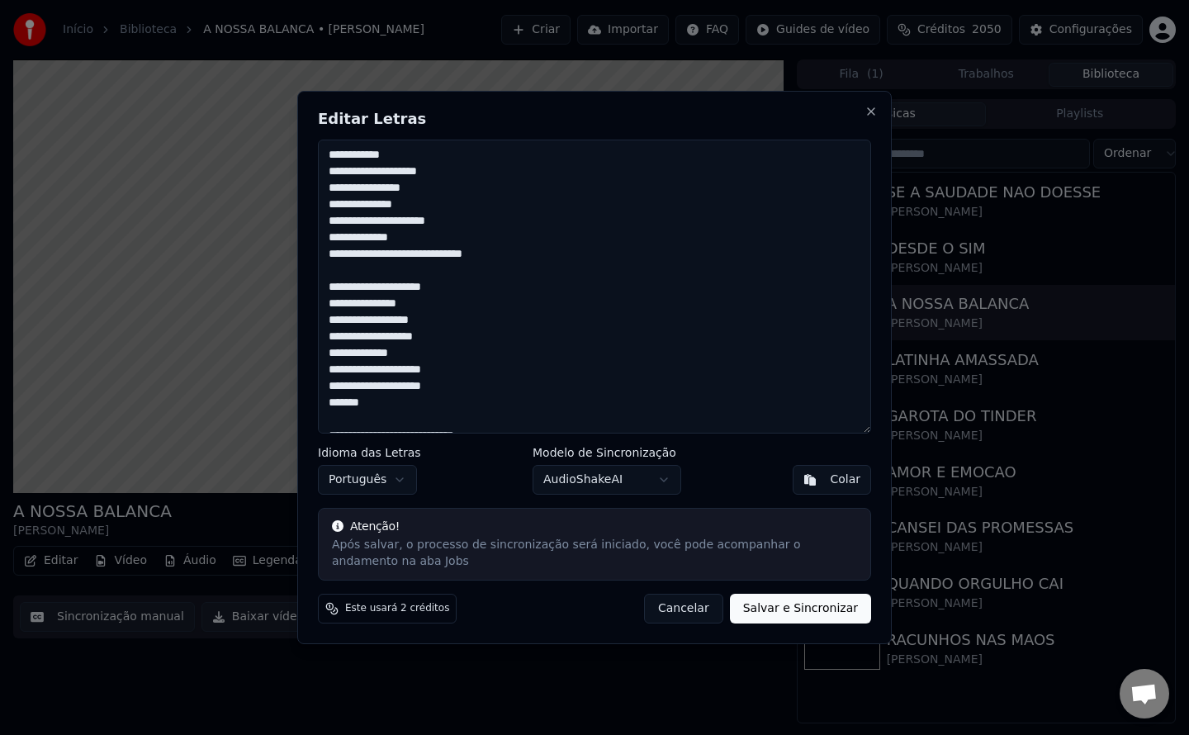
click at [395, 256] on textarea at bounding box center [594, 287] width 553 height 294
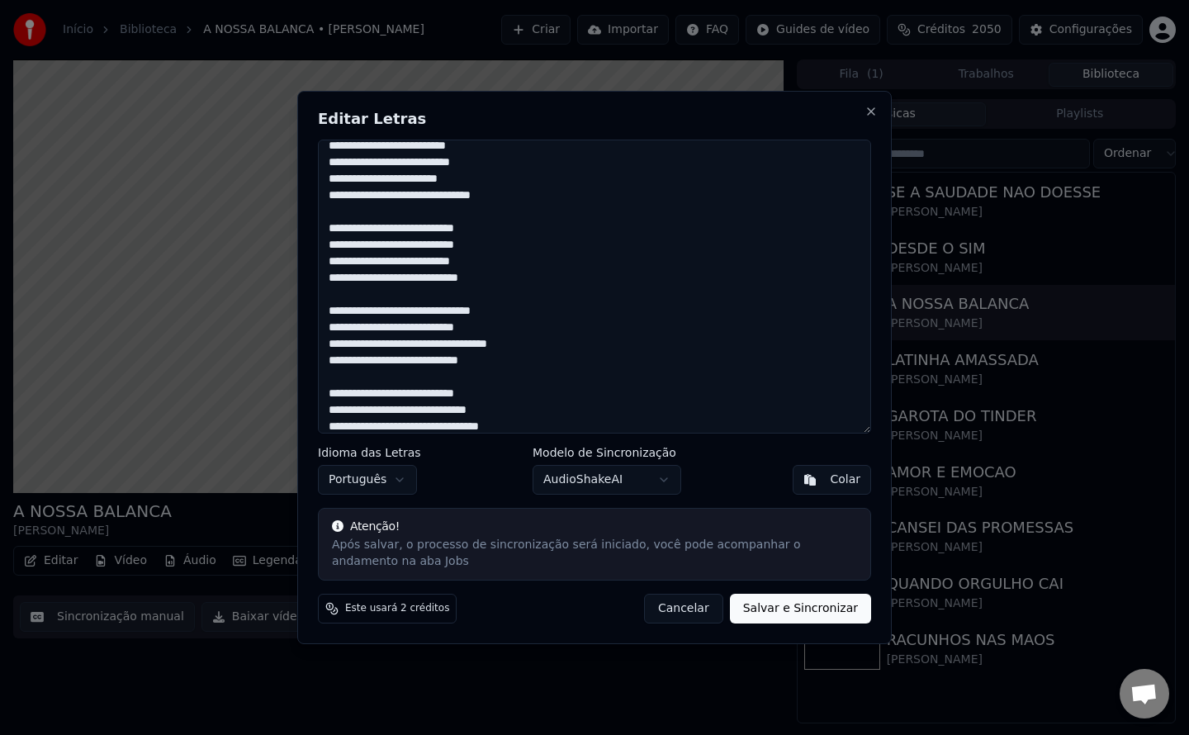
scroll to position [827, 0]
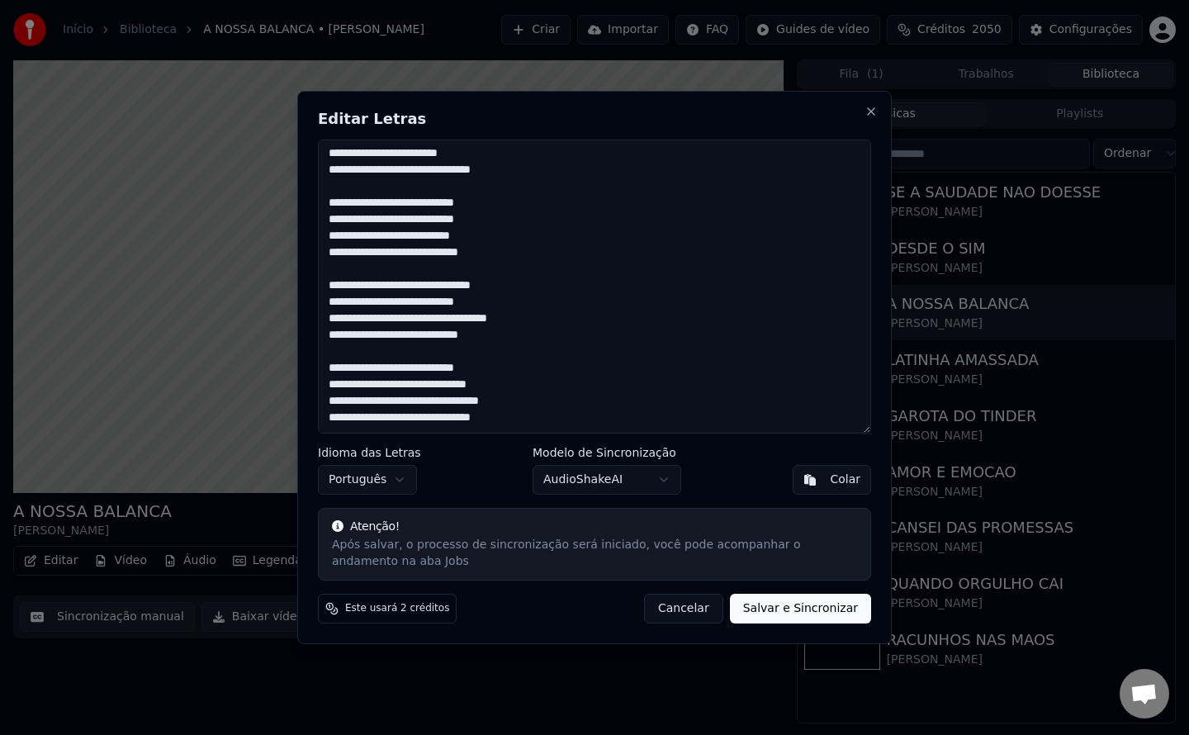
click at [404, 284] on textarea at bounding box center [594, 287] width 553 height 294
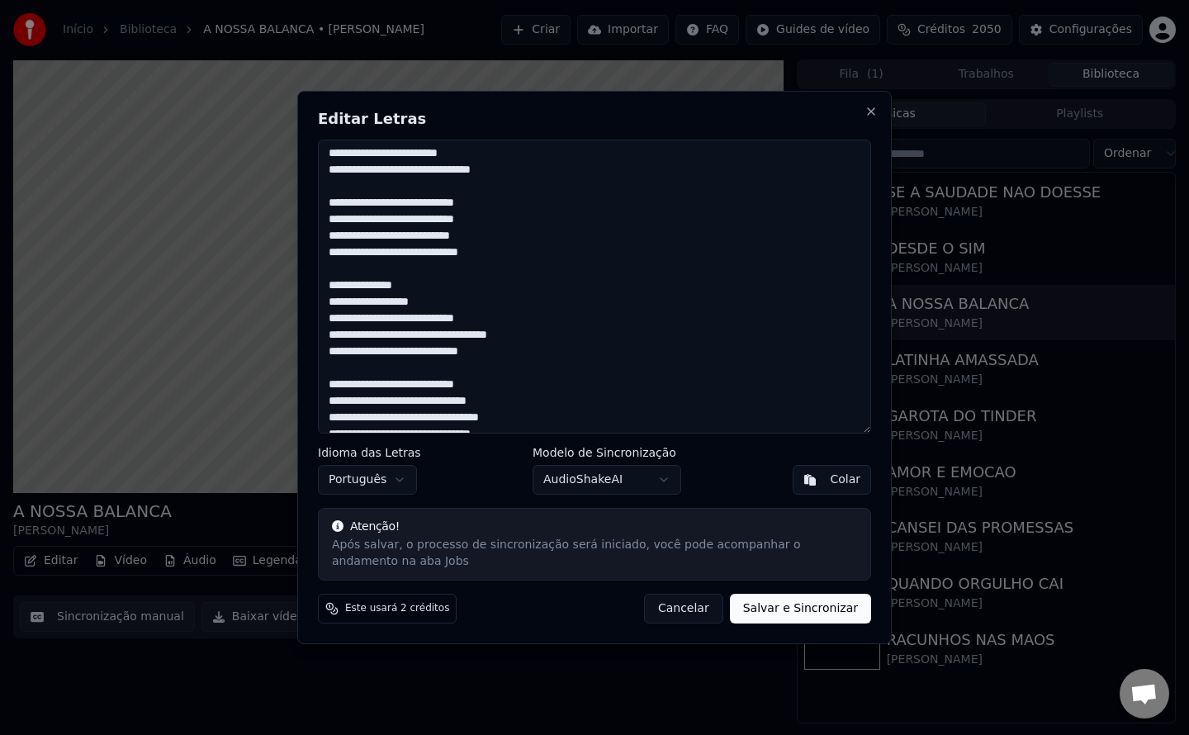
click at [409, 319] on textarea at bounding box center [594, 287] width 553 height 294
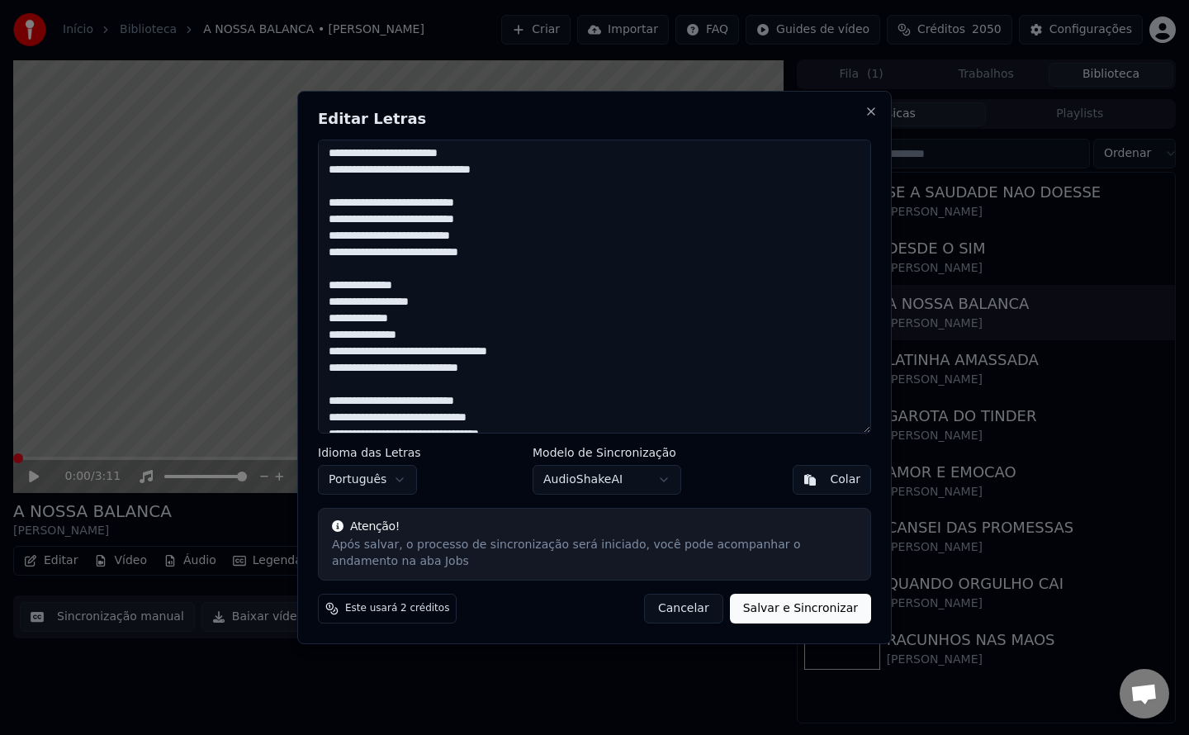
click at [470, 353] on textarea at bounding box center [594, 287] width 553 height 294
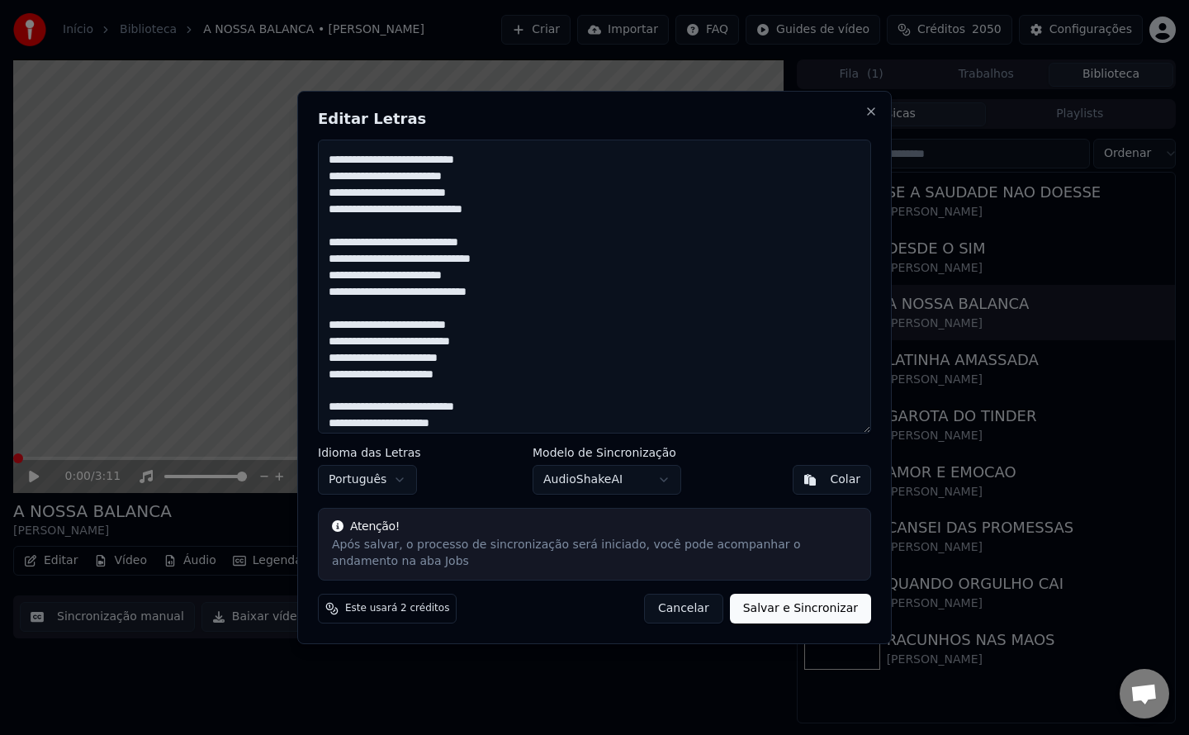
scroll to position [303, 0]
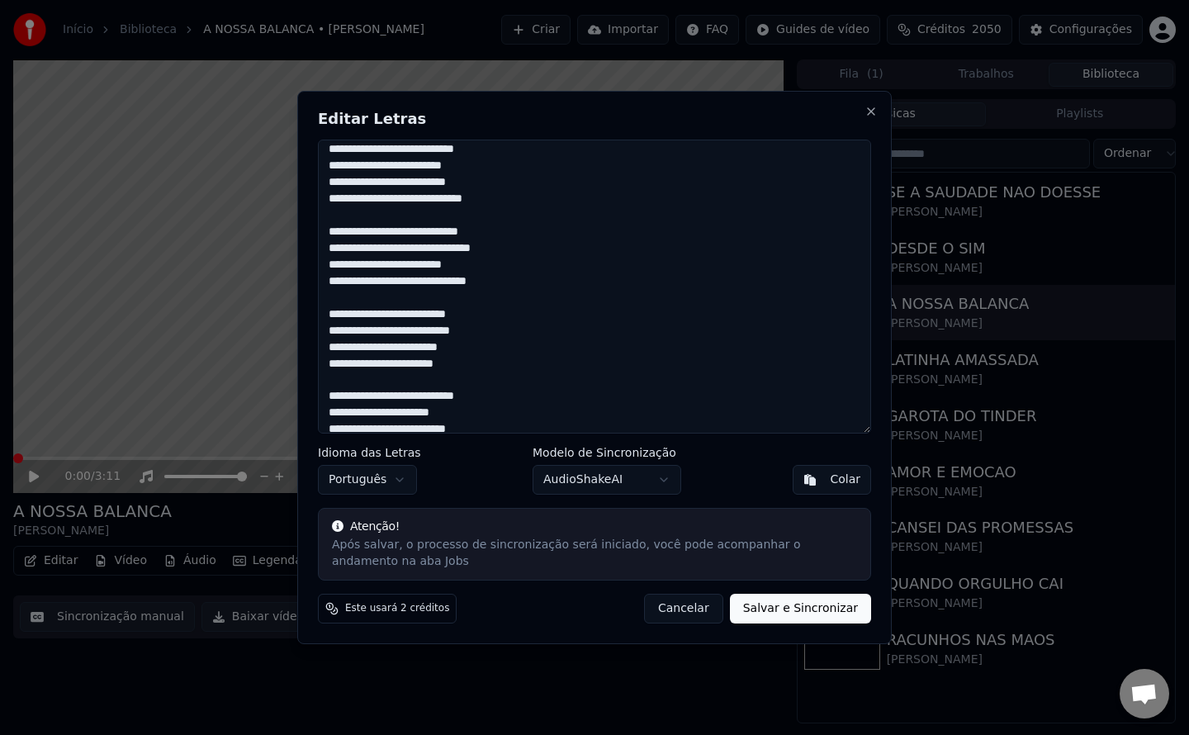
click at [411, 315] on textarea at bounding box center [594, 287] width 553 height 294
click at [358, 352] on textarea at bounding box center [594, 287] width 553 height 294
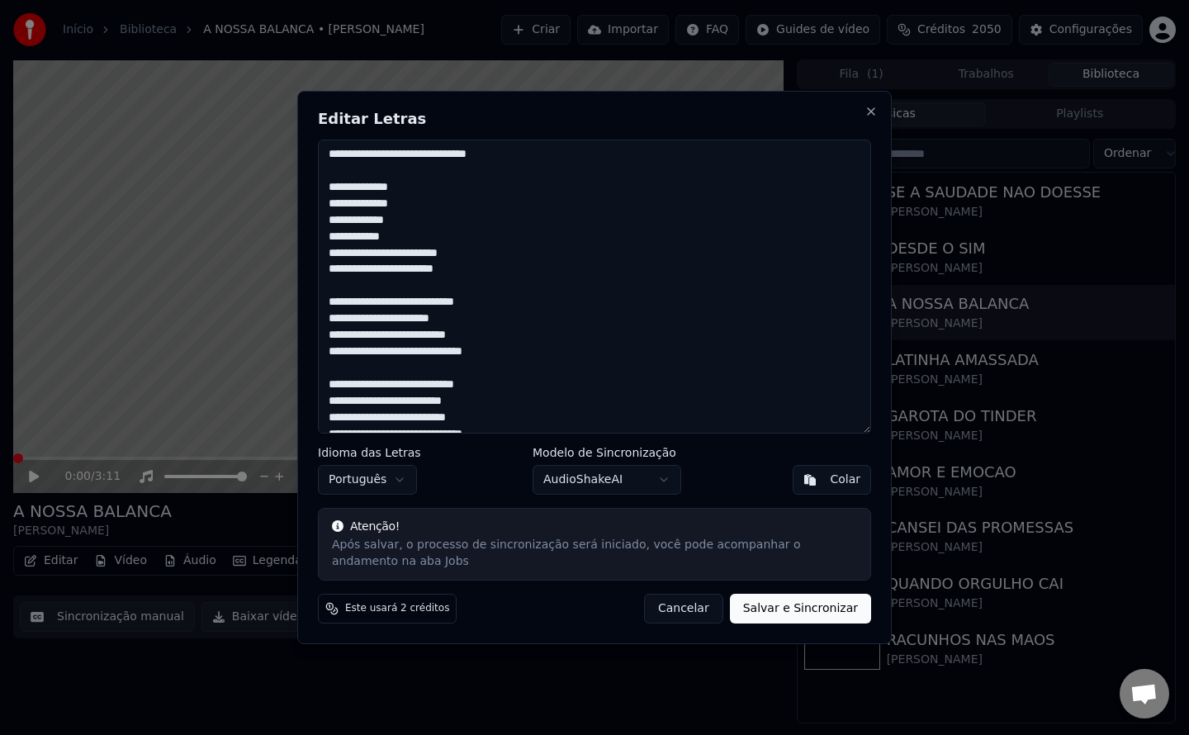
scroll to position [416, 0]
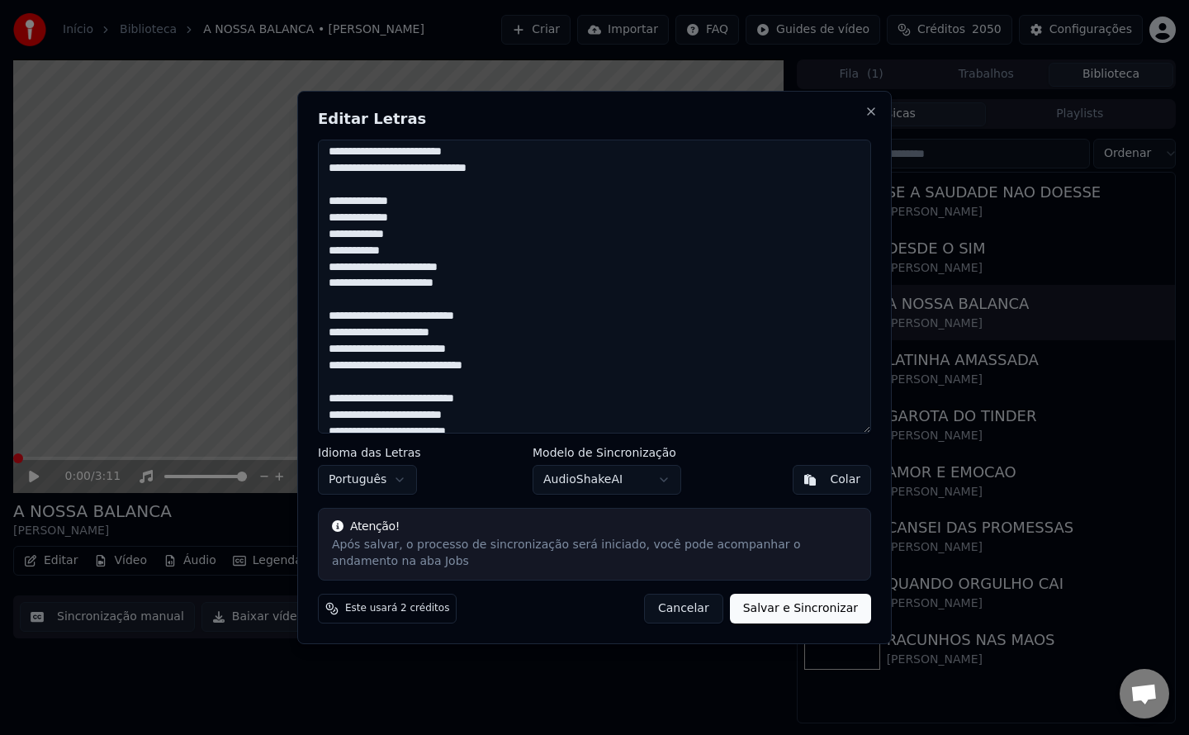
drag, startPoint x: 333, startPoint y: 200, endPoint x: 457, endPoint y: 281, distance: 148.0
click at [457, 281] on textarea at bounding box center [594, 287] width 553 height 294
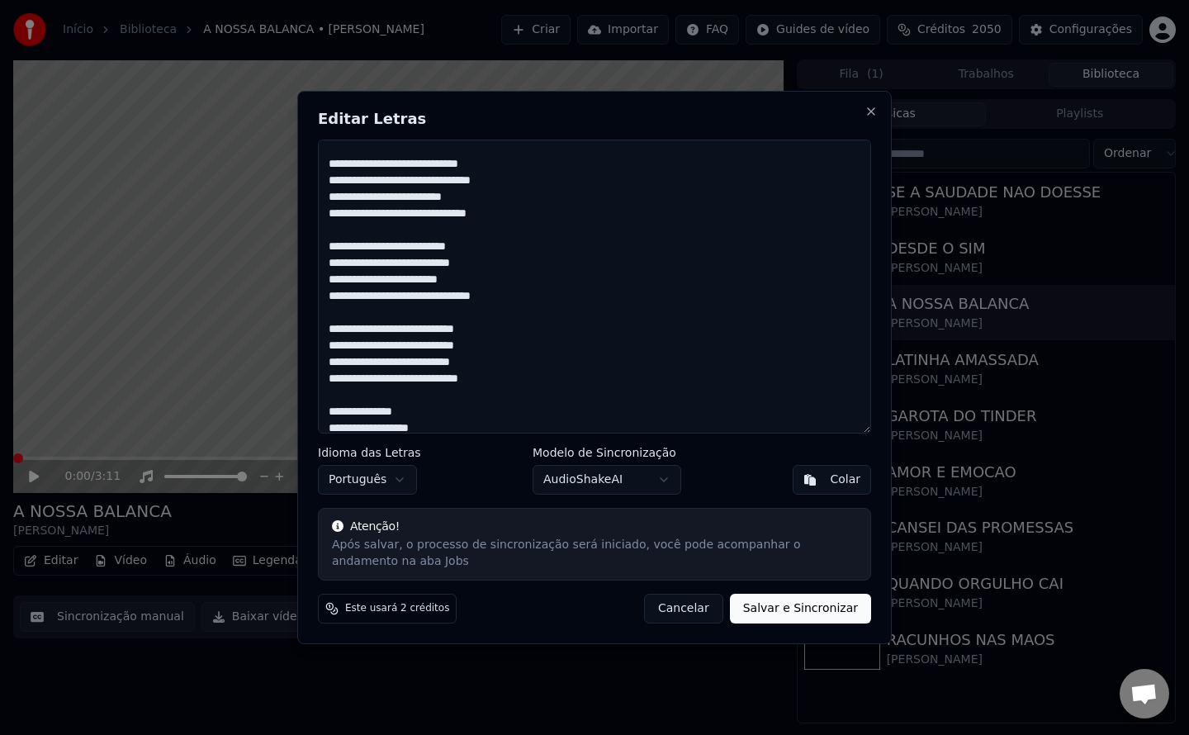
scroll to position [734, 0]
drag, startPoint x: 332, startPoint y: 244, endPoint x: 505, endPoint y: 293, distance: 179.4
click at [505, 293] on textarea at bounding box center [594, 287] width 553 height 294
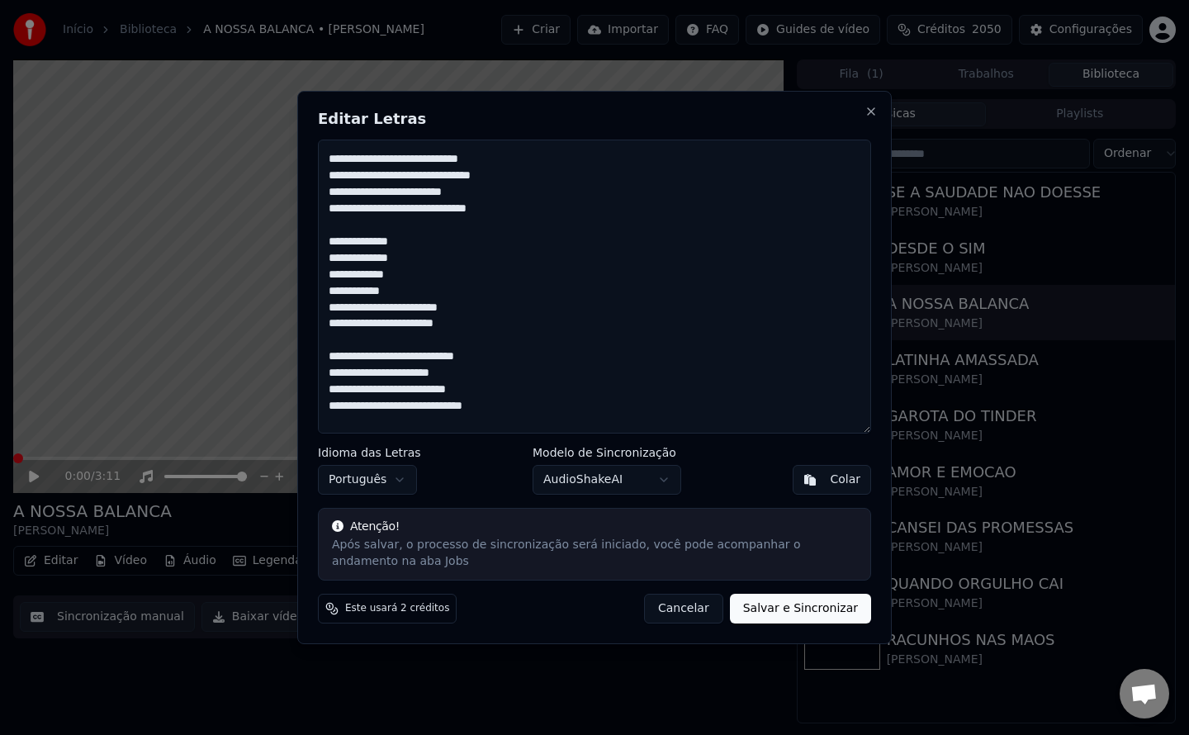
scroll to position [375, 0]
type textarea "**********"
click at [789, 619] on button "Salvar e Sincronizar" at bounding box center [800, 609] width 141 height 30
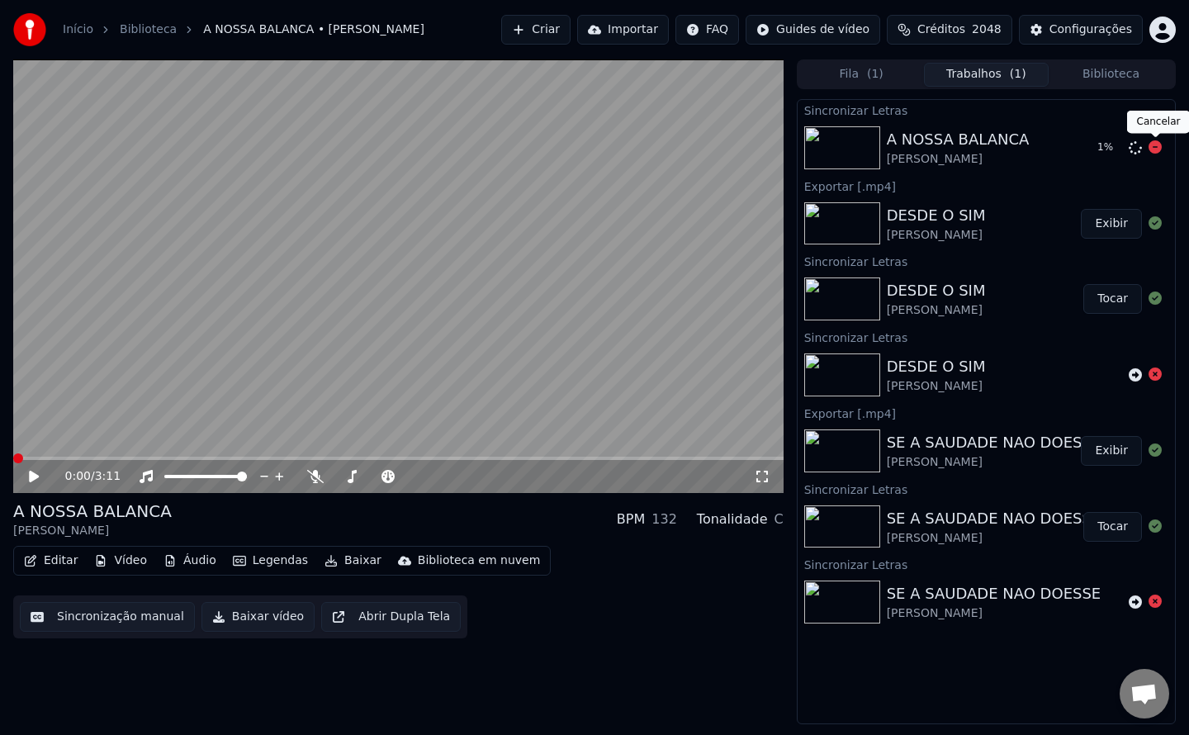
click at [1152, 152] on icon at bounding box center [1155, 146] width 13 height 13
click at [1132, 148] on icon at bounding box center [1135, 147] width 13 height 13
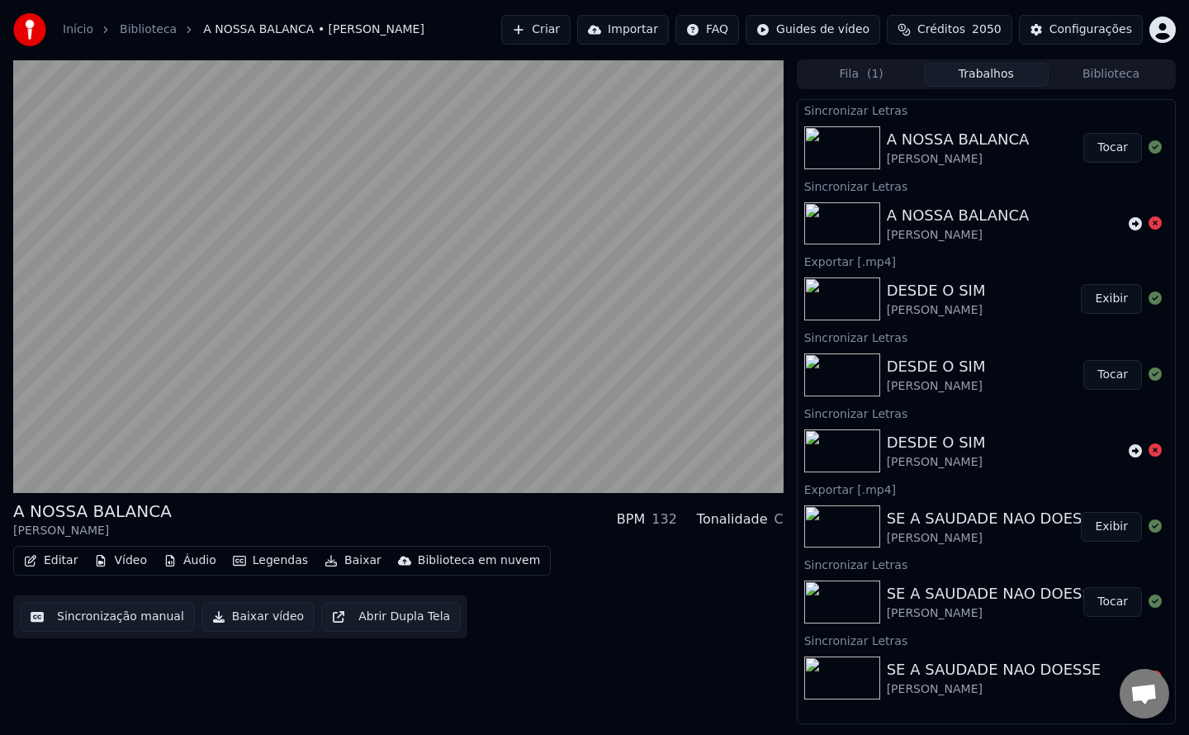
click at [1113, 149] on button "Tocar" at bounding box center [1113, 148] width 59 height 30
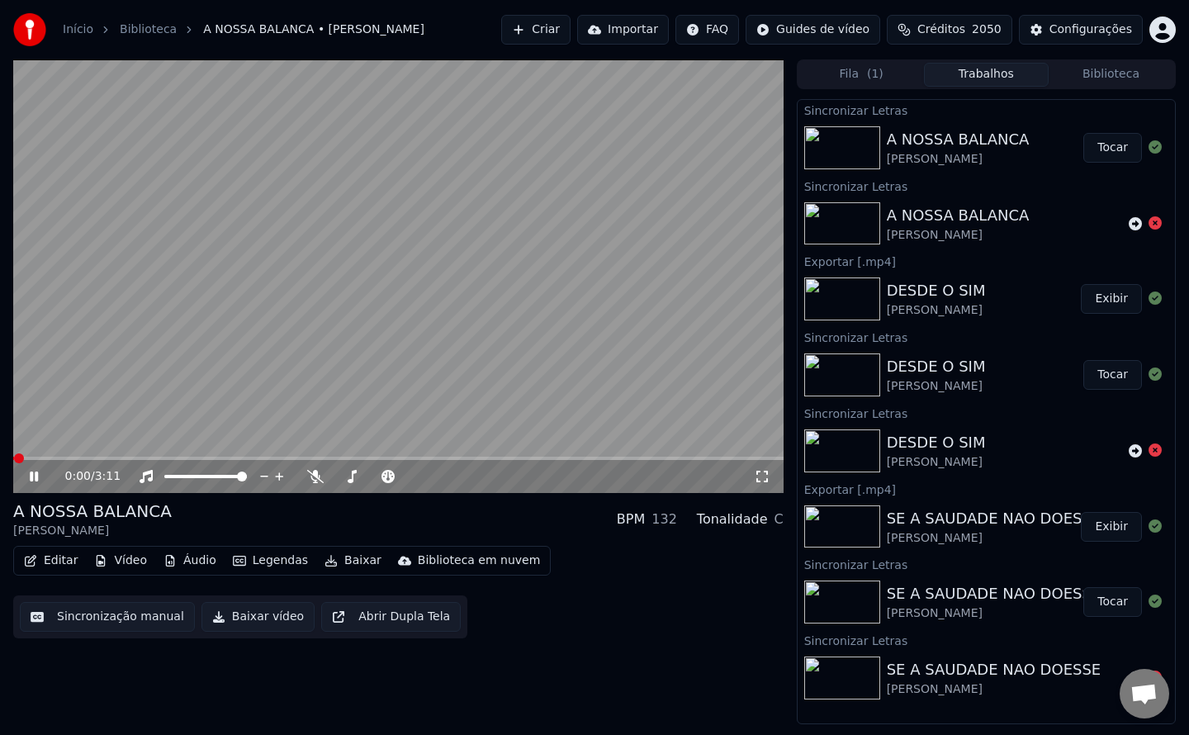
click at [135, 619] on button "Sincronização manual" at bounding box center [107, 617] width 175 height 30
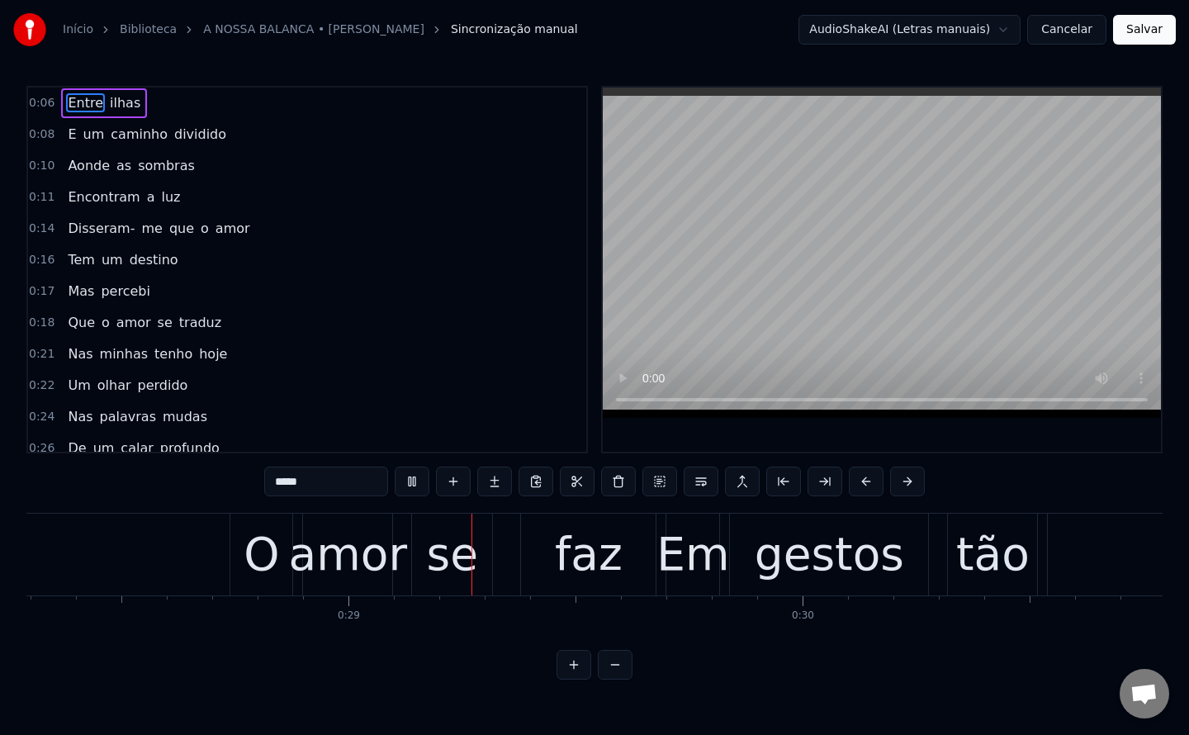
scroll to position [0, 12851]
click at [124, 357] on span "minhas" at bounding box center [123, 353] width 51 height 19
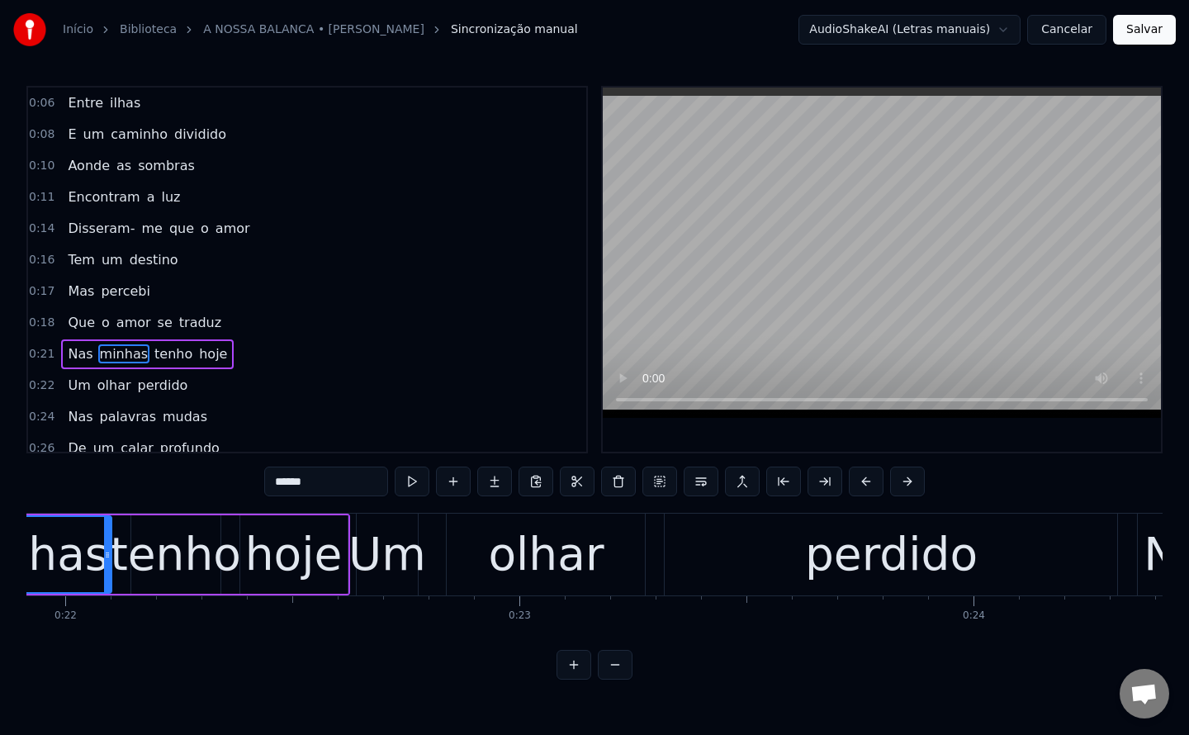
scroll to position [0, 9783]
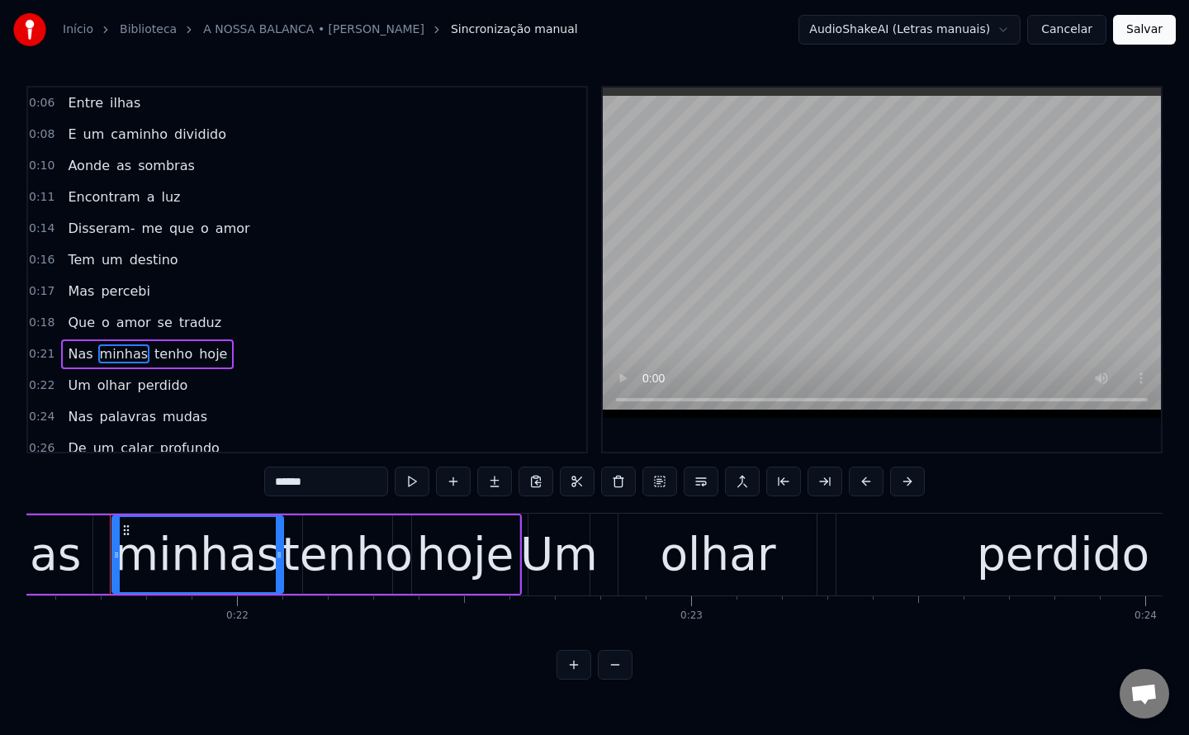
drag, startPoint x: 332, startPoint y: 482, endPoint x: 282, endPoint y: 473, distance: 50.2
click at [282, 473] on input "******" at bounding box center [326, 482] width 124 height 30
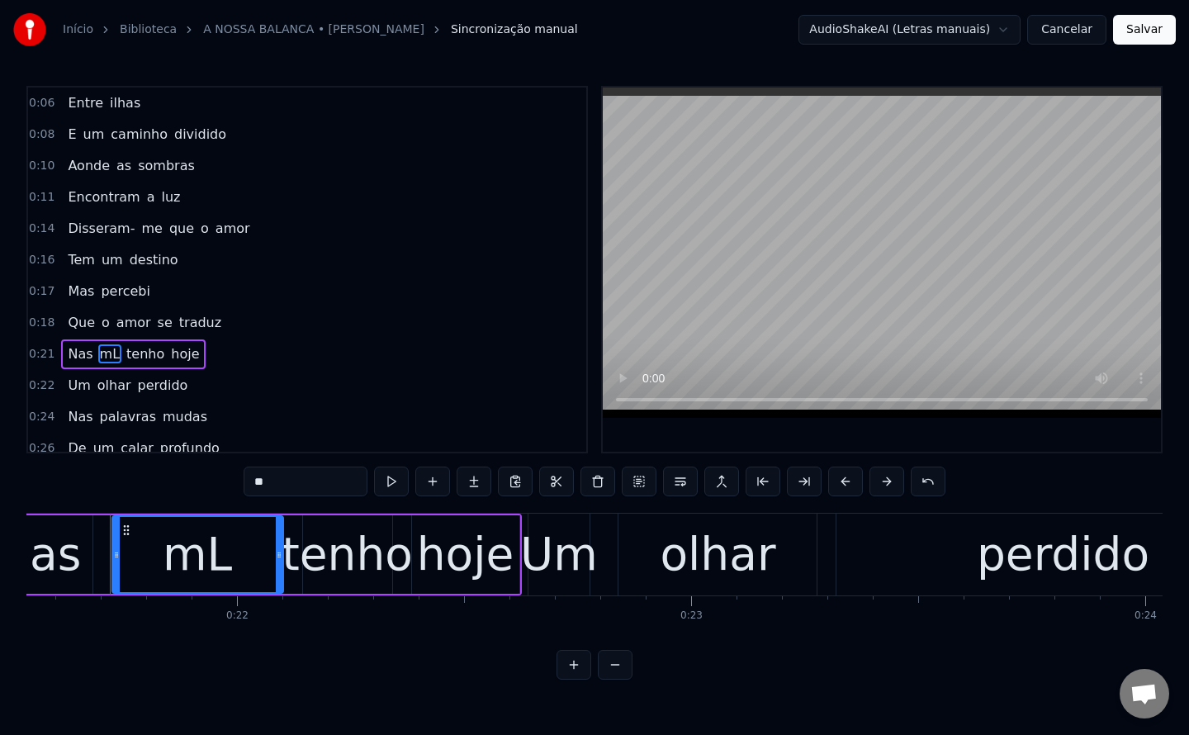
type input "*"
click at [146, 353] on span "tenho" at bounding box center [164, 353] width 41 height 19
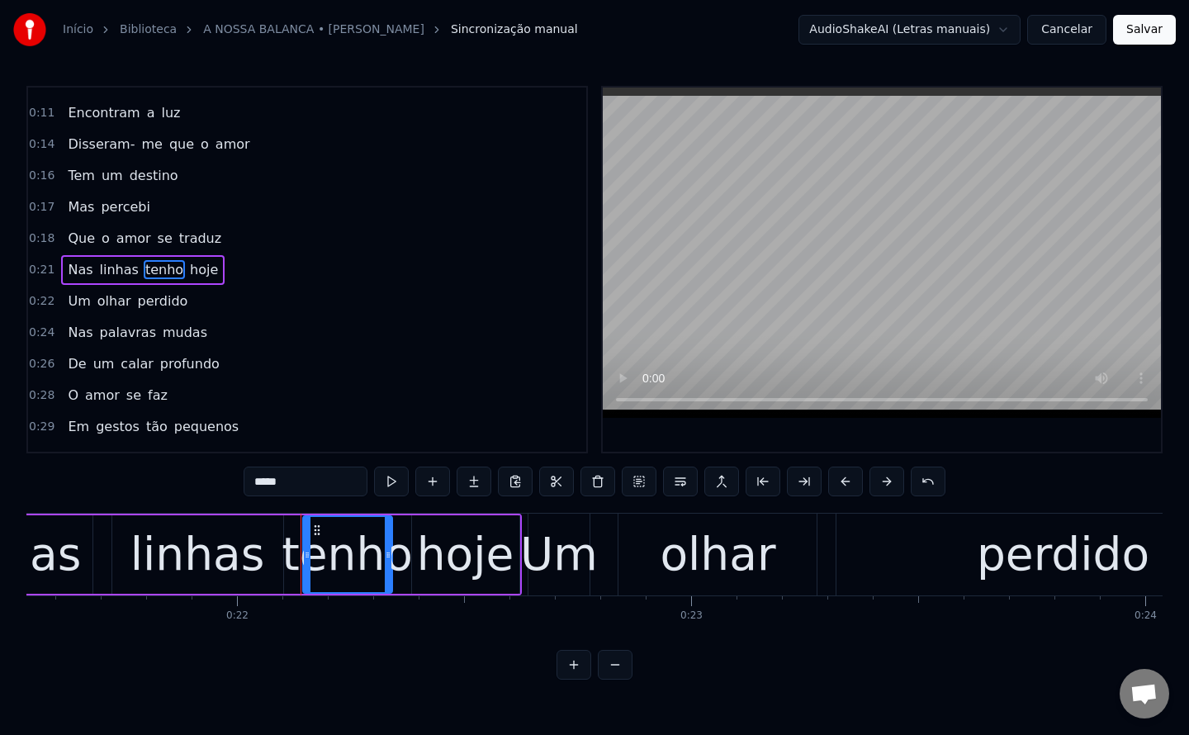
scroll to position [84, 0]
drag, startPoint x: 297, startPoint y: 482, endPoint x: 64, endPoint y: 416, distance: 241.3
click at [64, 416] on div "0:06 Entre ilhas 0:08 E um caminho dividido 0:10 Aonde as sombras 0:11 Encontra…" at bounding box center [594, 383] width 1136 height 594
click at [192, 273] on span "hoje" at bounding box center [207, 269] width 31 height 19
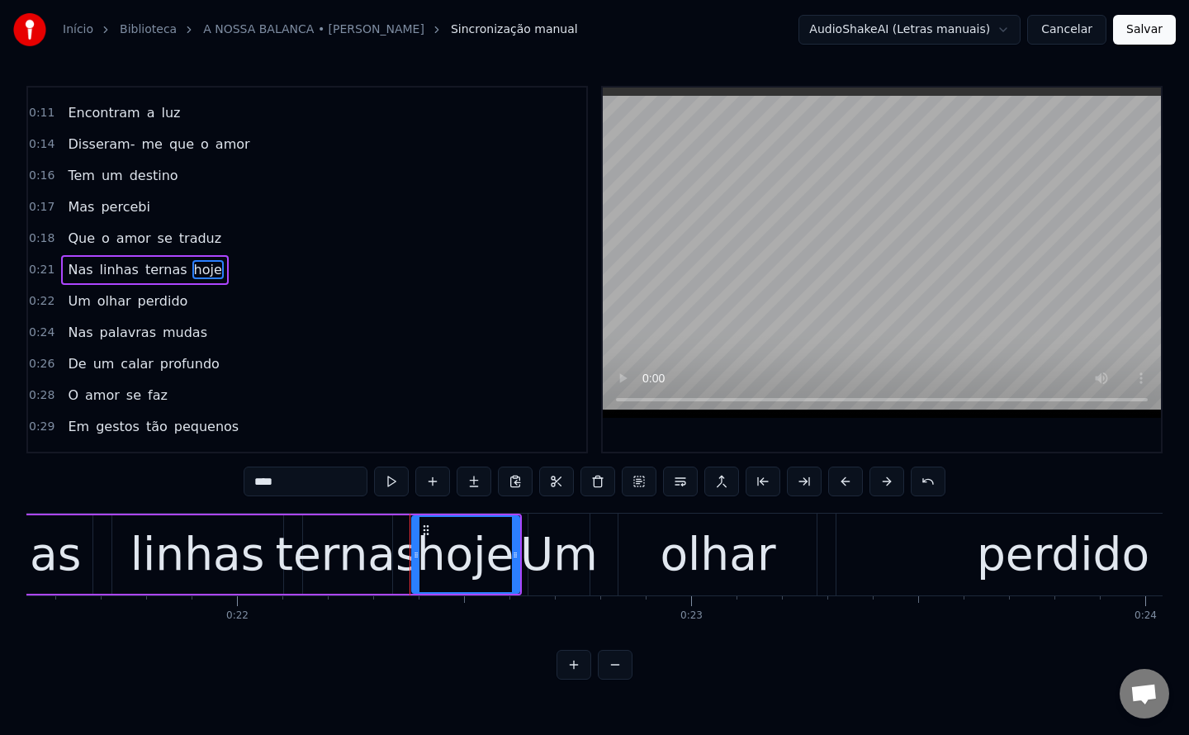
drag, startPoint x: 301, startPoint y: 475, endPoint x: 107, endPoint y: 448, distance: 195.9
click at [107, 448] on div "0:06 Entre ilhas 0:08 E um caminho dividido 0:10 Aonde as sombras 0:11 Encontra…" at bounding box center [594, 383] width 1136 height 594
click at [205, 487] on div "0:06 Entre ilhas 0:08 E um caminho dividido 0:10 Aonde as sombras 0:11 Encontra…" at bounding box center [594, 383] width 1136 height 594
click at [254, 486] on input "**" at bounding box center [306, 482] width 124 height 30
type input "*"
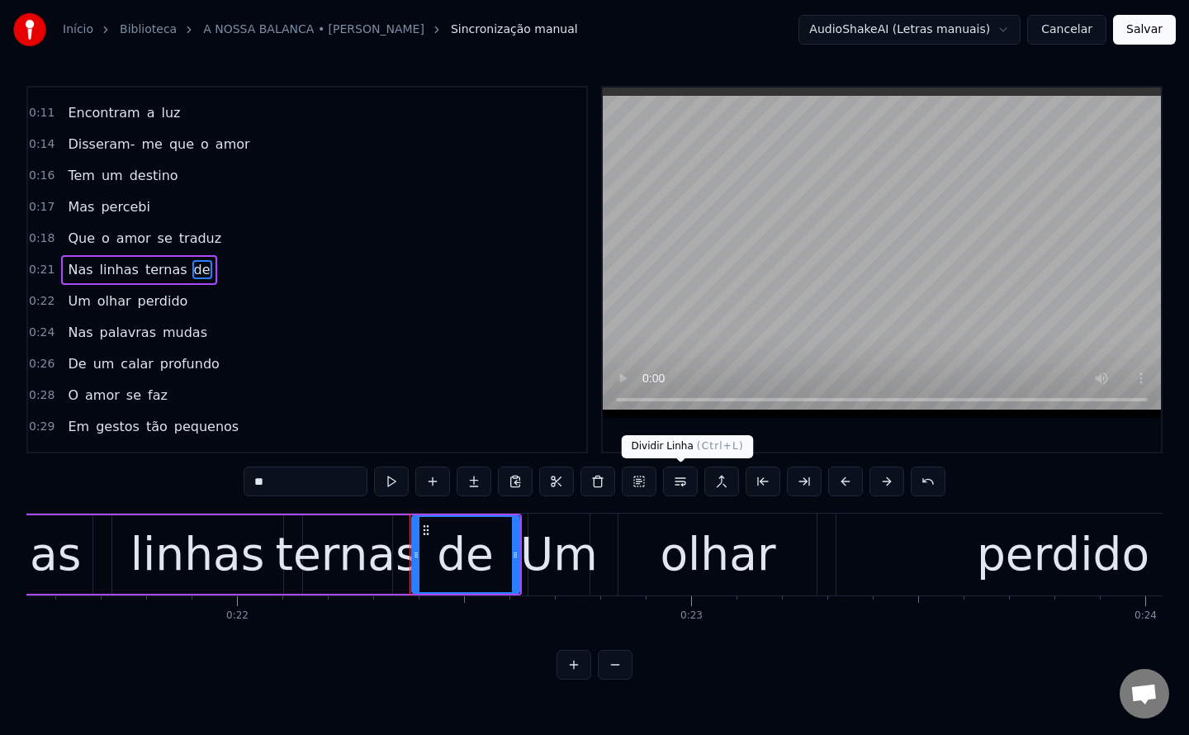
click at [676, 484] on button at bounding box center [680, 482] width 35 height 30
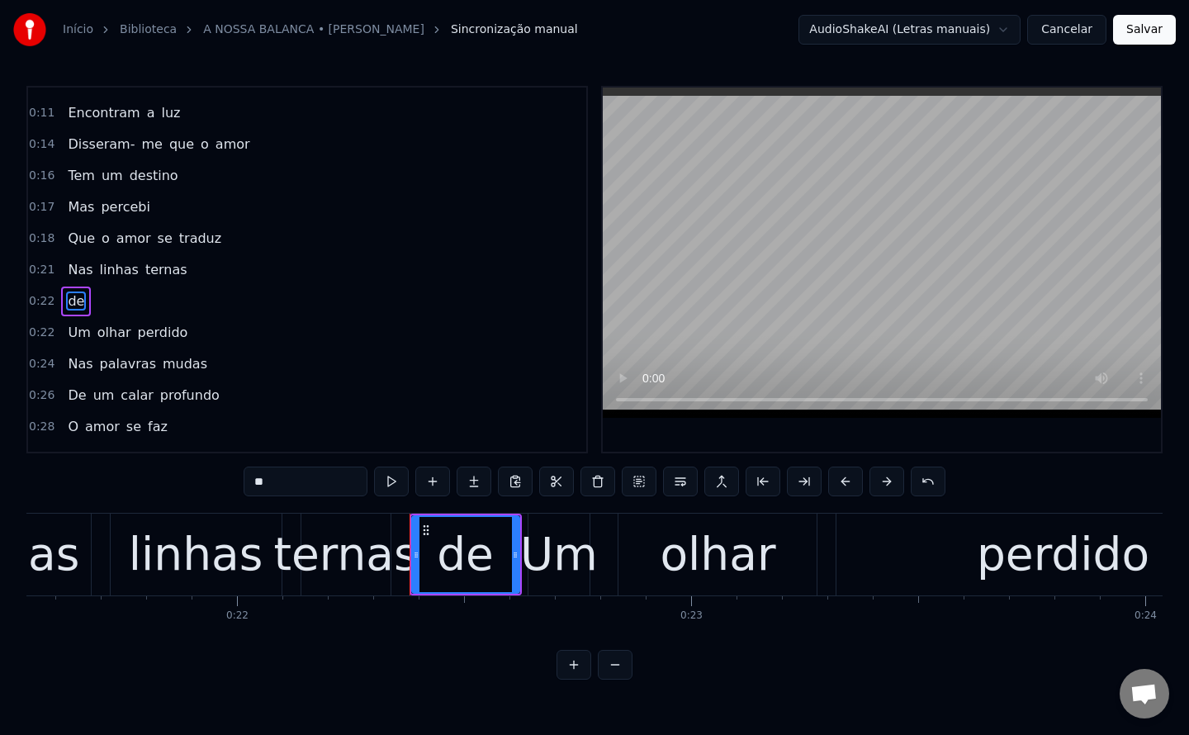
scroll to position [116, 0]
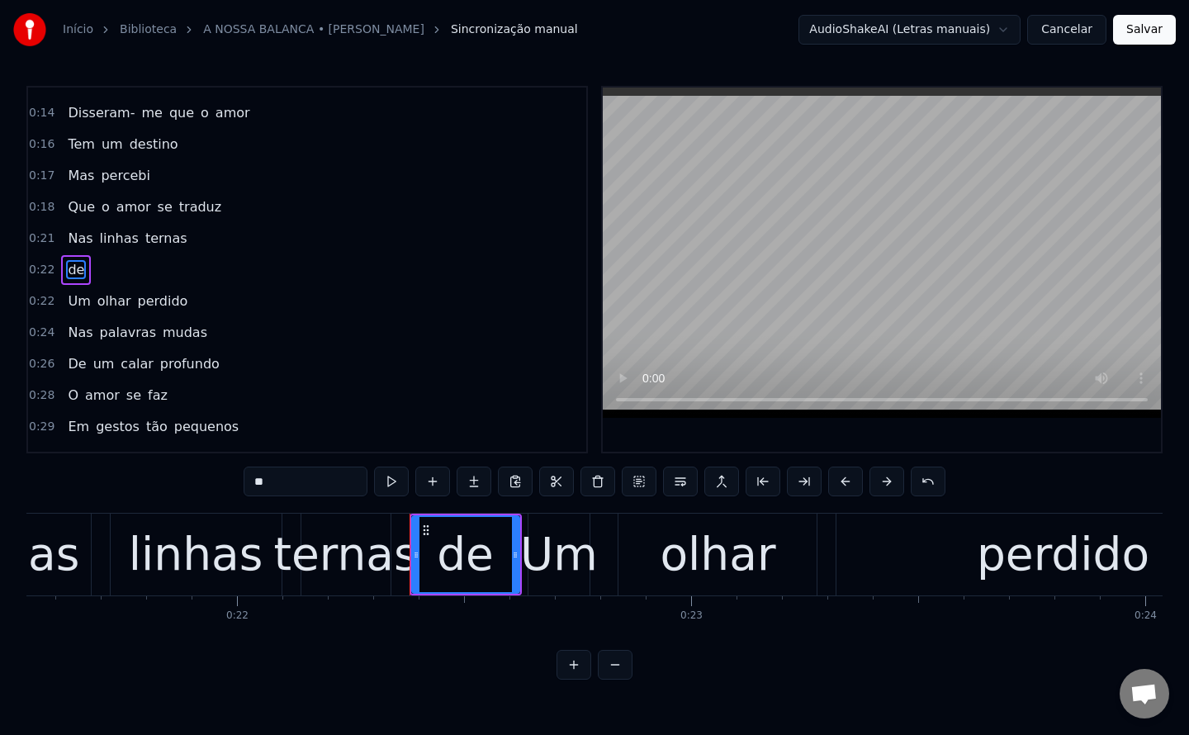
click at [67, 306] on span "Um" at bounding box center [79, 301] width 26 height 19
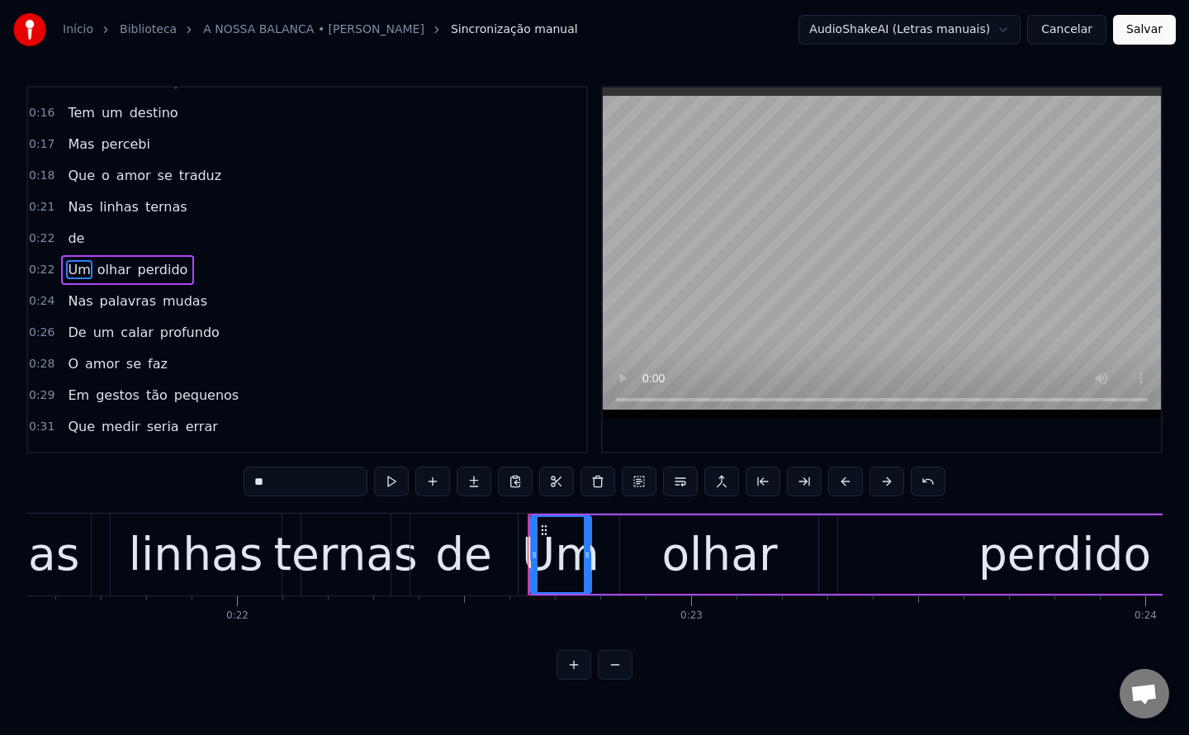
scroll to position [147, 0]
drag, startPoint x: 291, startPoint y: 479, endPoint x: 99, endPoint y: 472, distance: 191.8
click at [99, 472] on div "0:06 Entre ilhas 0:08 E um caminho dividido 0:10 Aonde as sombras 0:11 Encontra…" at bounding box center [594, 383] width 1136 height 594
click at [76, 235] on span "de" at bounding box center [76, 238] width 20 height 19
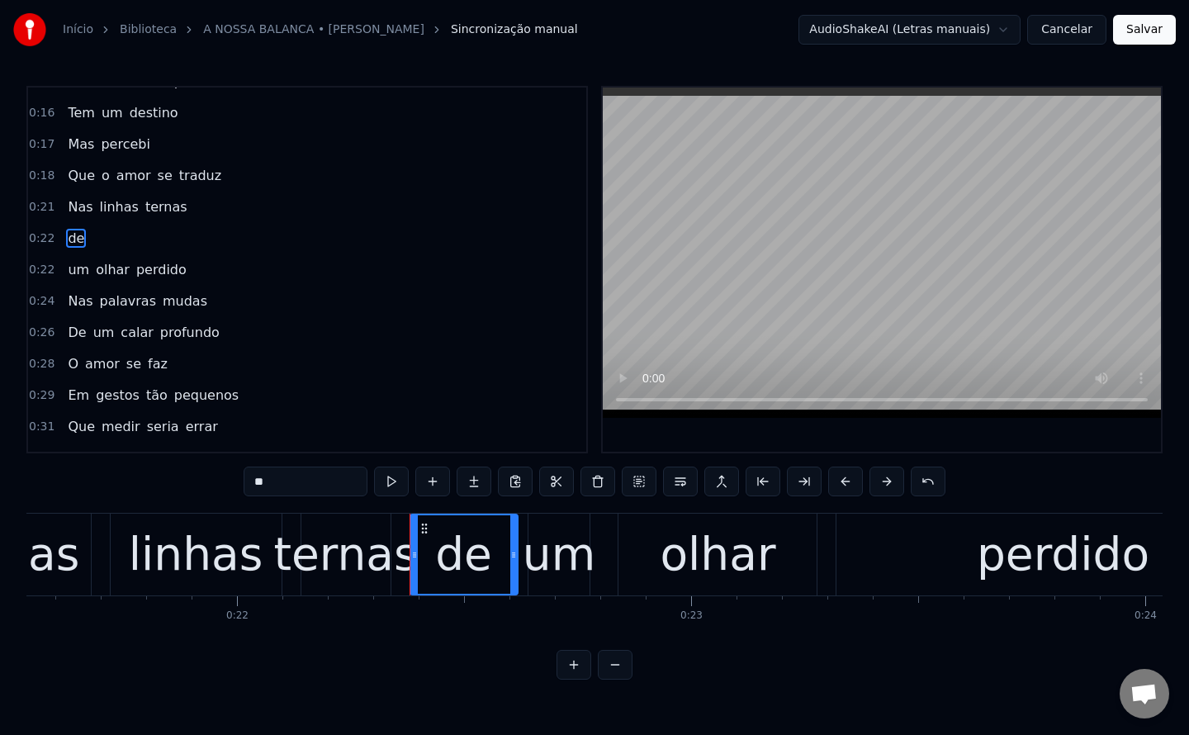
scroll to position [116, 0]
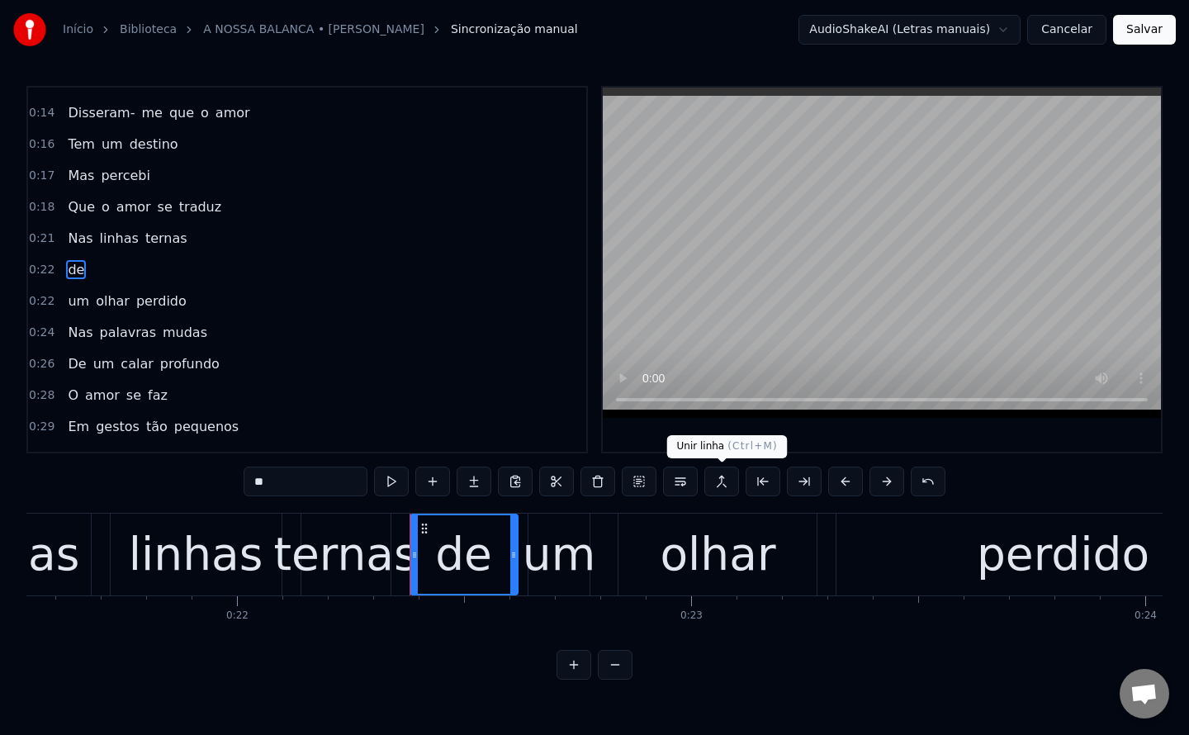
click at [720, 485] on button at bounding box center [722, 482] width 35 height 30
click at [74, 268] on span "de" at bounding box center [76, 269] width 20 height 19
drag, startPoint x: 260, startPoint y: 479, endPoint x: 244, endPoint y: 478, distance: 16.5
click at [244, 478] on input "**" at bounding box center [306, 482] width 124 height 30
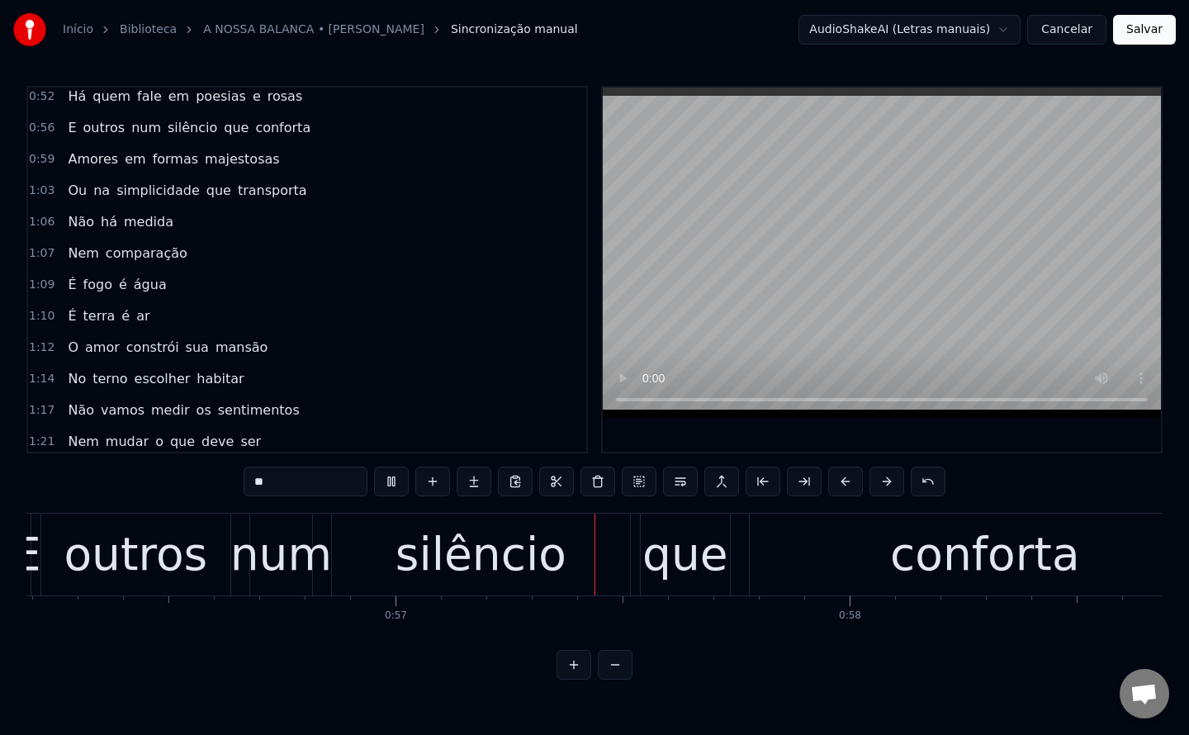
scroll to position [0, 25749]
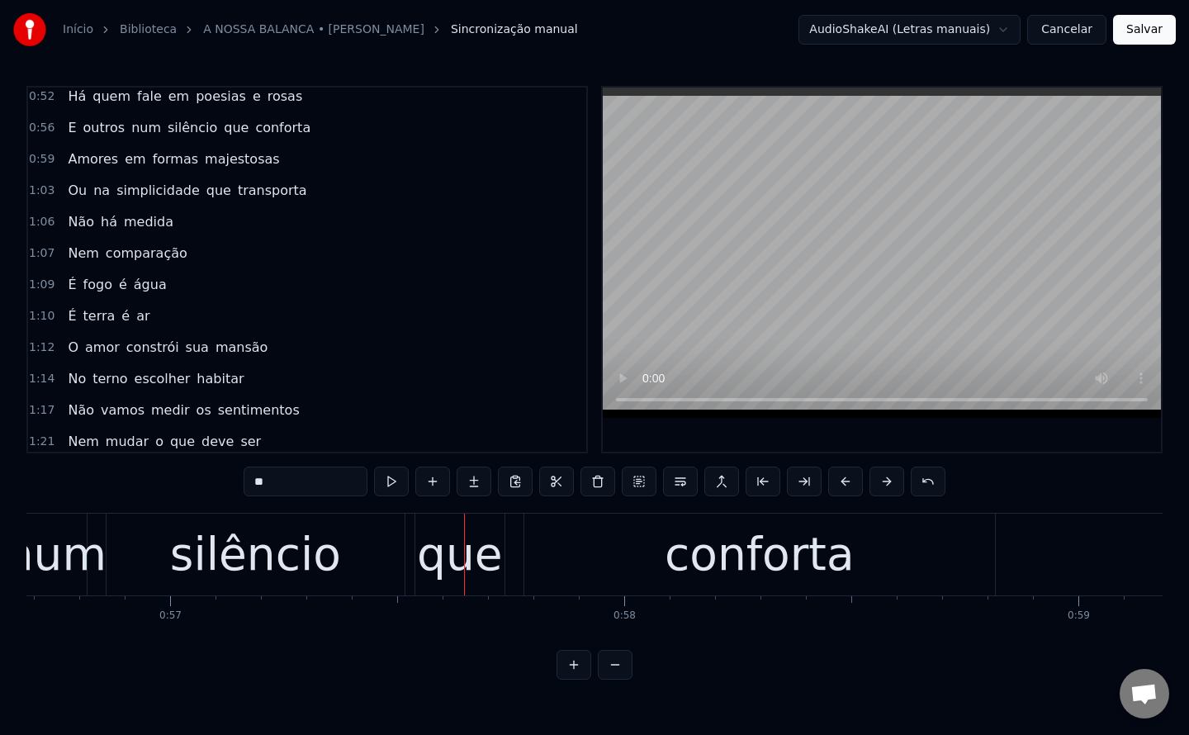
click at [740, 59] on div "Início Biblioteca A NOSSA BALANCA • [PERSON_NAME] manual AudioShakeAI (Letras m…" at bounding box center [594, 29] width 1189 height 59
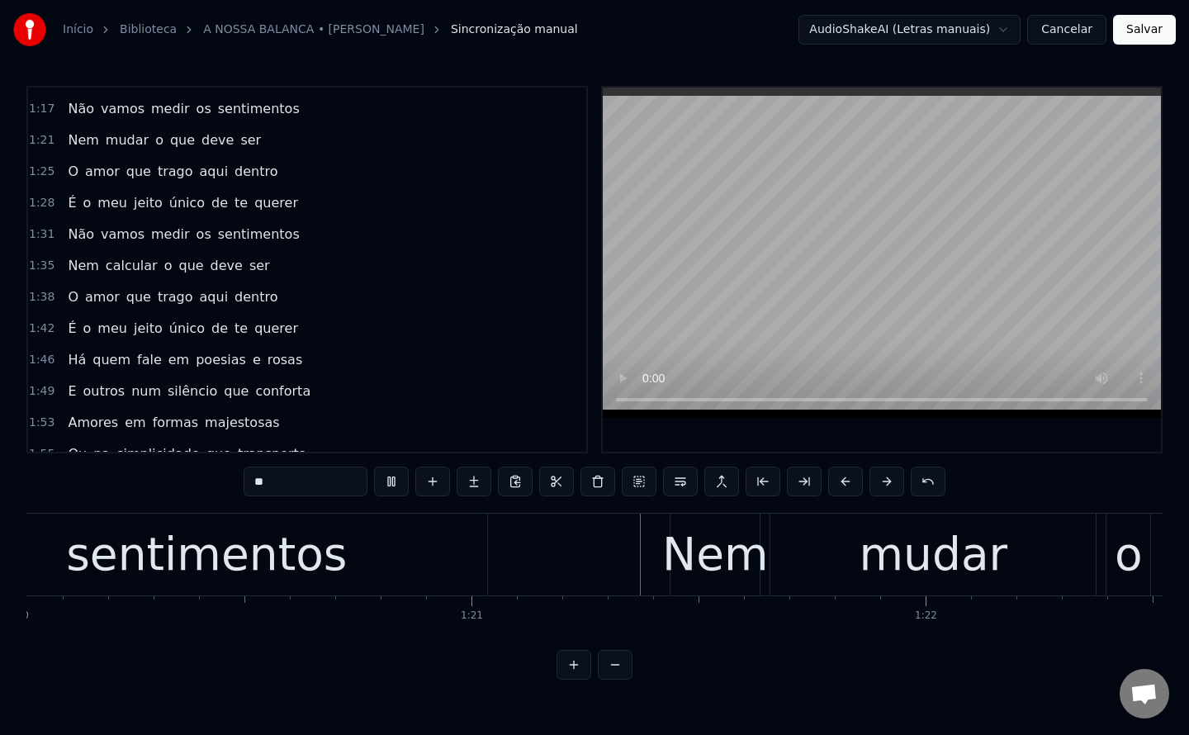
scroll to position [968, 0]
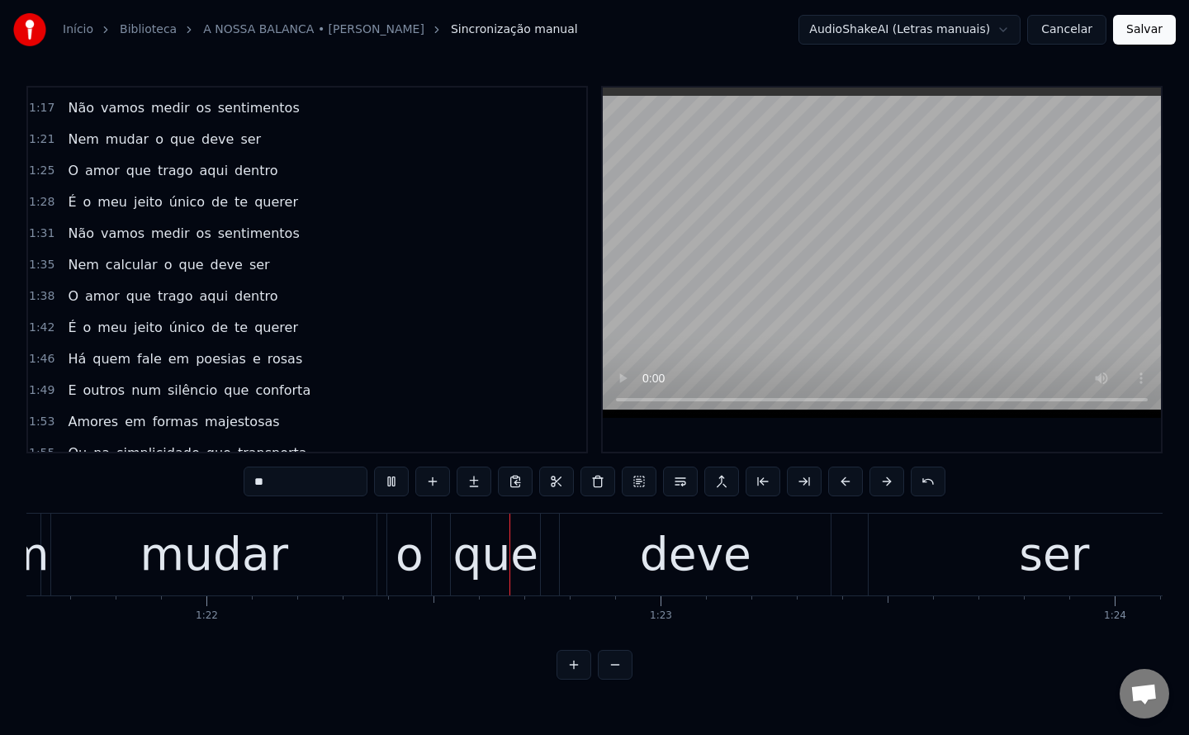
drag, startPoint x: 364, startPoint y: 337, endPoint x: 73, endPoint y: 229, distance: 311.0
click at [73, 229] on div "0:06 Entre ilhas 0:08 E um caminho dividido 0:10 Aonde as sombras 0:11 Encontra…" at bounding box center [307, 270] width 562 height 368
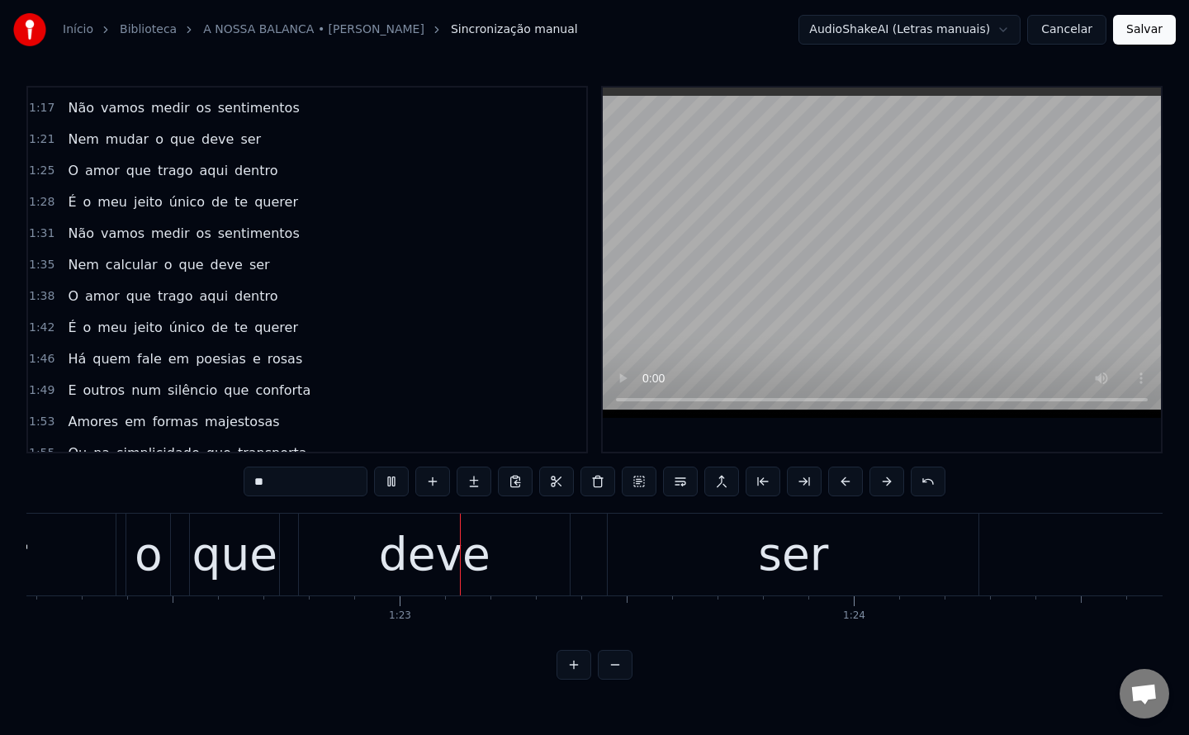
click at [73, 229] on span "Não" at bounding box center [81, 233] width 30 height 19
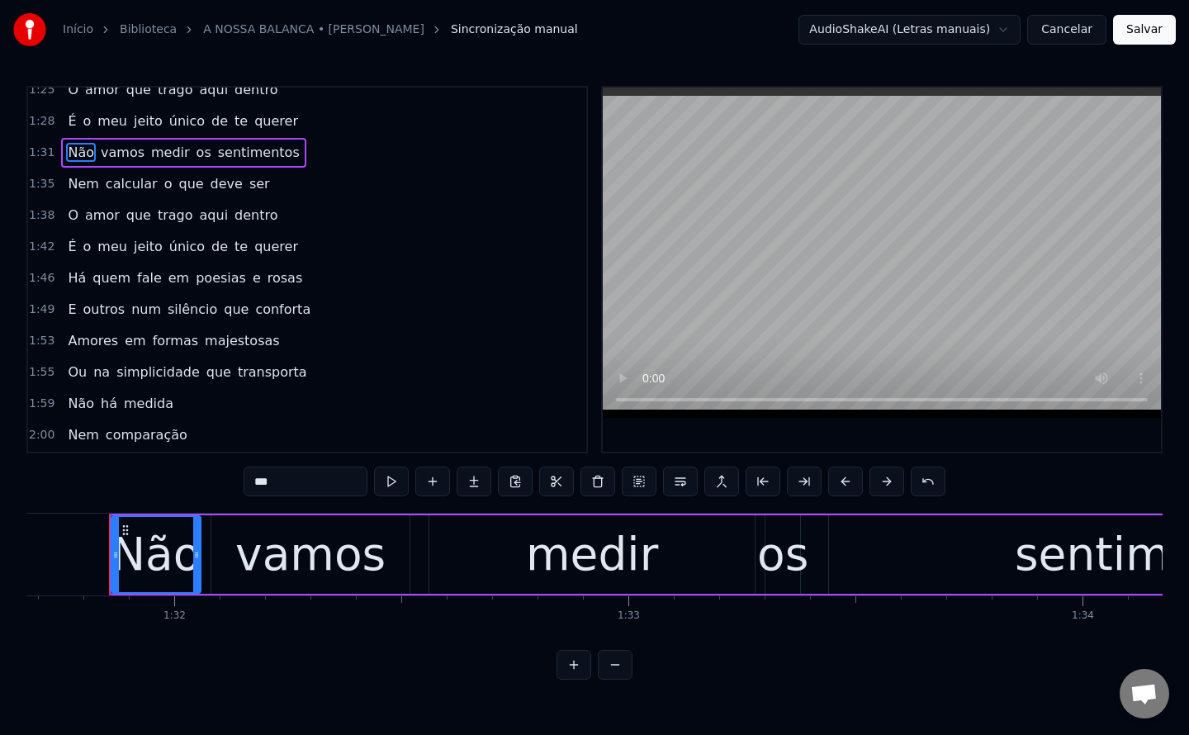
scroll to position [1051, 0]
click at [69, 239] on span "É" at bounding box center [72, 244] width 12 height 19
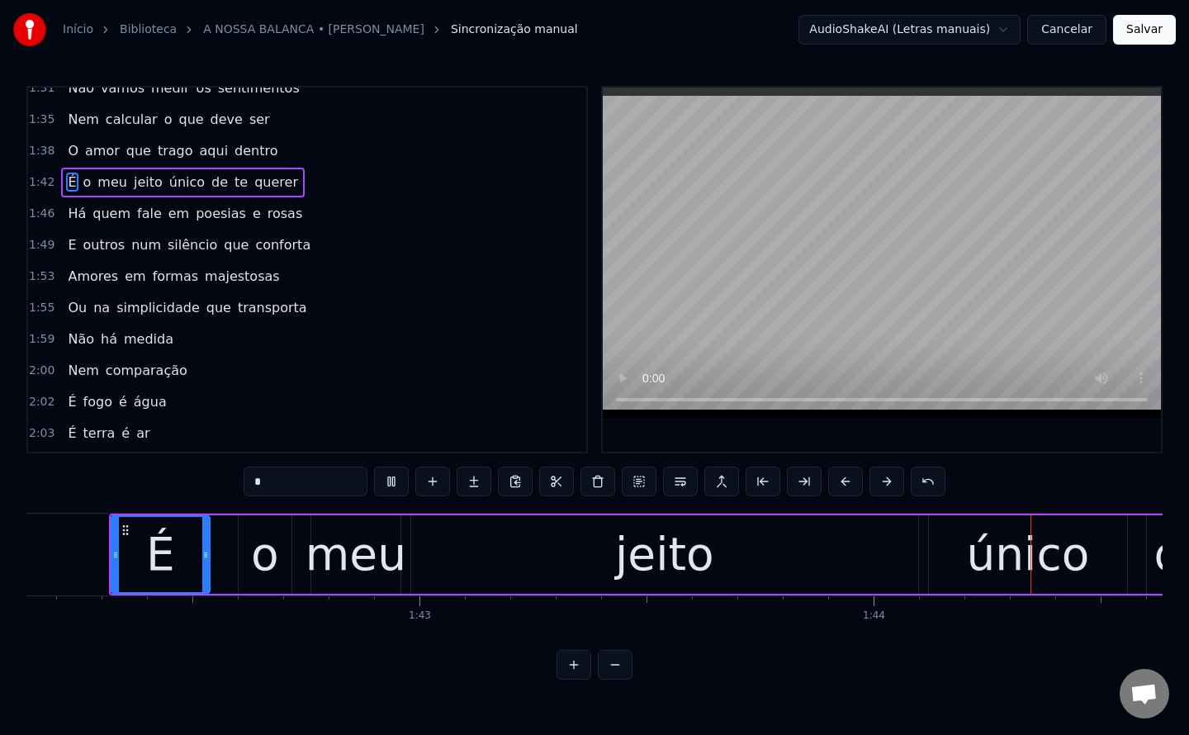
scroll to position [1114, 0]
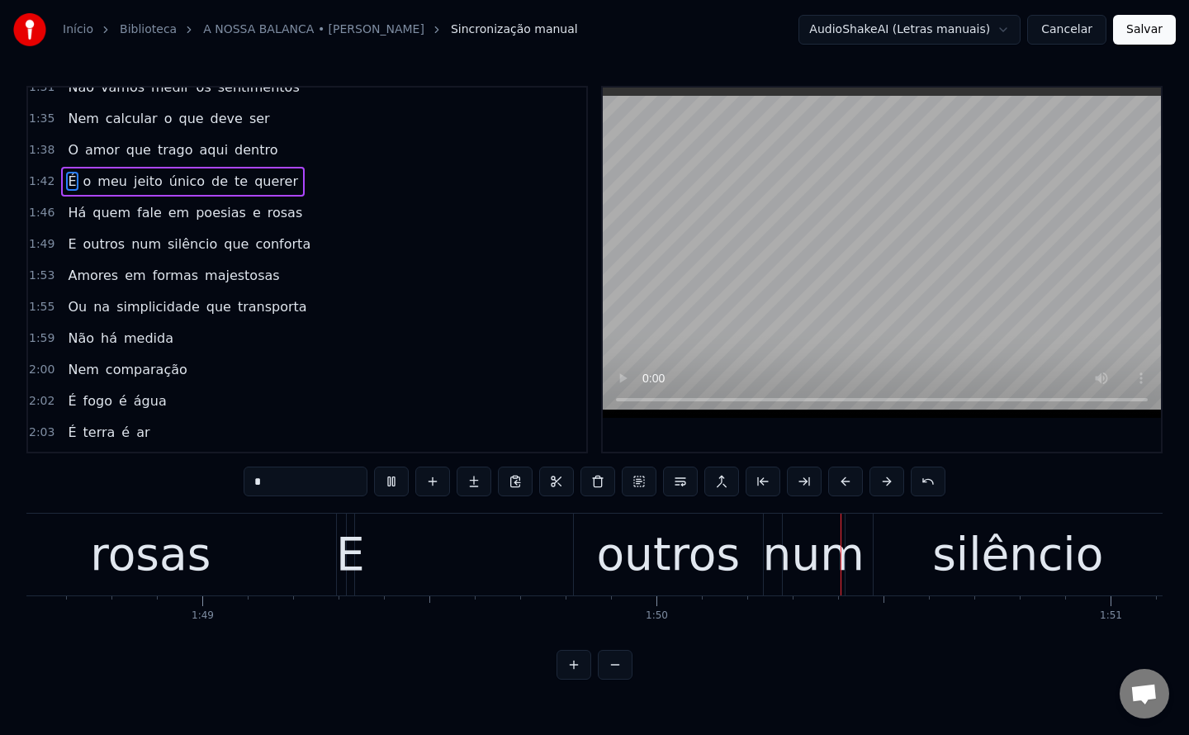
click at [69, 240] on span "E" at bounding box center [72, 244] width 12 height 19
type input "*"
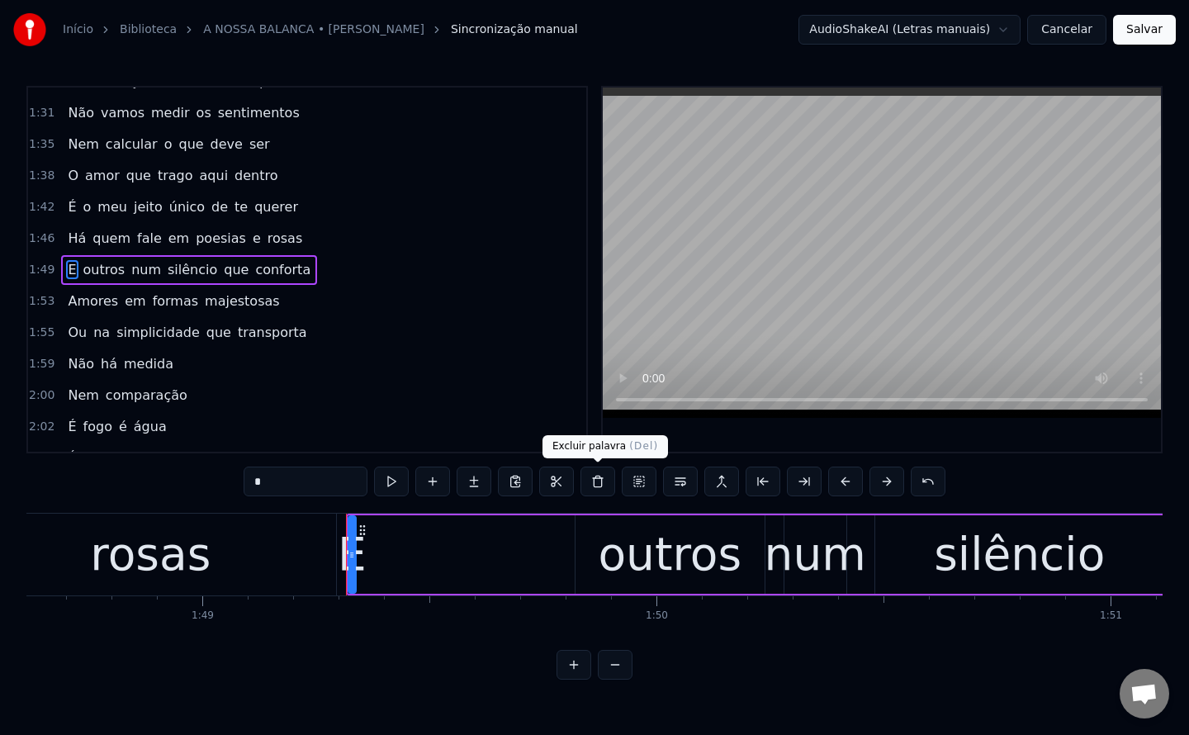
click at [599, 480] on button at bounding box center [598, 482] width 35 height 30
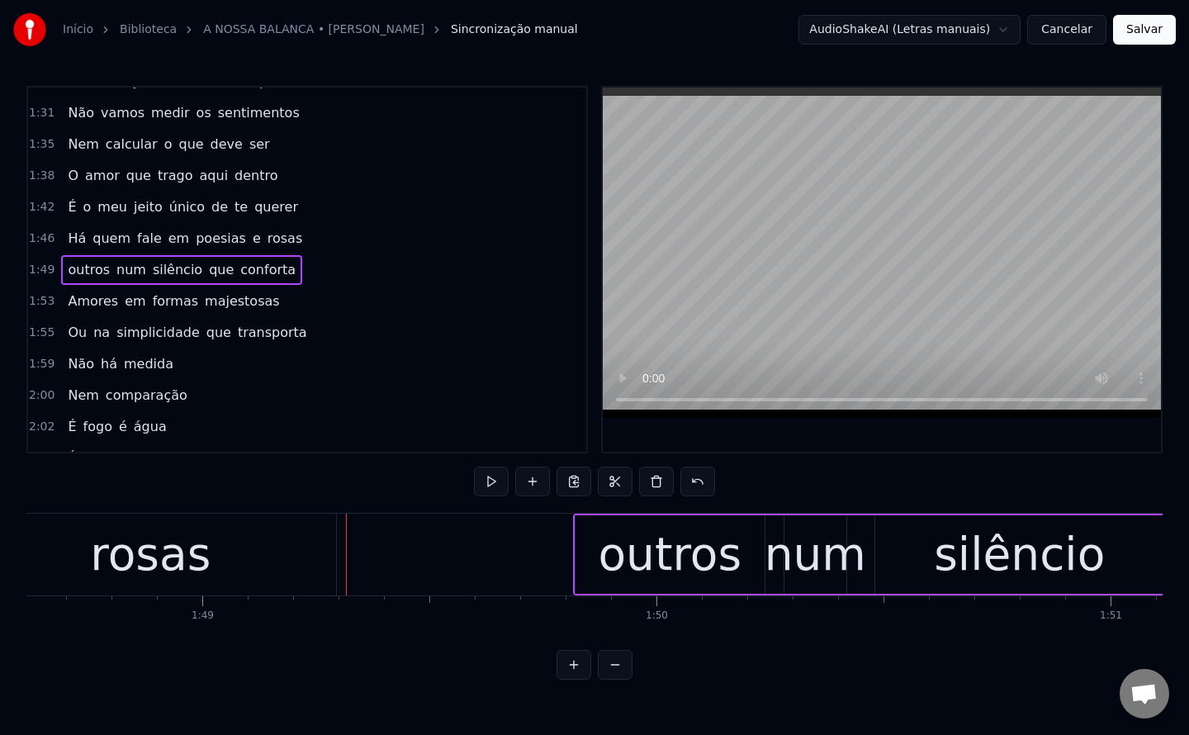
click at [663, 569] on div "outros" at bounding box center [670, 554] width 144 height 69
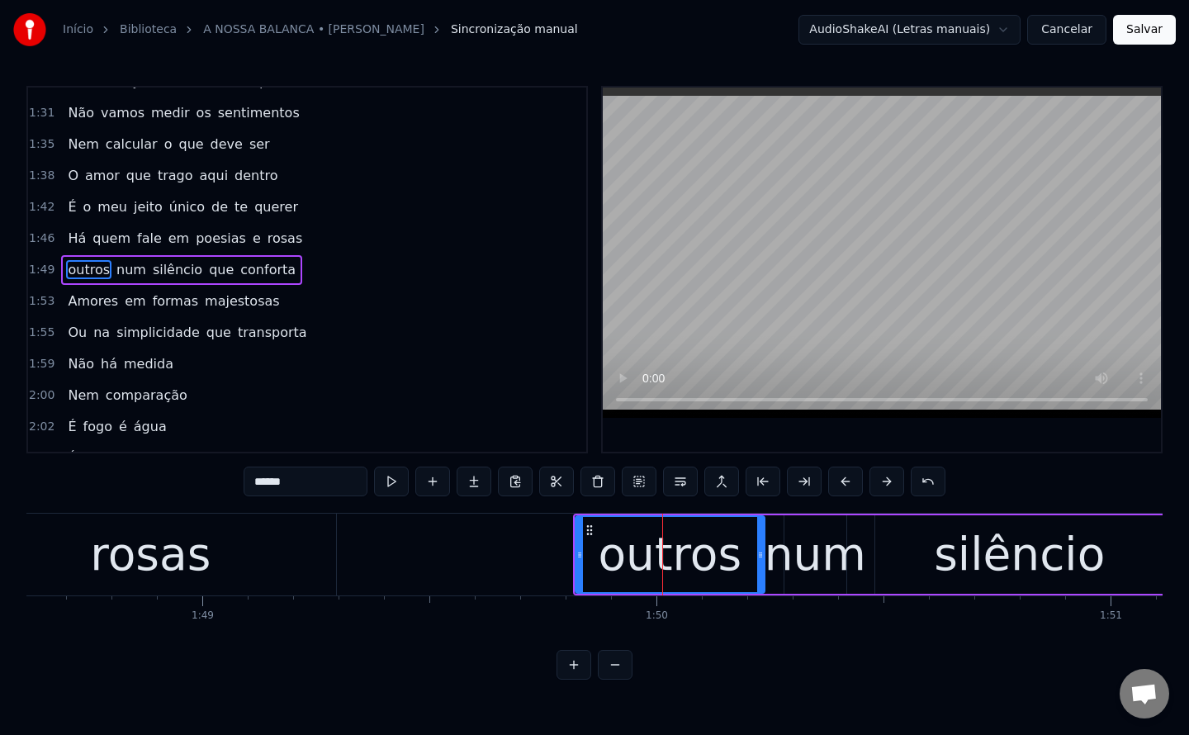
click at [254, 481] on input "******" at bounding box center [306, 482] width 124 height 30
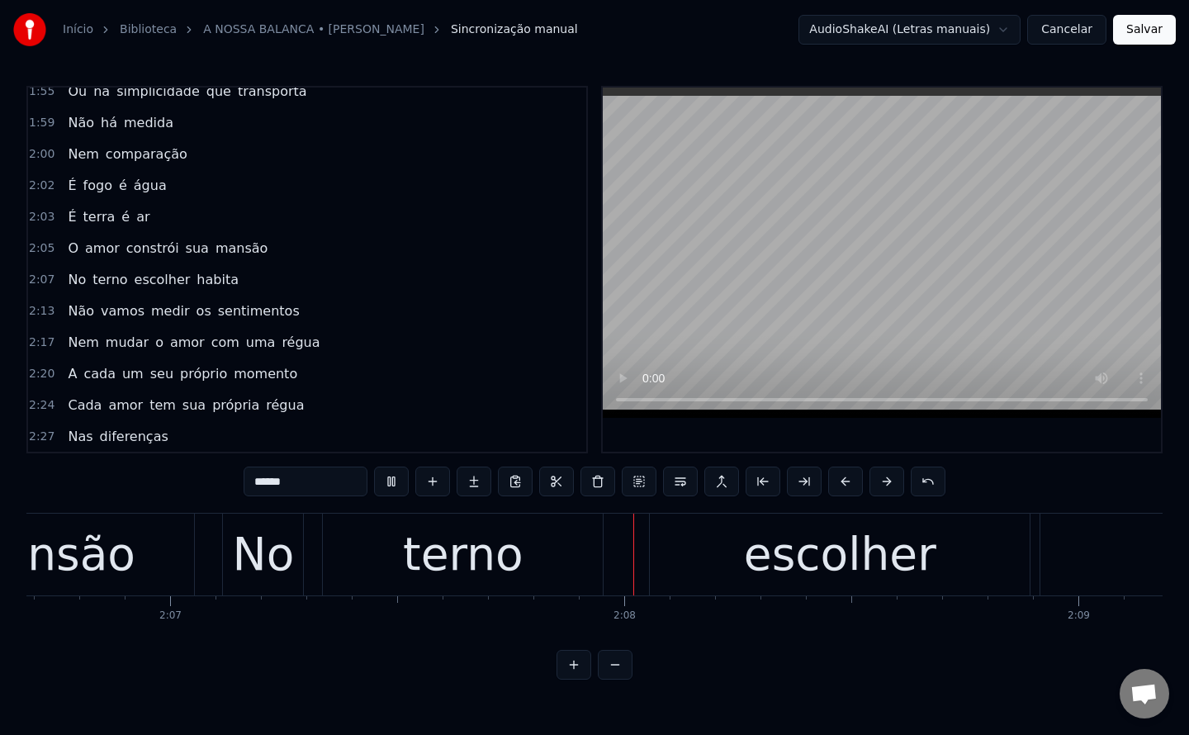
click at [120, 221] on span "é" at bounding box center [126, 216] width 12 height 19
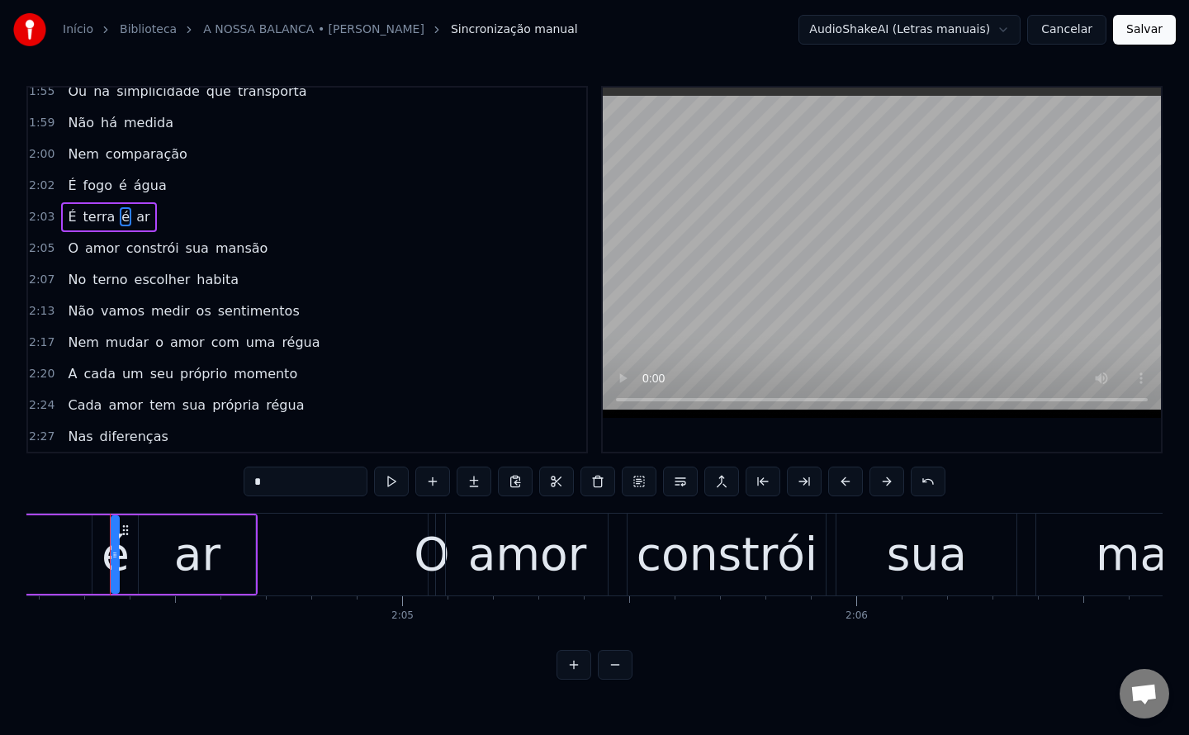
drag, startPoint x: 311, startPoint y: 488, endPoint x: 149, endPoint y: 497, distance: 163.0
click at [149, 497] on div "0:06 Entre ilhas 0:08 E um caminho dividido 0:10 Aonde as sombras 0:11 Encontra…" at bounding box center [594, 383] width 1136 height 594
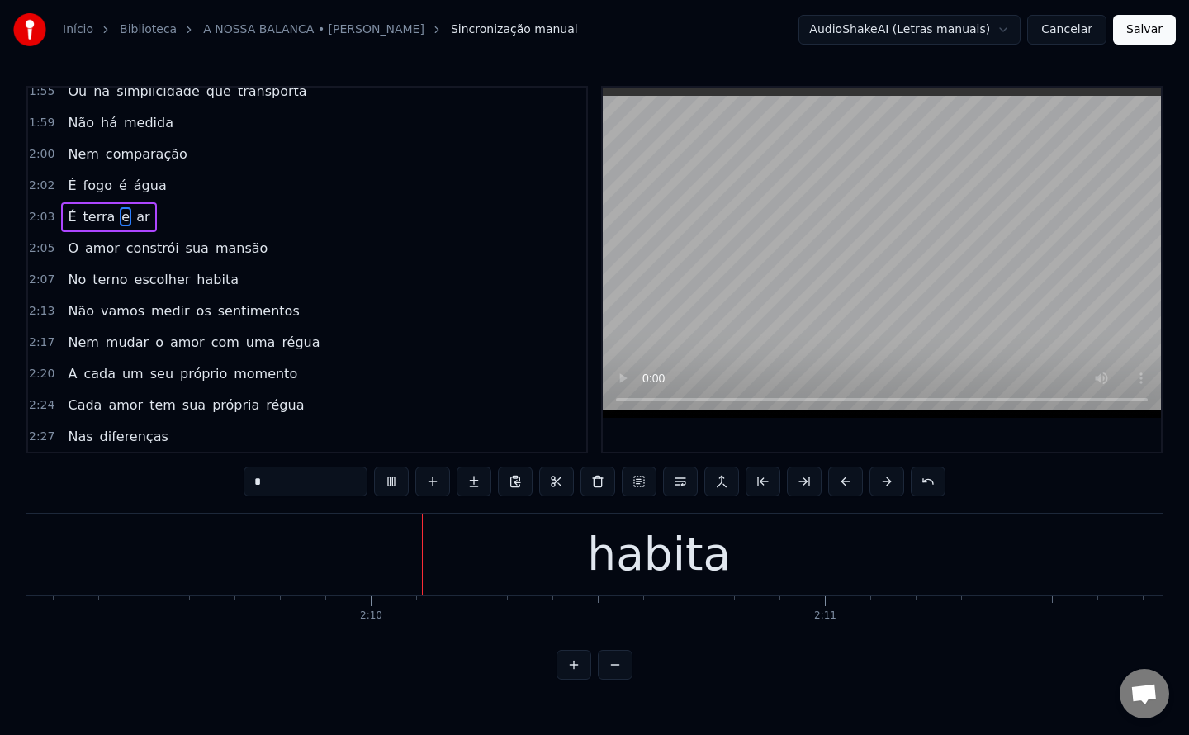
scroll to position [0, 58711]
click at [97, 278] on span "terno" at bounding box center [110, 279] width 38 height 19
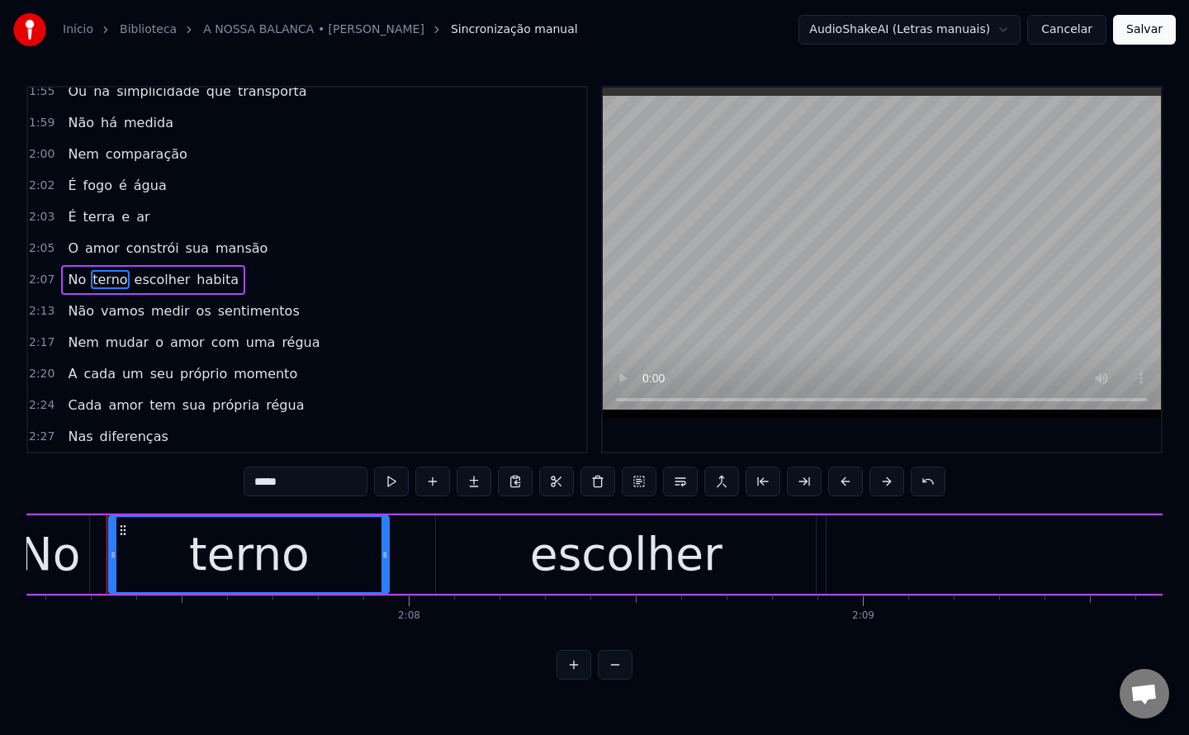
scroll to position [0, 57760]
drag, startPoint x: 301, startPoint y: 481, endPoint x: 268, endPoint y: 494, distance: 35.6
click at [268, 494] on input "*****" at bounding box center [306, 482] width 124 height 30
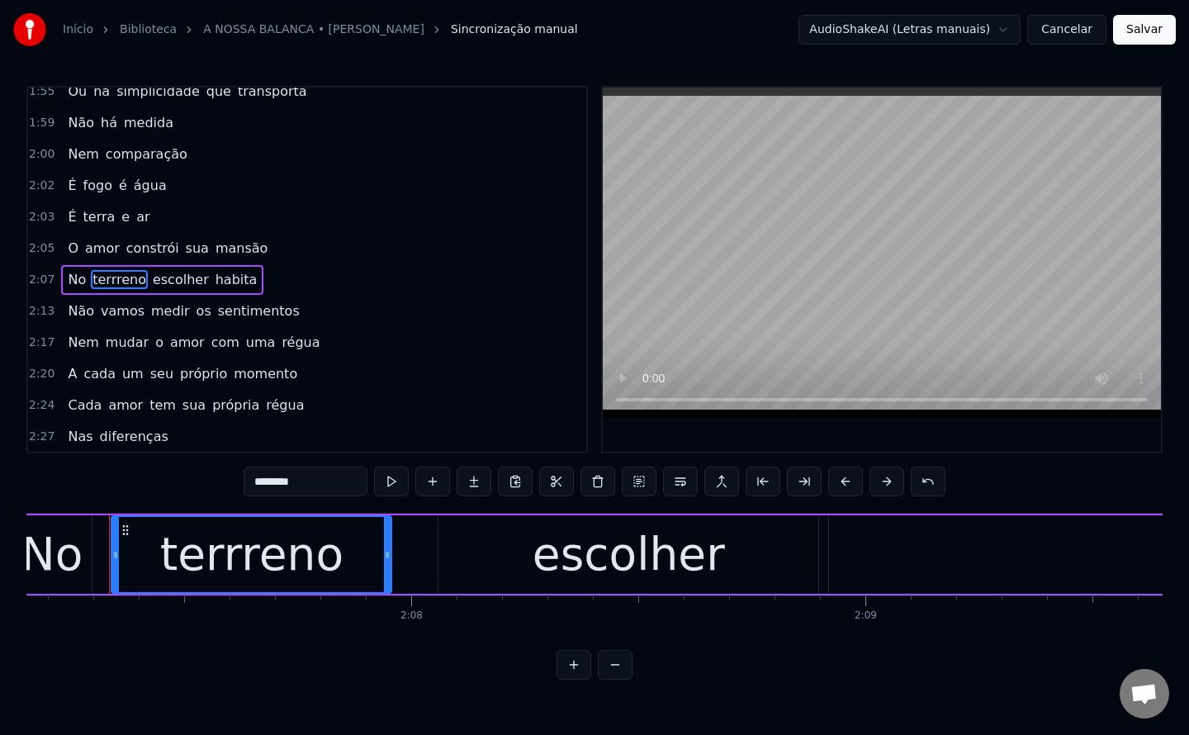
click at [229, 278] on span "habita" at bounding box center [236, 279] width 45 height 19
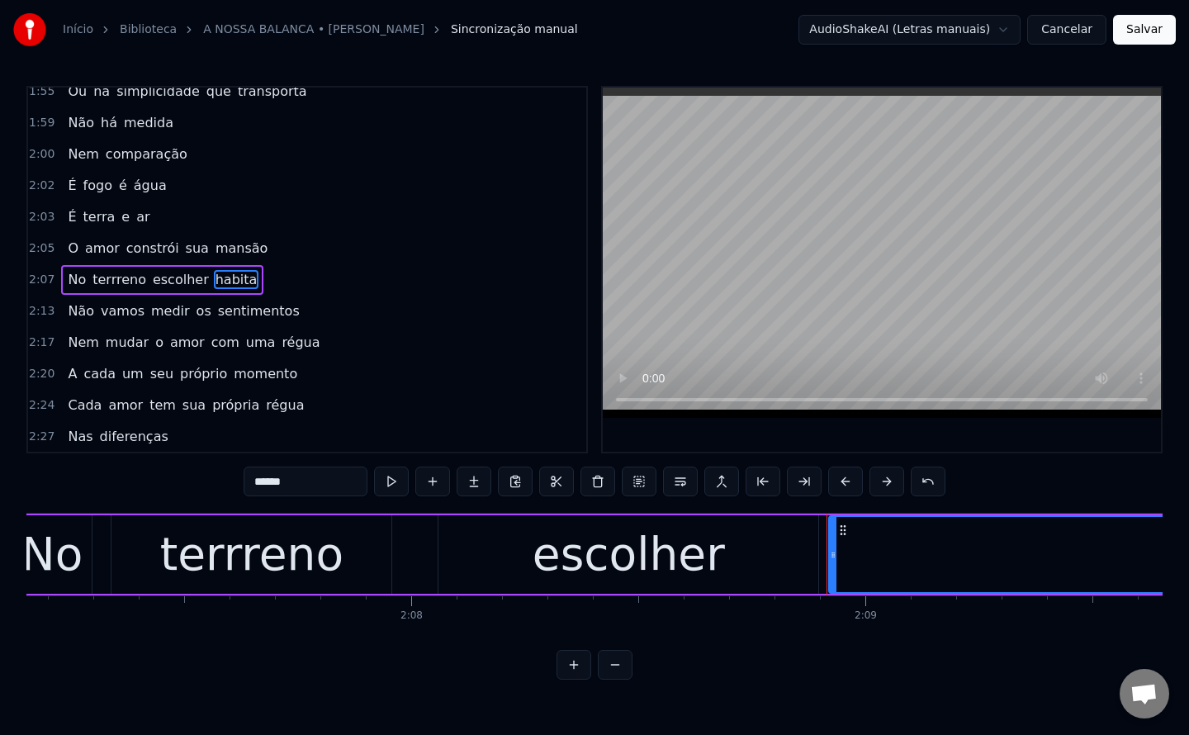
scroll to position [1340, 0]
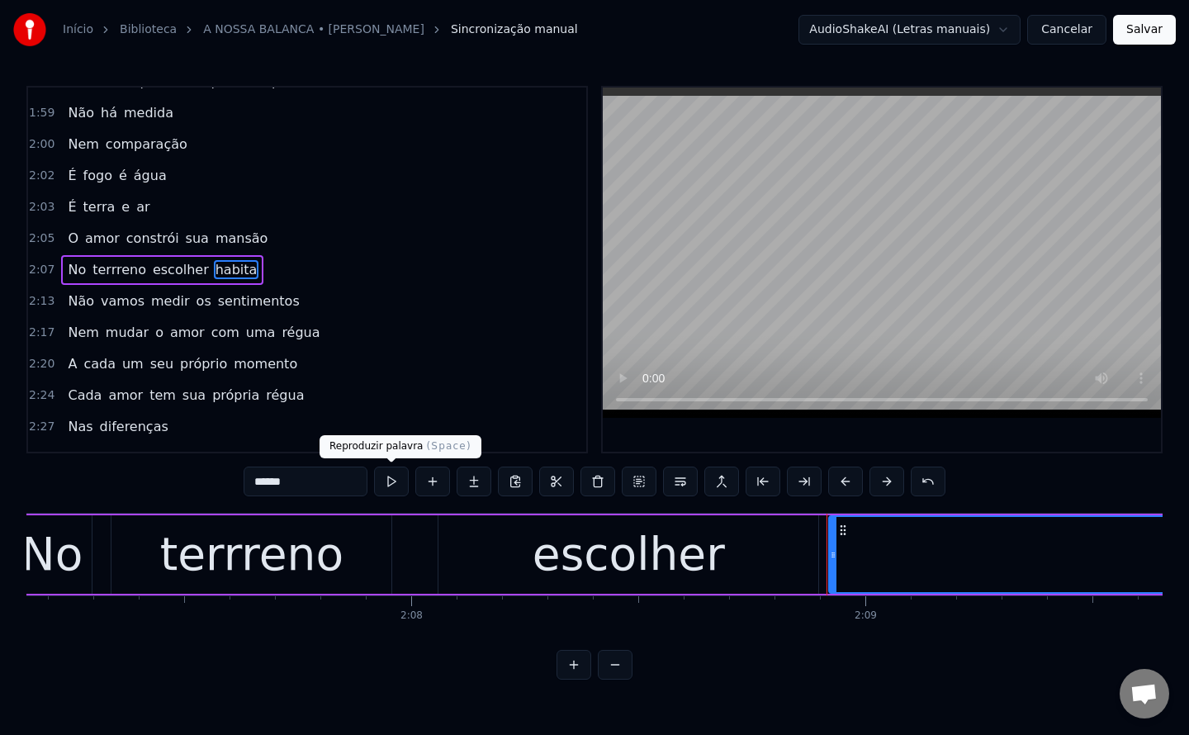
click at [349, 471] on input "******" at bounding box center [306, 482] width 124 height 30
type input "*******"
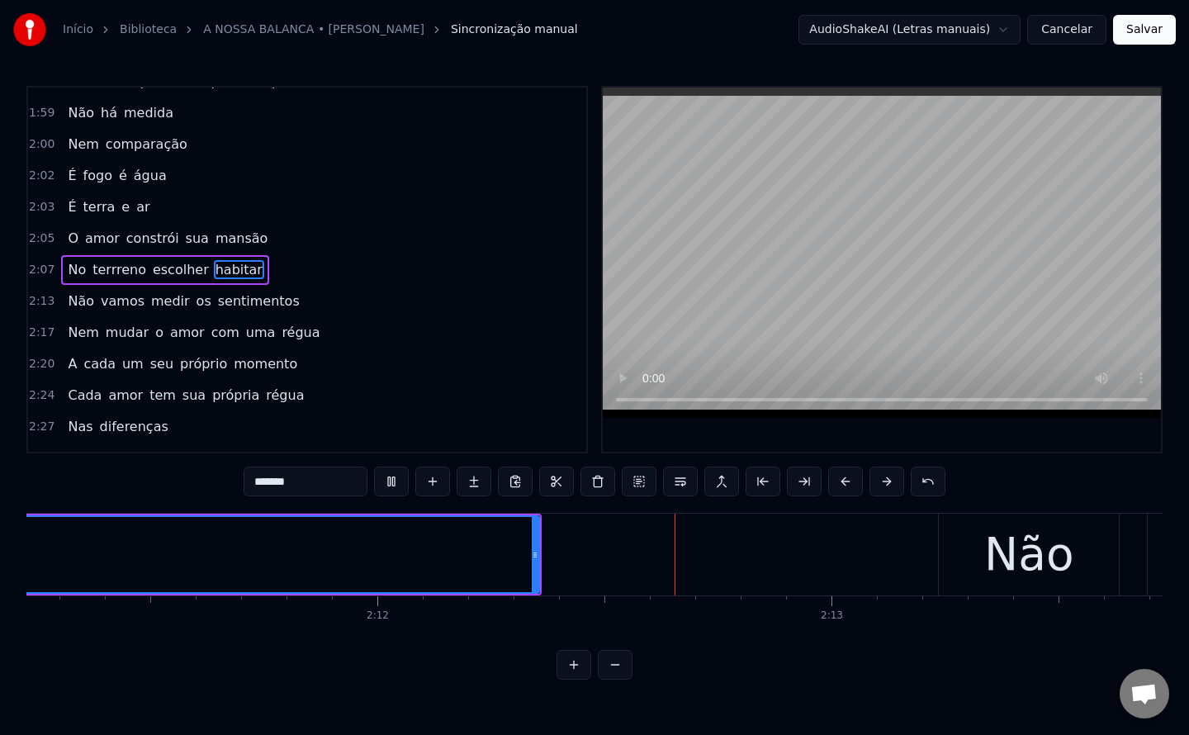
scroll to position [0, 59901]
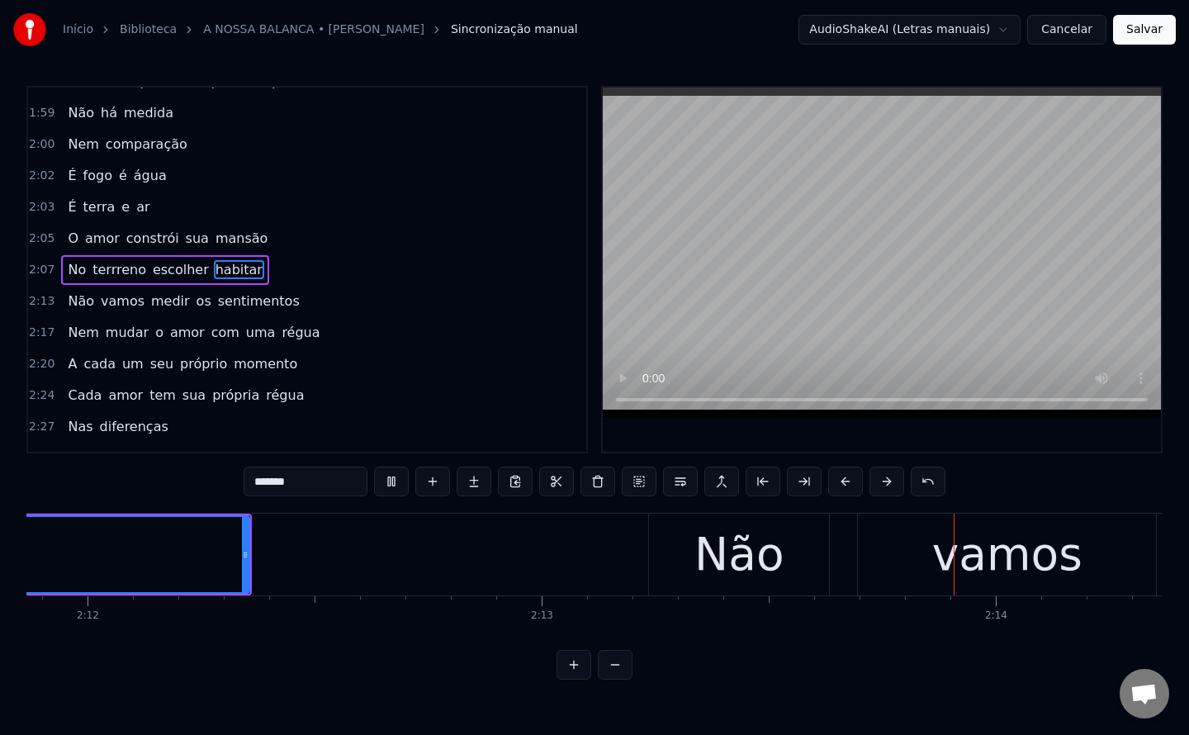
click at [214, 263] on span "habitar" at bounding box center [239, 269] width 50 height 19
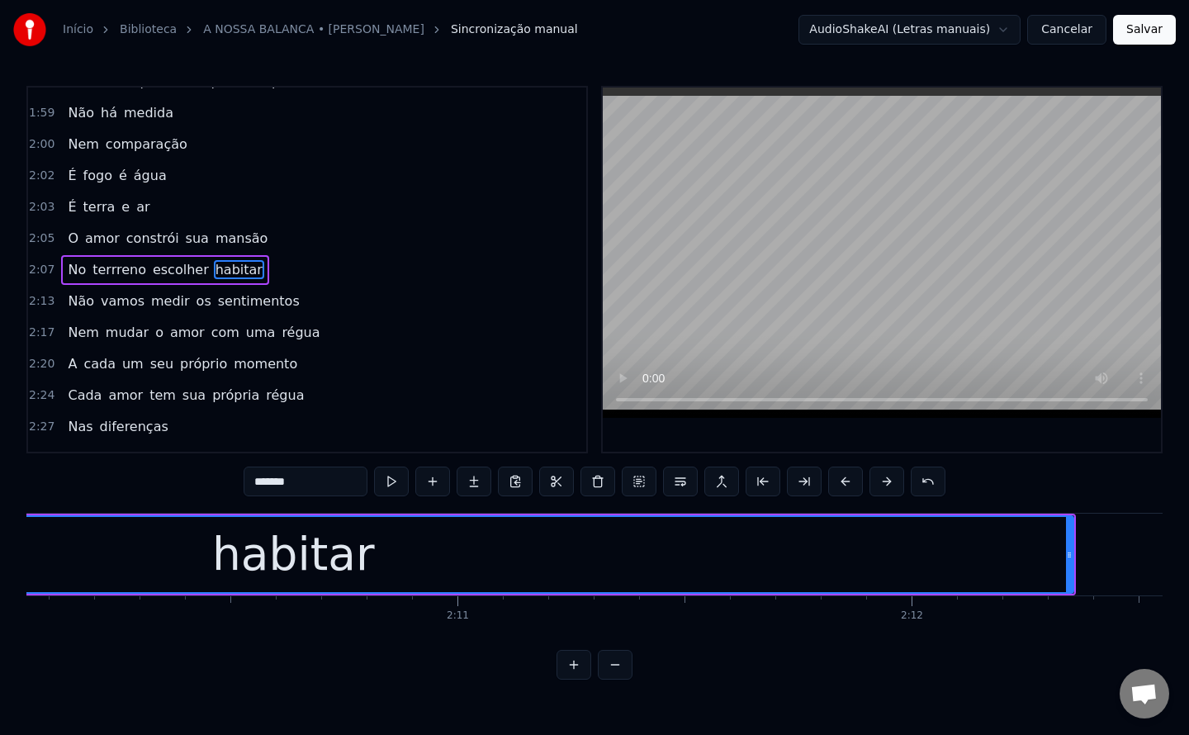
scroll to position [0, 59075]
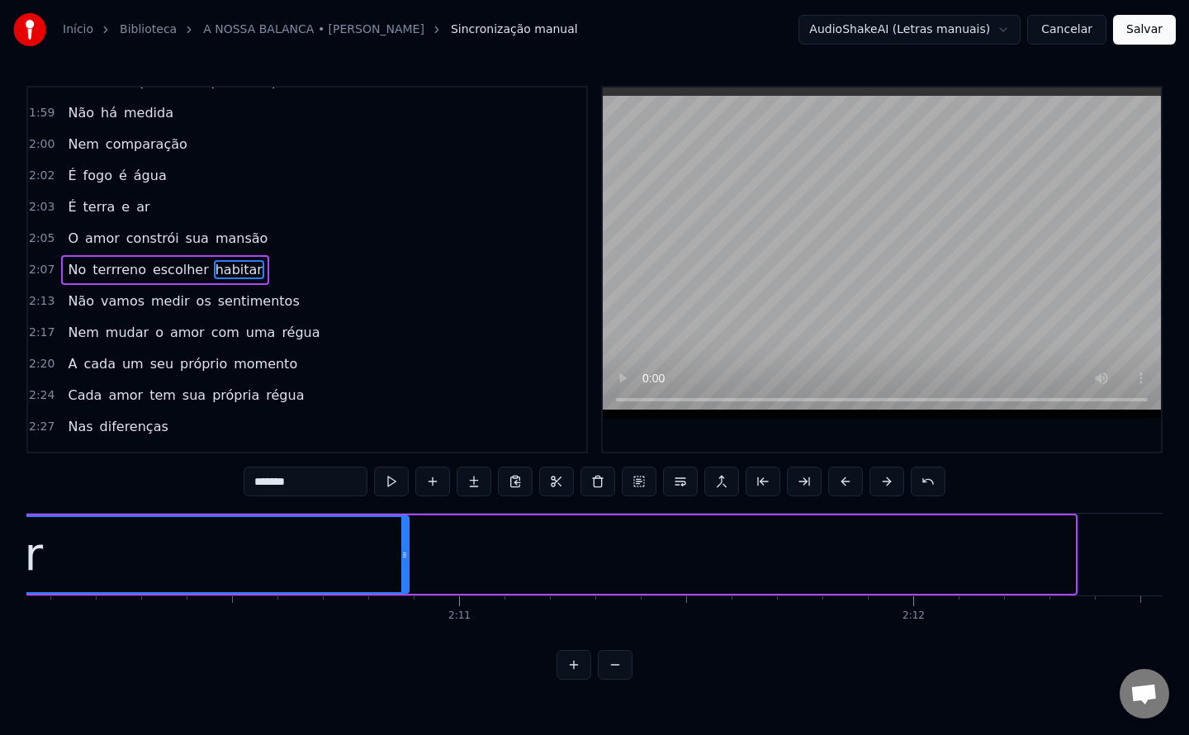
drag, startPoint x: 1073, startPoint y: 554, endPoint x: 406, endPoint y: 581, distance: 667.0
click at [406, 581] on div at bounding box center [404, 554] width 7 height 75
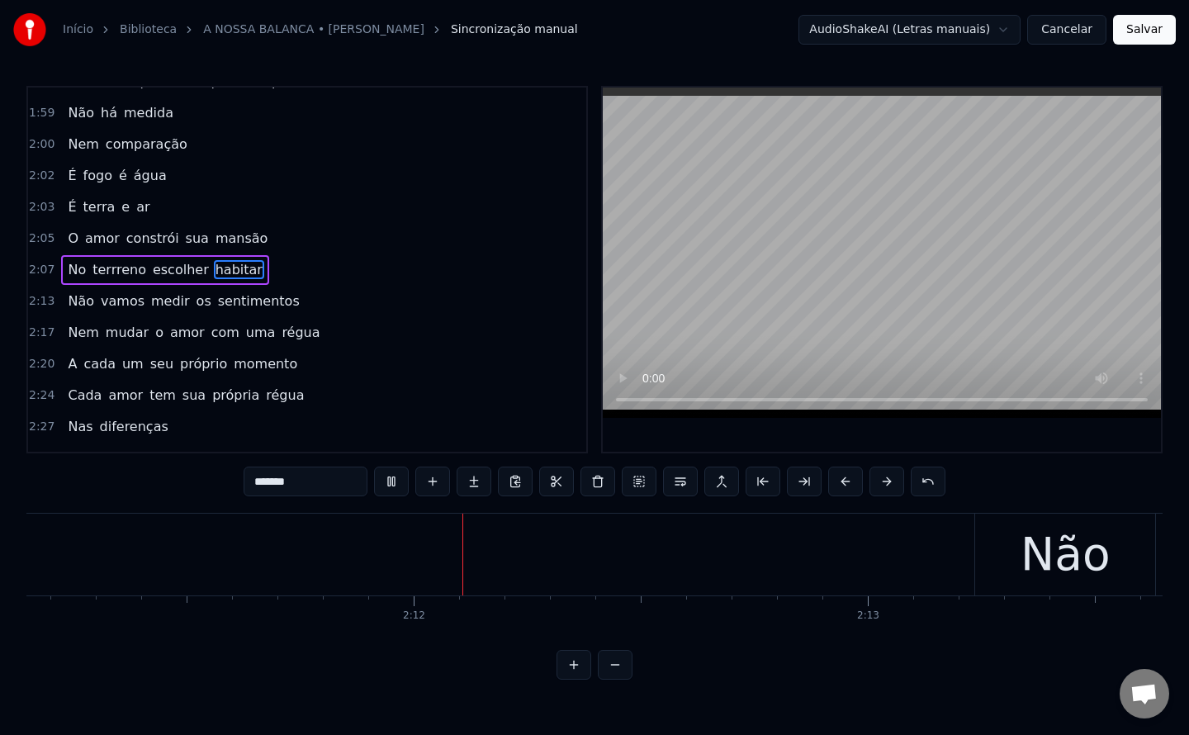
scroll to position [0, 59591]
drag, startPoint x: 317, startPoint y: 483, endPoint x: 181, endPoint y: 461, distance: 138.1
click at [181, 461] on div "0:06 Entre ilhas 0:08 E um caminho dividido 0:10 Aonde as sombras 0:11 Encontra…" at bounding box center [594, 383] width 1136 height 594
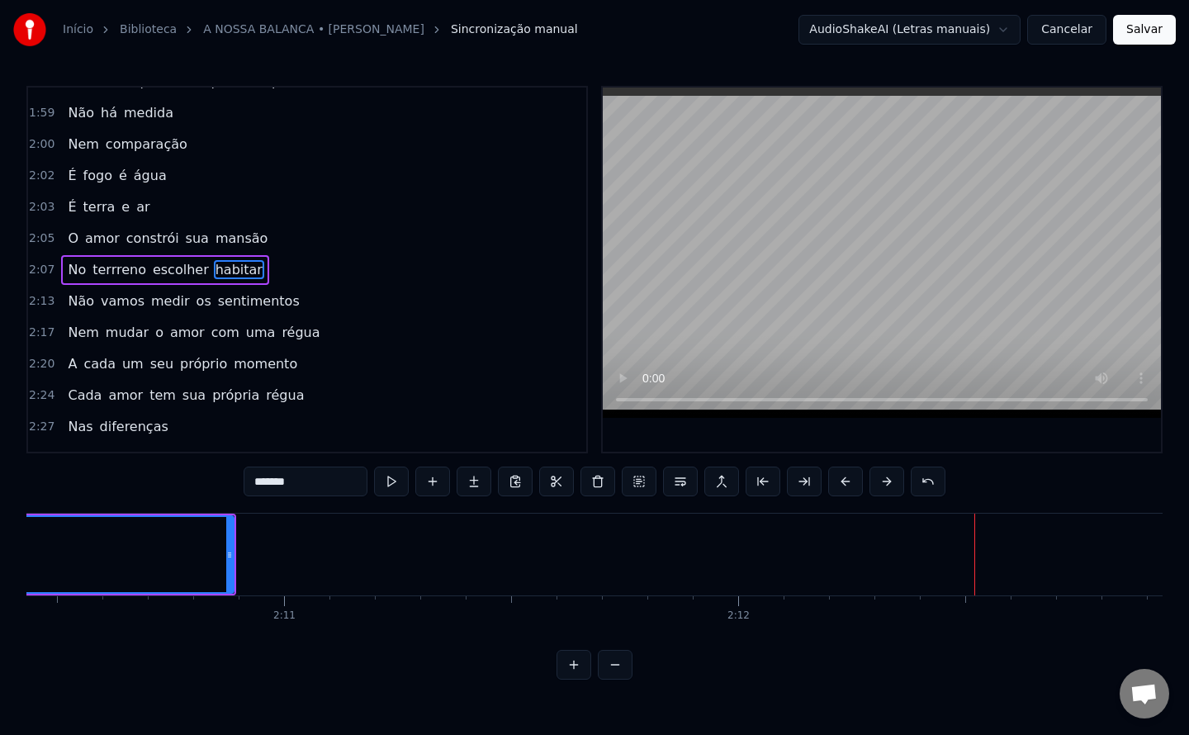
scroll to position [0, 59248]
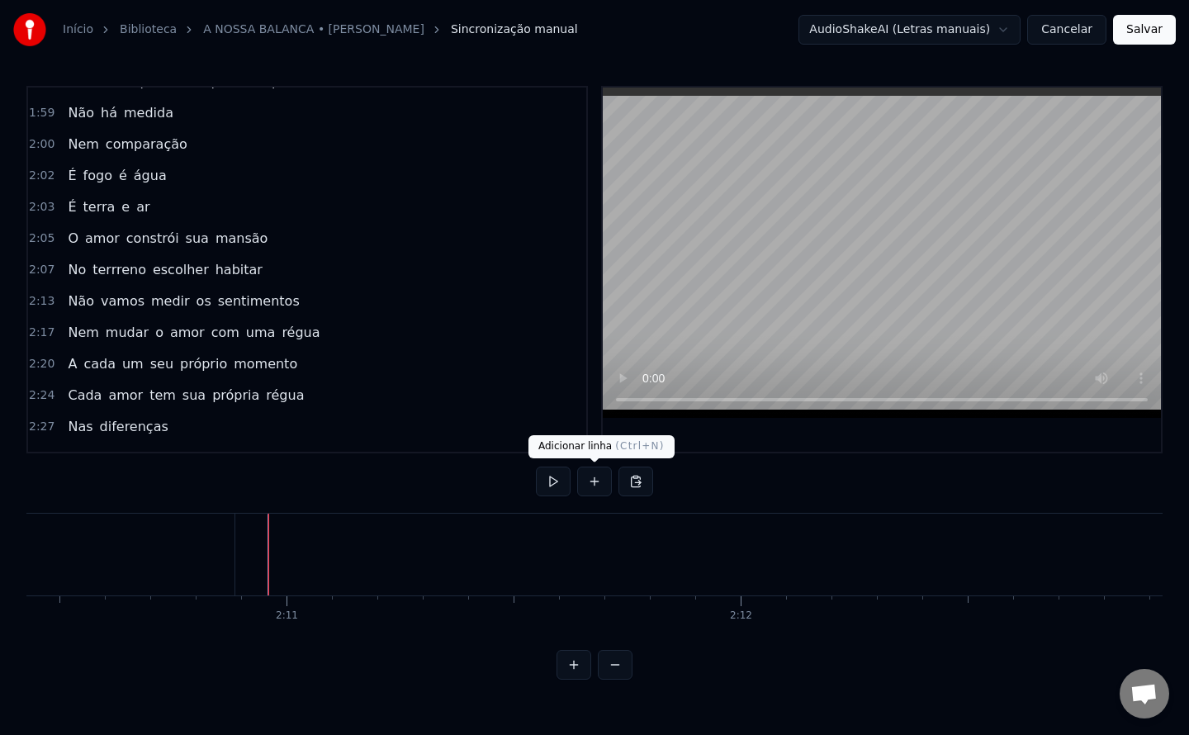
click at [593, 483] on button at bounding box center [594, 482] width 35 height 30
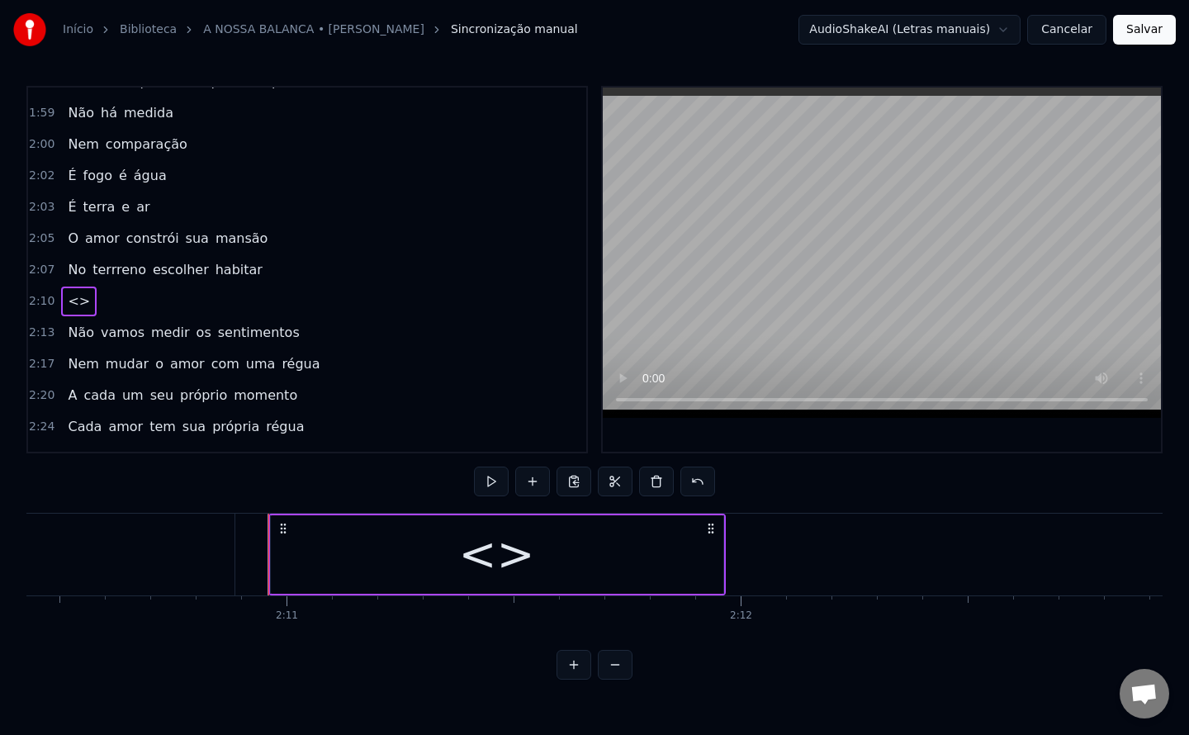
click at [511, 562] on div "<>" at bounding box center [496, 554] width 76 height 69
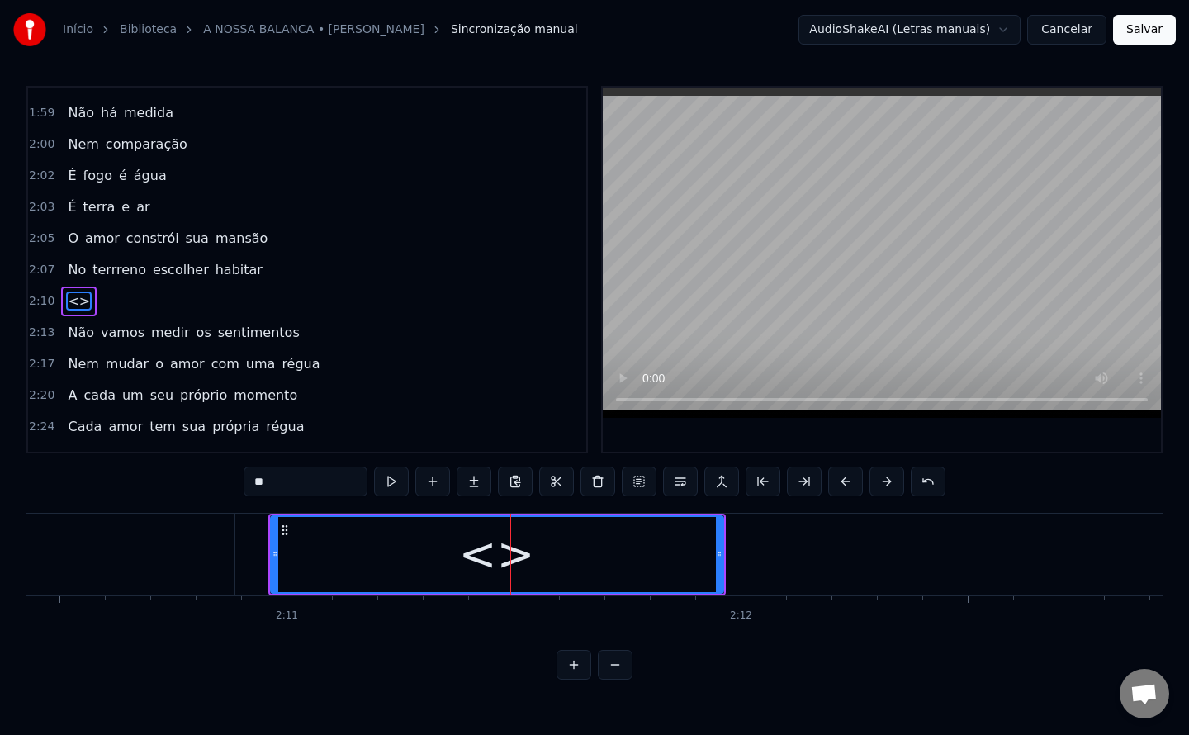
scroll to position [1371, 0]
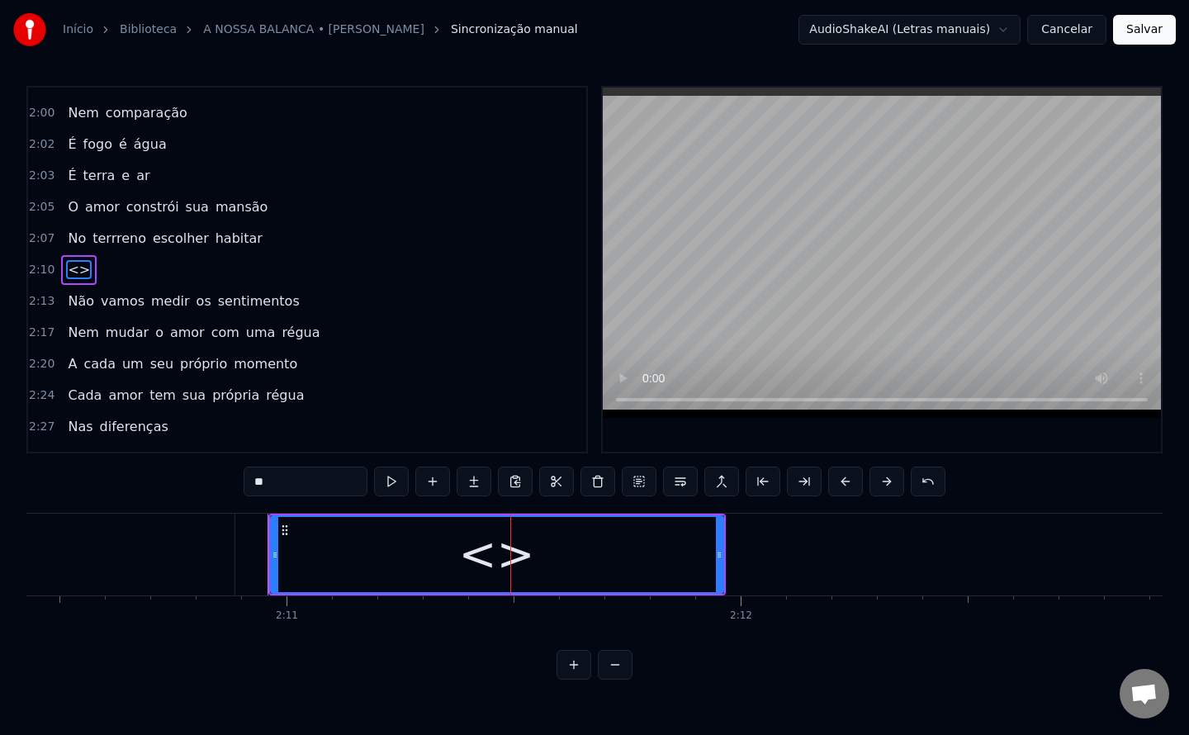
drag, startPoint x: 321, startPoint y: 482, endPoint x: 151, endPoint y: 439, distance: 175.5
click at [151, 439] on div "0:06 Entre ilhas 0:08 E um caminho dividido 0:10 Aonde as sombras 0:11 Encontra…" at bounding box center [594, 383] width 1136 height 594
paste input "*****"
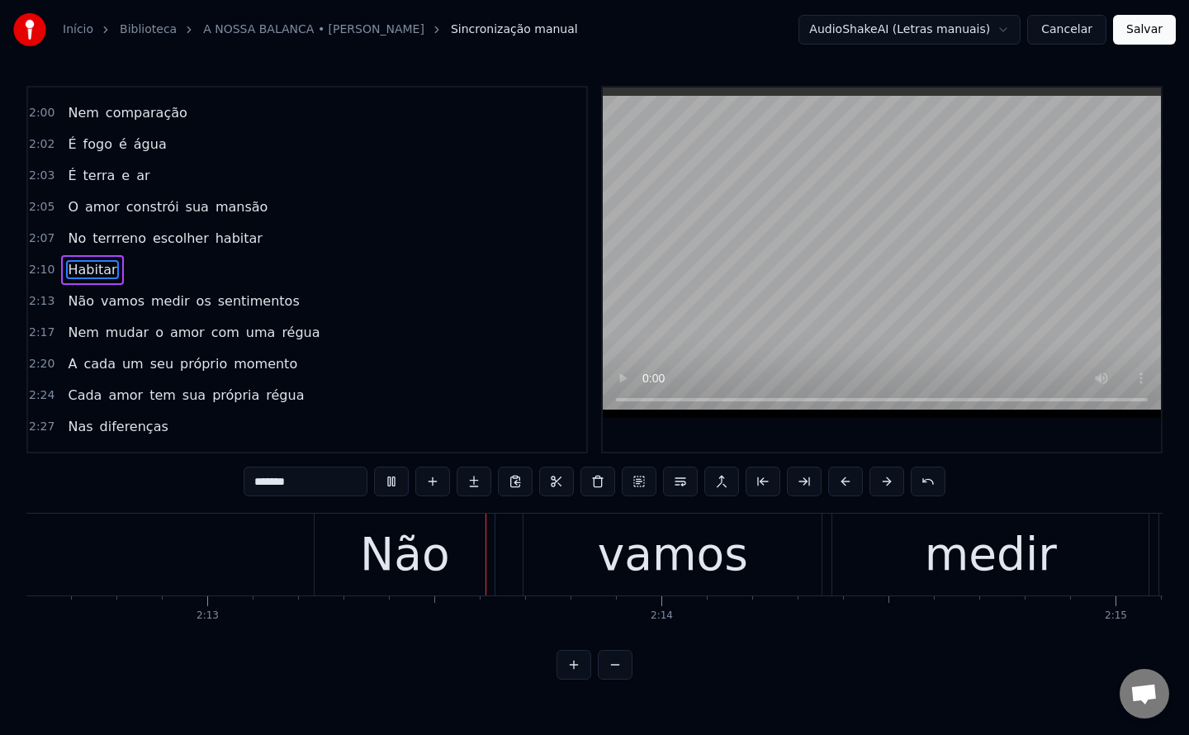
scroll to position [0, 60264]
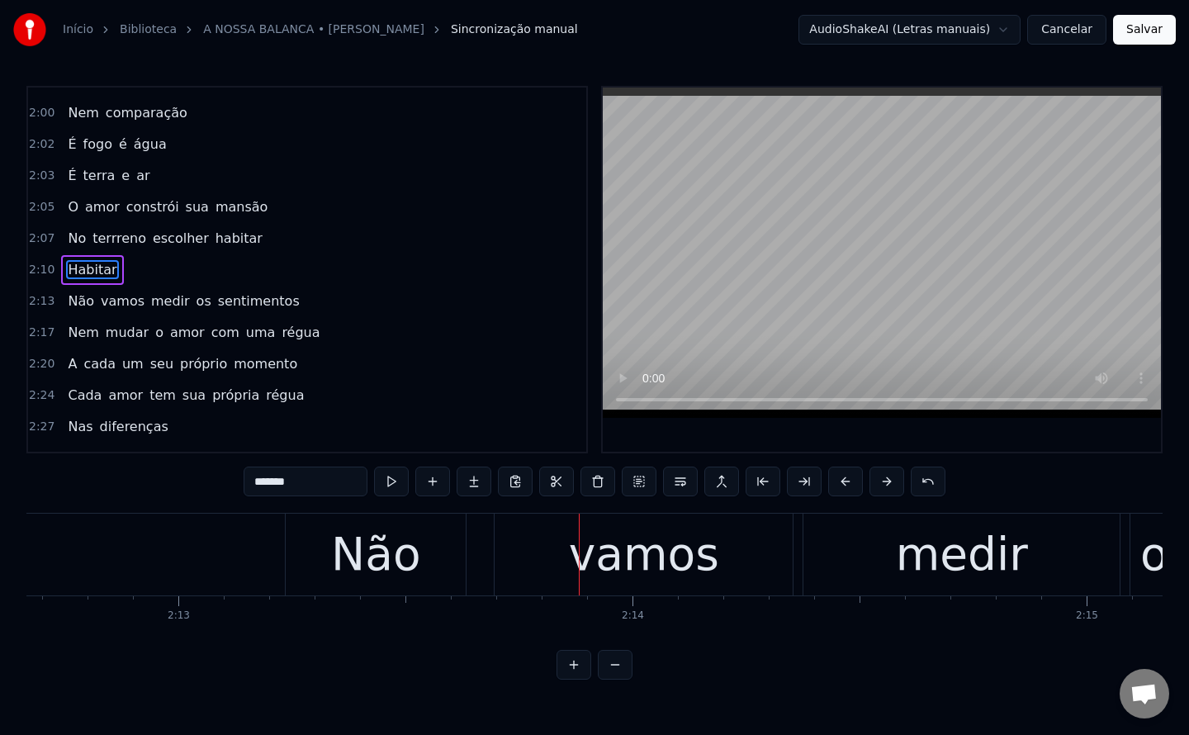
click at [256, 483] on input "*******" at bounding box center [306, 482] width 124 height 30
type input "*******"
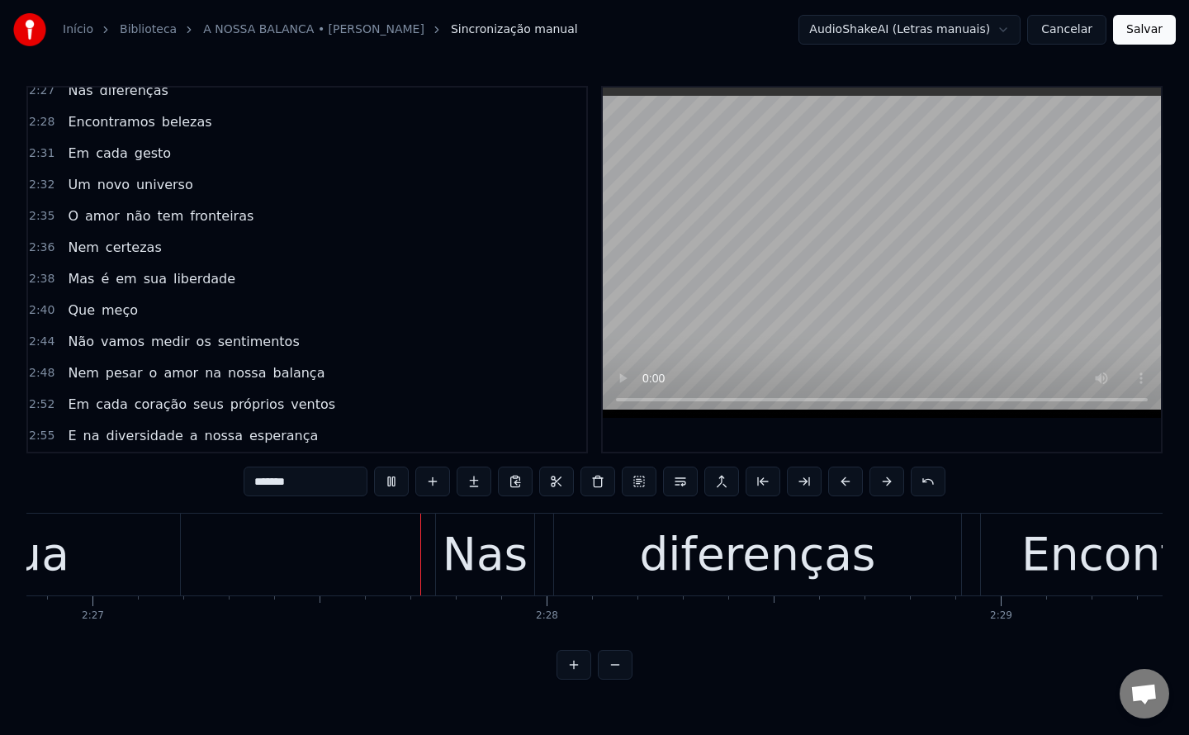
scroll to position [0, 66747]
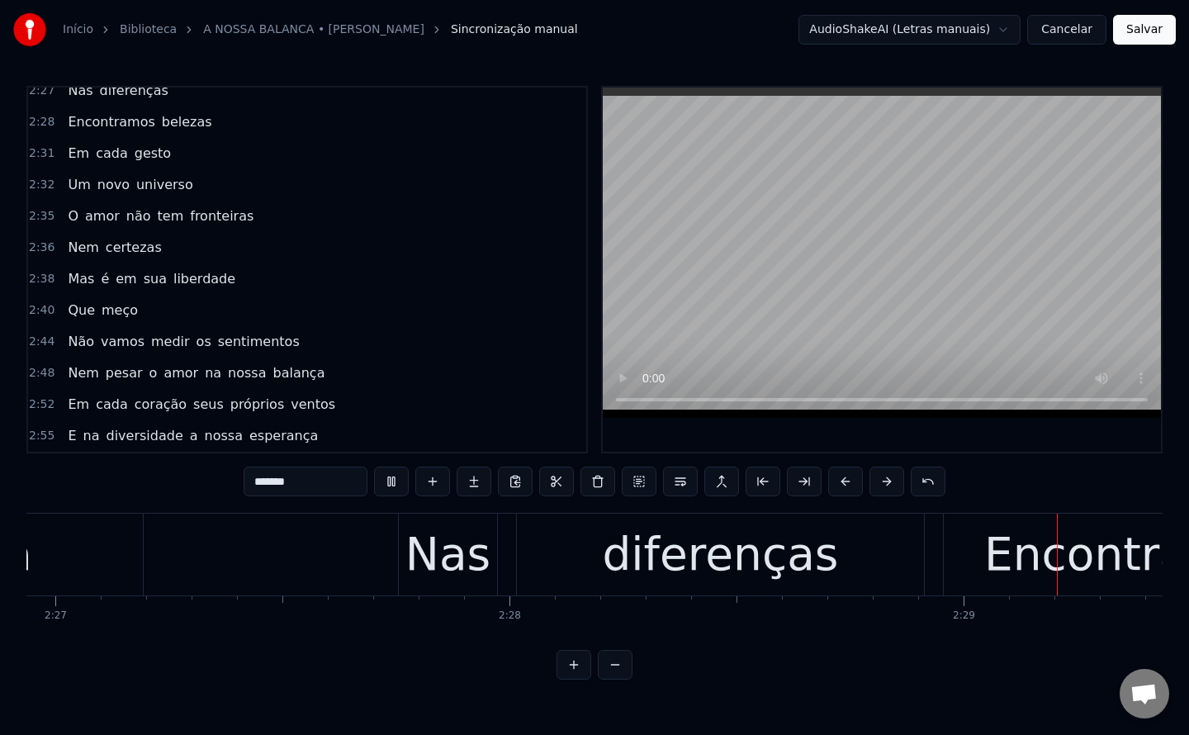
click at [336, 253] on div "2:36 Nem certezas" at bounding box center [307, 247] width 558 height 31
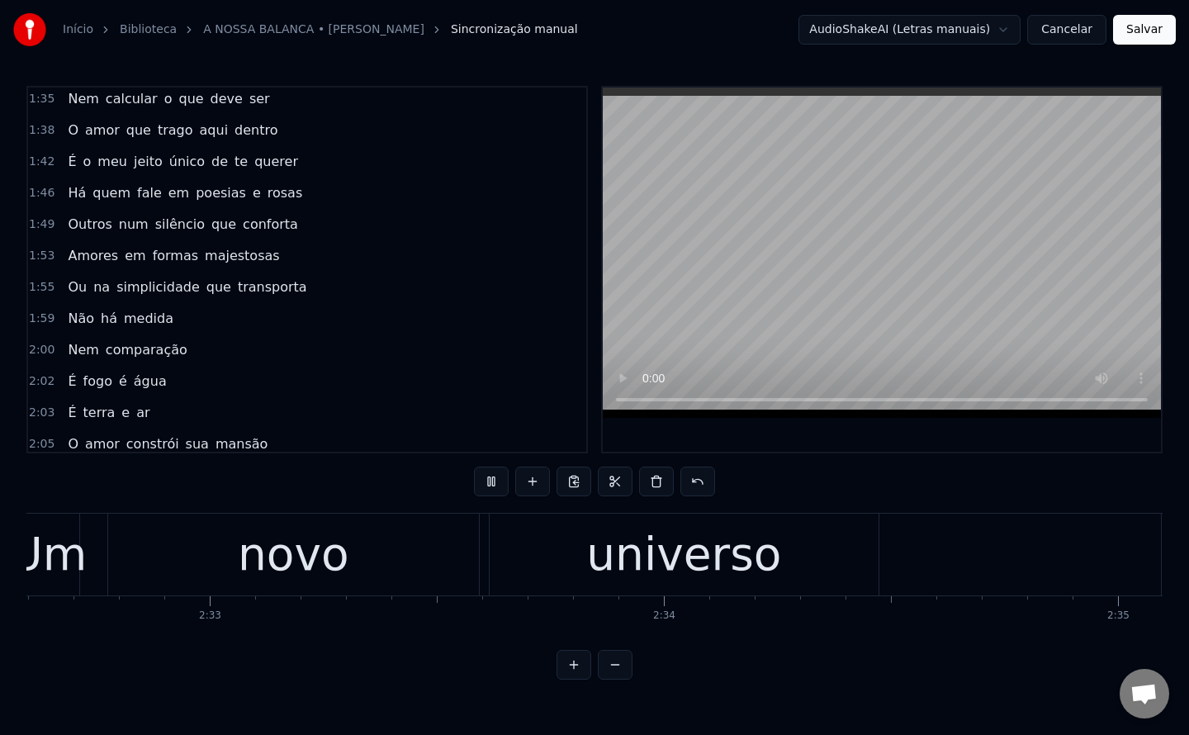
scroll to position [0, 69460]
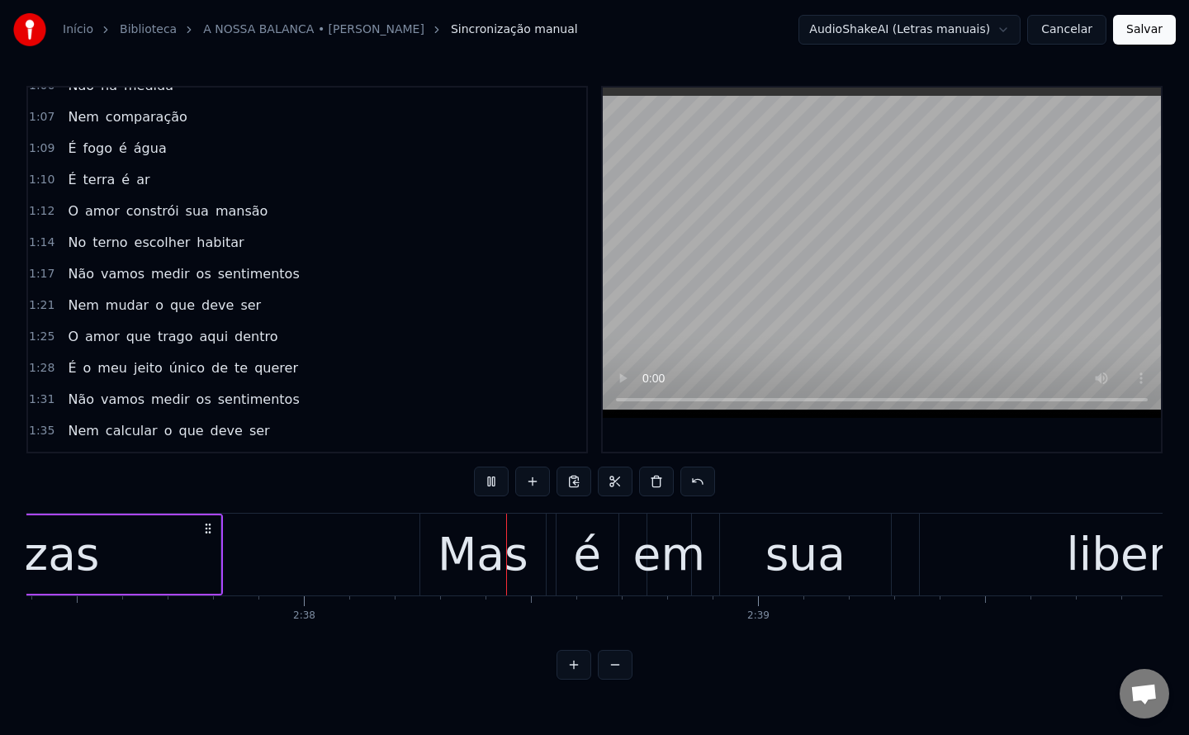
click at [212, 248] on span "habitar" at bounding box center [220, 242] width 50 height 19
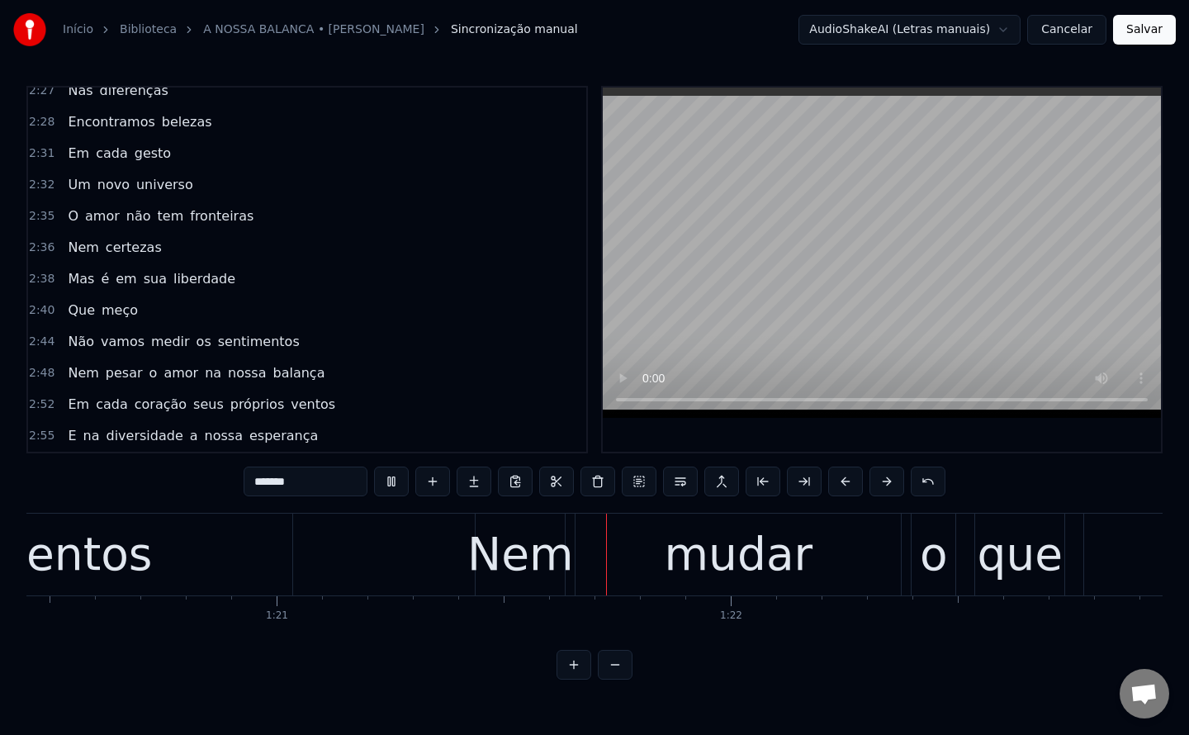
click at [269, 435] on span "esperança" at bounding box center [284, 435] width 72 height 19
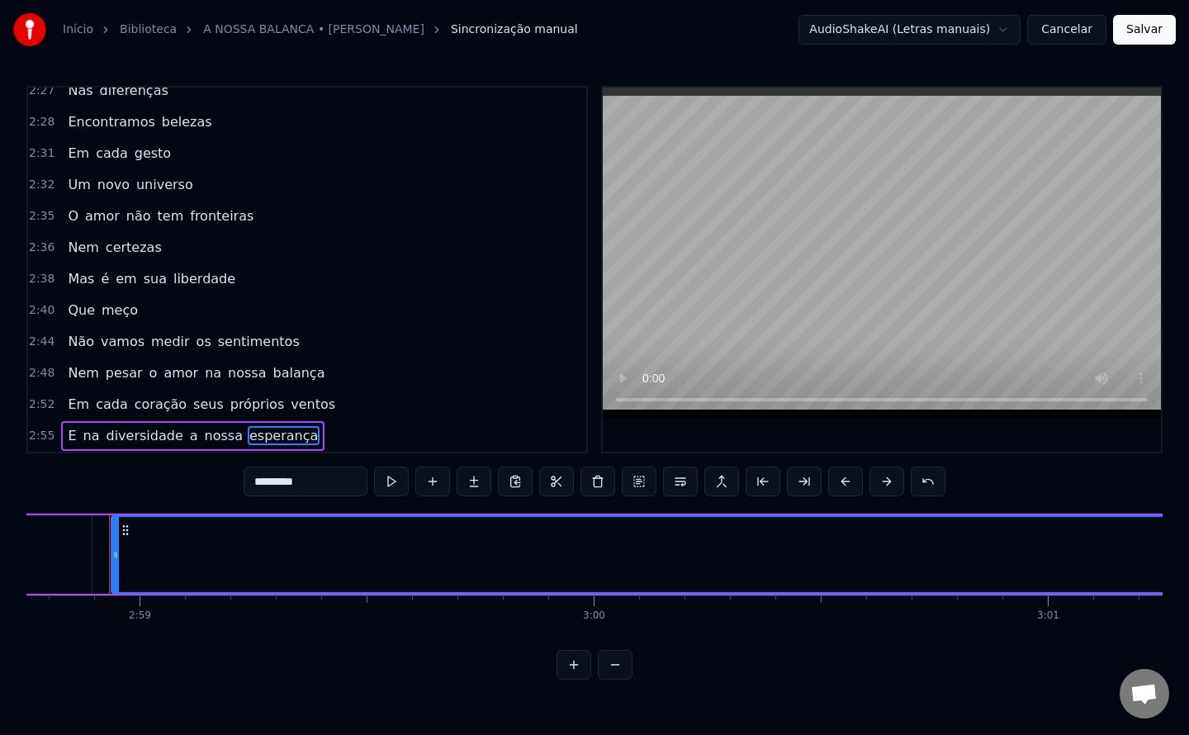
click at [79, 350] on span "Não" at bounding box center [81, 341] width 30 height 19
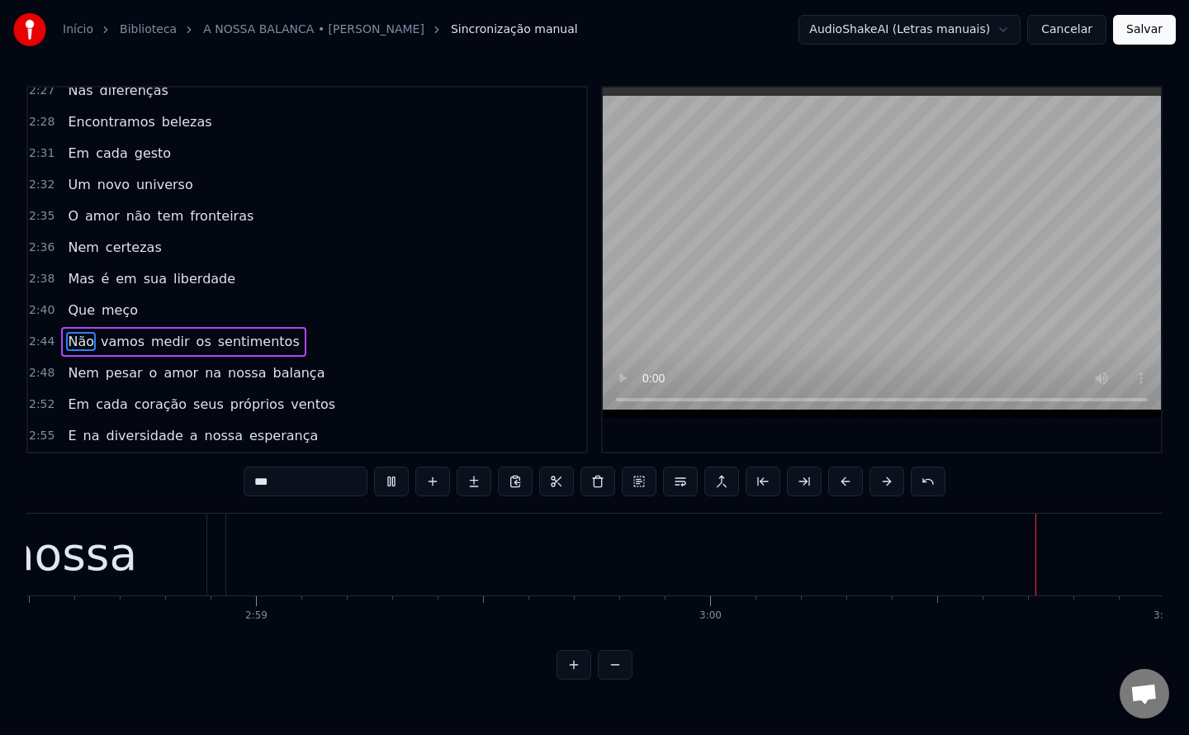
click at [188, 433] on span "a" at bounding box center [194, 435] width 12 height 19
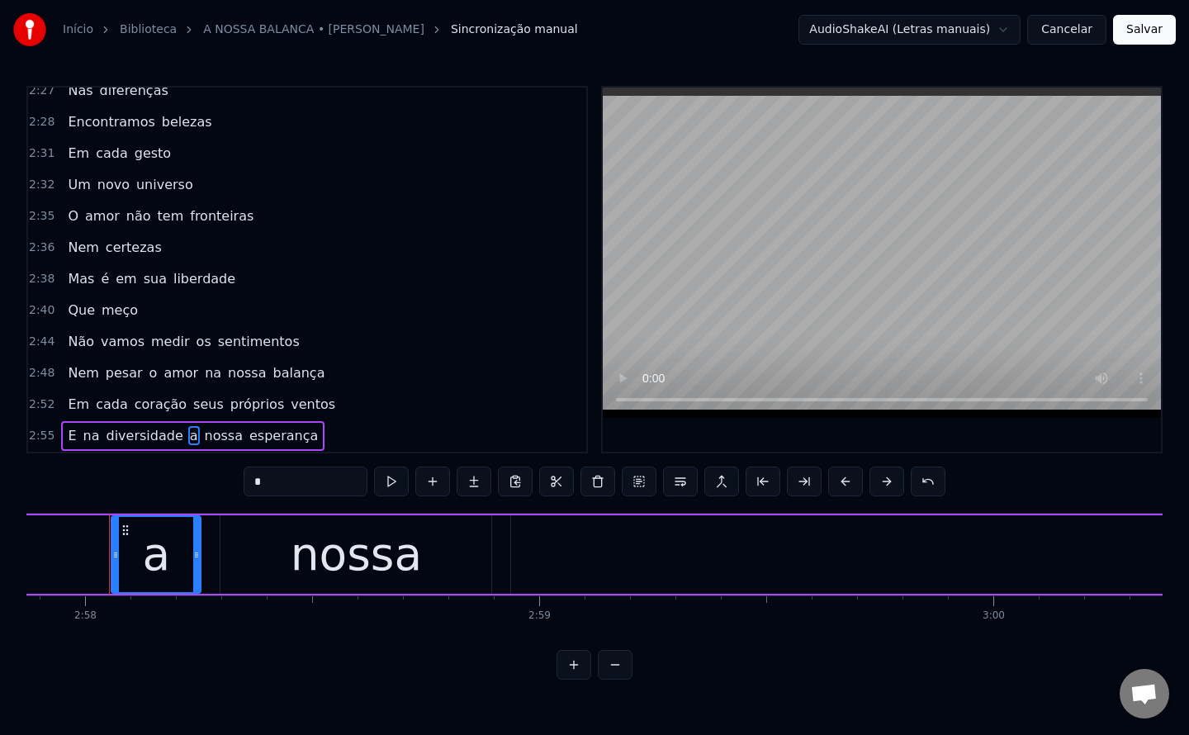
drag, startPoint x: 297, startPoint y: 488, endPoint x: 218, endPoint y: 468, distance: 81.7
click at [218, 468] on div "0:06 Entre ilhas 0:08 E um caminho dividido 0:10 Aonde as sombras 0:11 Encontra…" at bounding box center [594, 383] width 1136 height 594
type input "*"
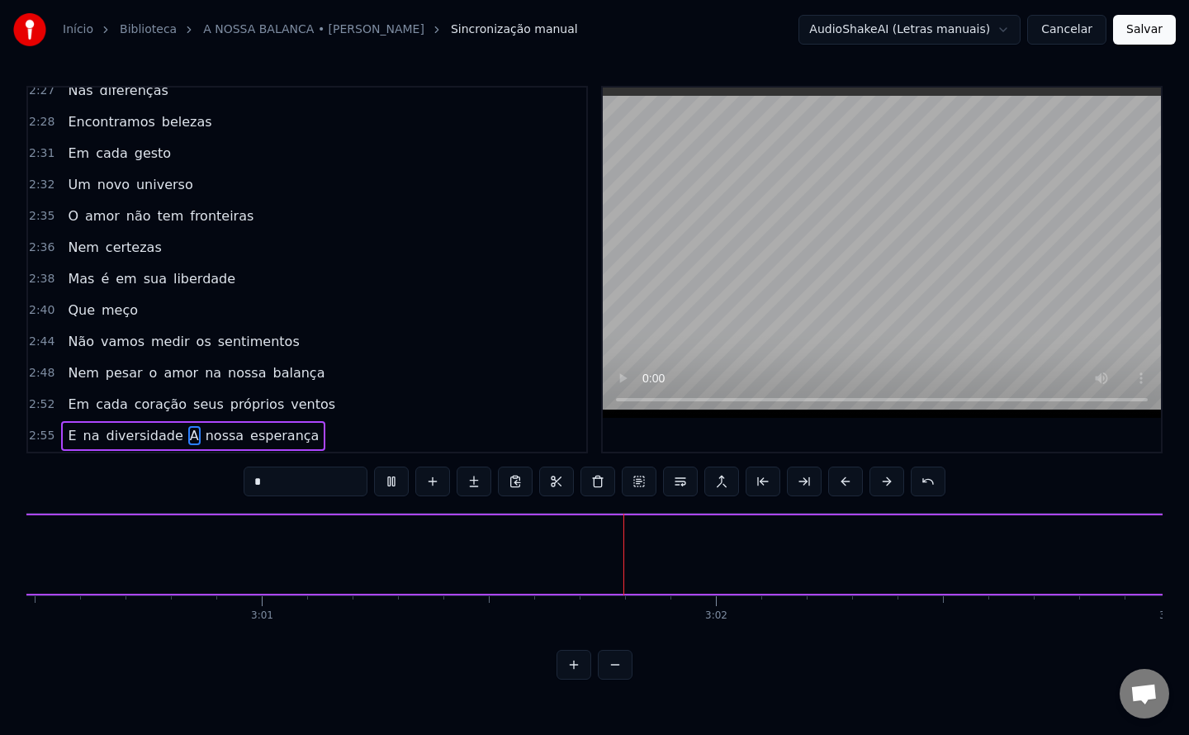
click at [1147, 28] on button "Salvar" at bounding box center [1144, 30] width 63 height 30
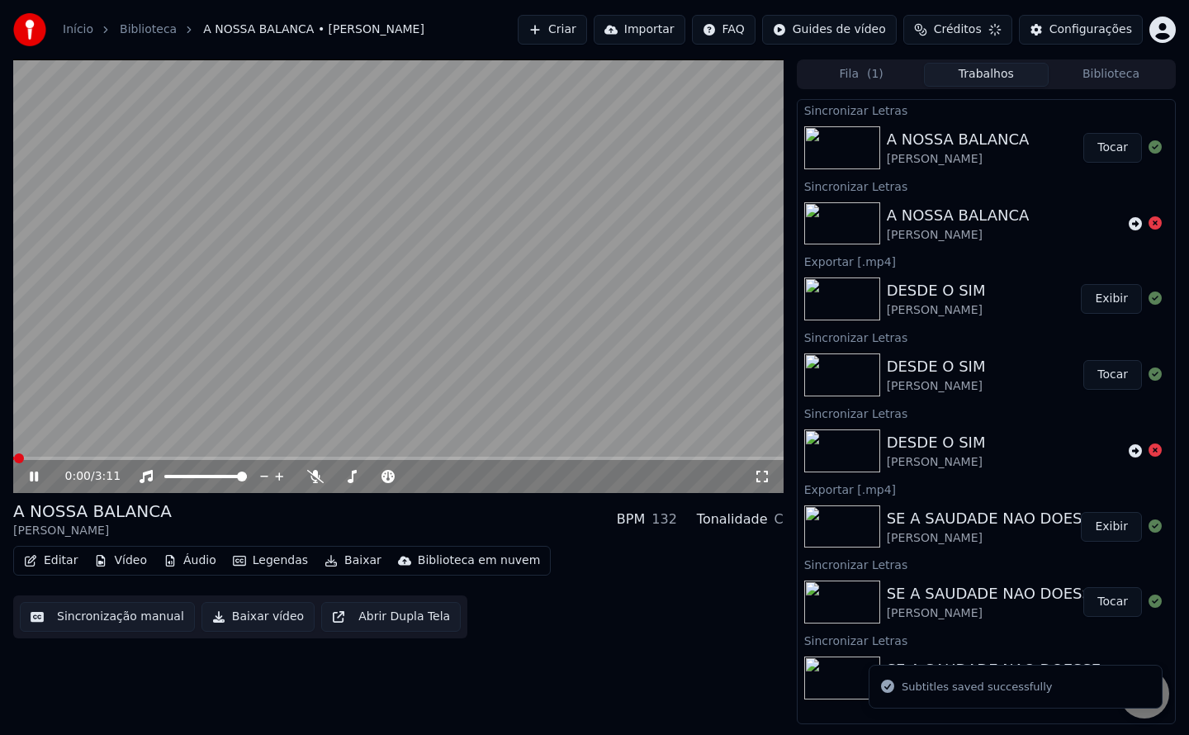
click at [229, 611] on button "Baixar vídeo" at bounding box center [258, 617] width 113 height 30
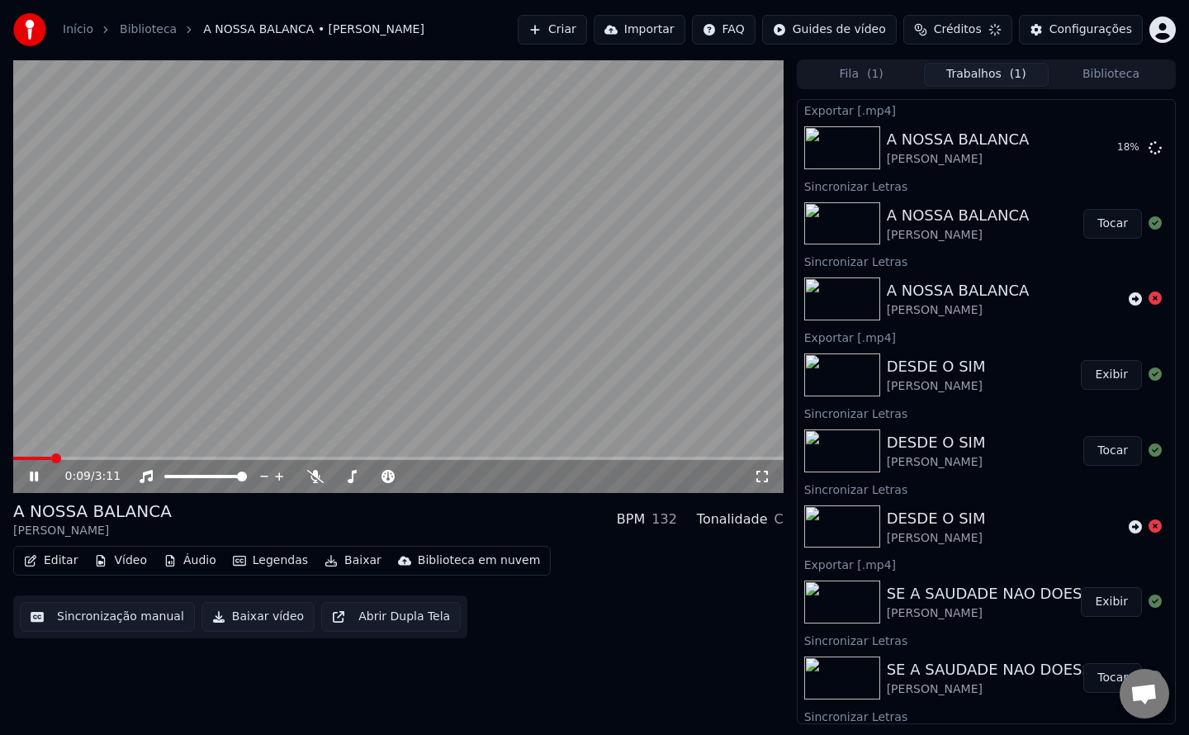
click at [212, 279] on video at bounding box center [398, 276] width 771 height 434
click at [941, 28] on button "Créditos" at bounding box center [958, 30] width 109 height 30
